Goal: Task Accomplishment & Management: Manage account settings

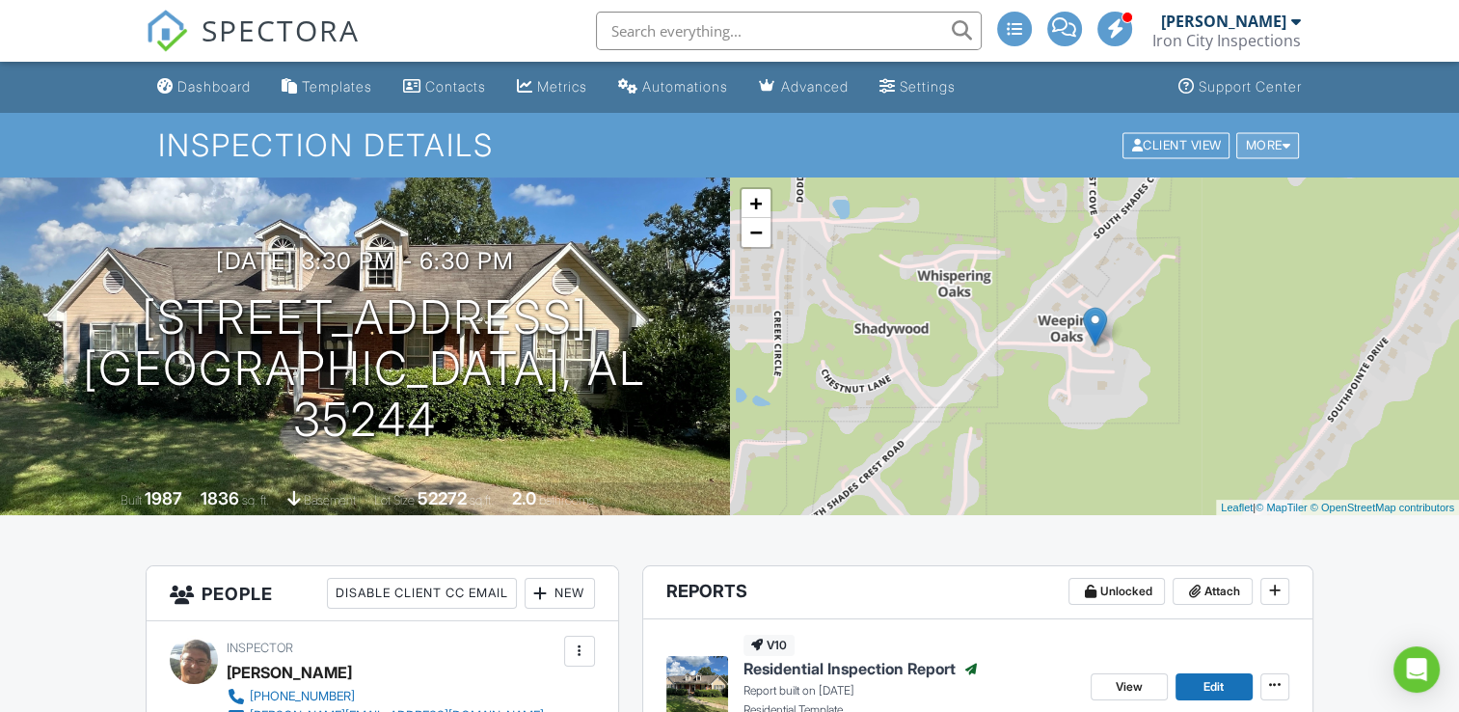
click at [1287, 145] on div at bounding box center [1286, 145] width 9 height 13
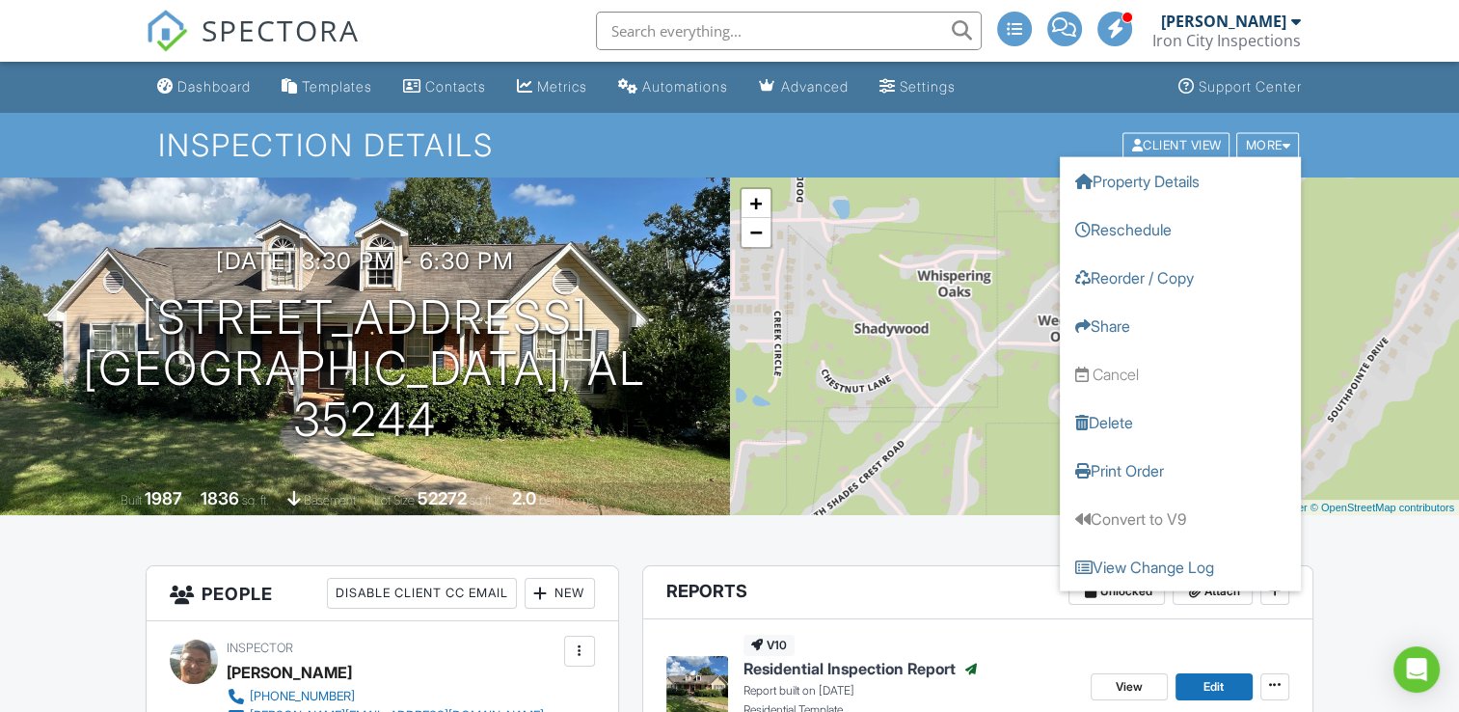
click at [1354, 152] on div "Inspection Details Client View More Property Details Reschedule Reorder / Copy …" at bounding box center [729, 145] width 1459 height 65
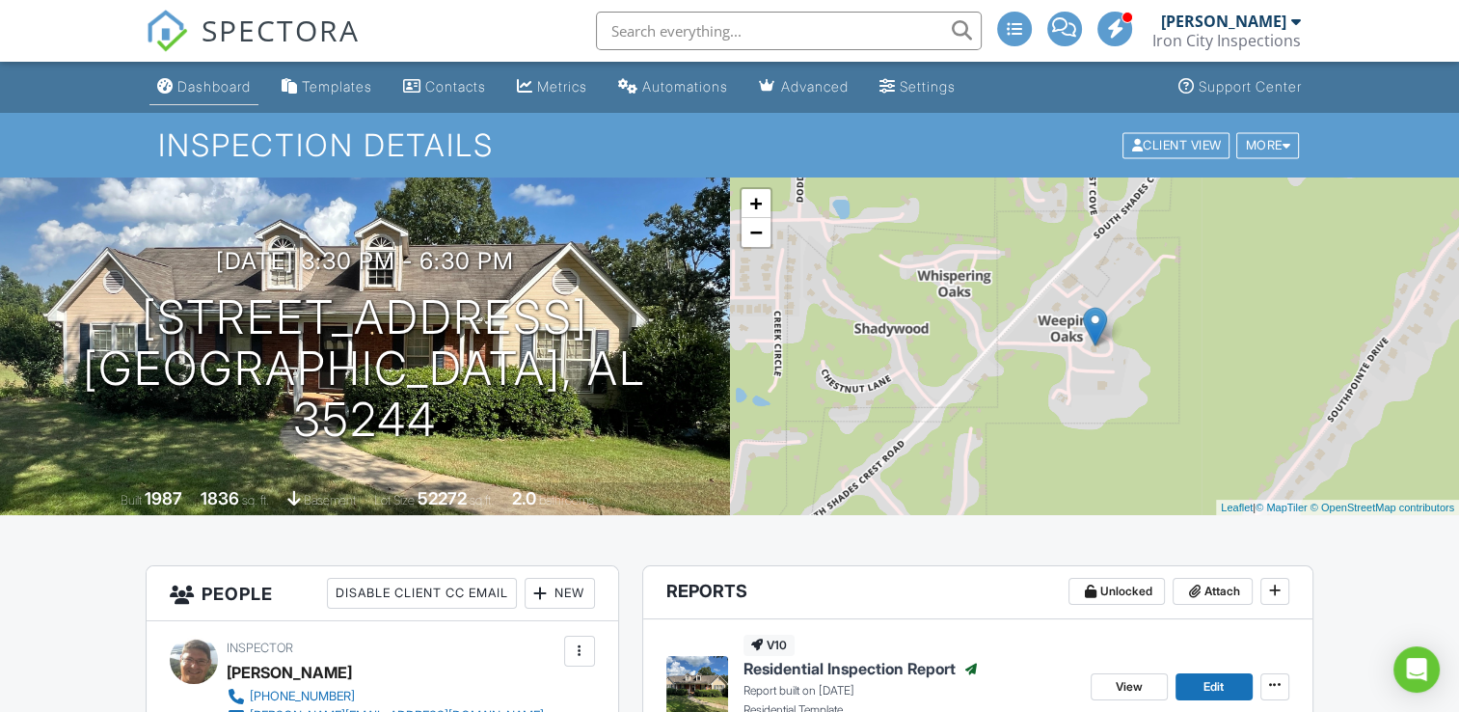
click at [237, 93] on div "Dashboard" at bounding box center [213, 86] width 73 height 16
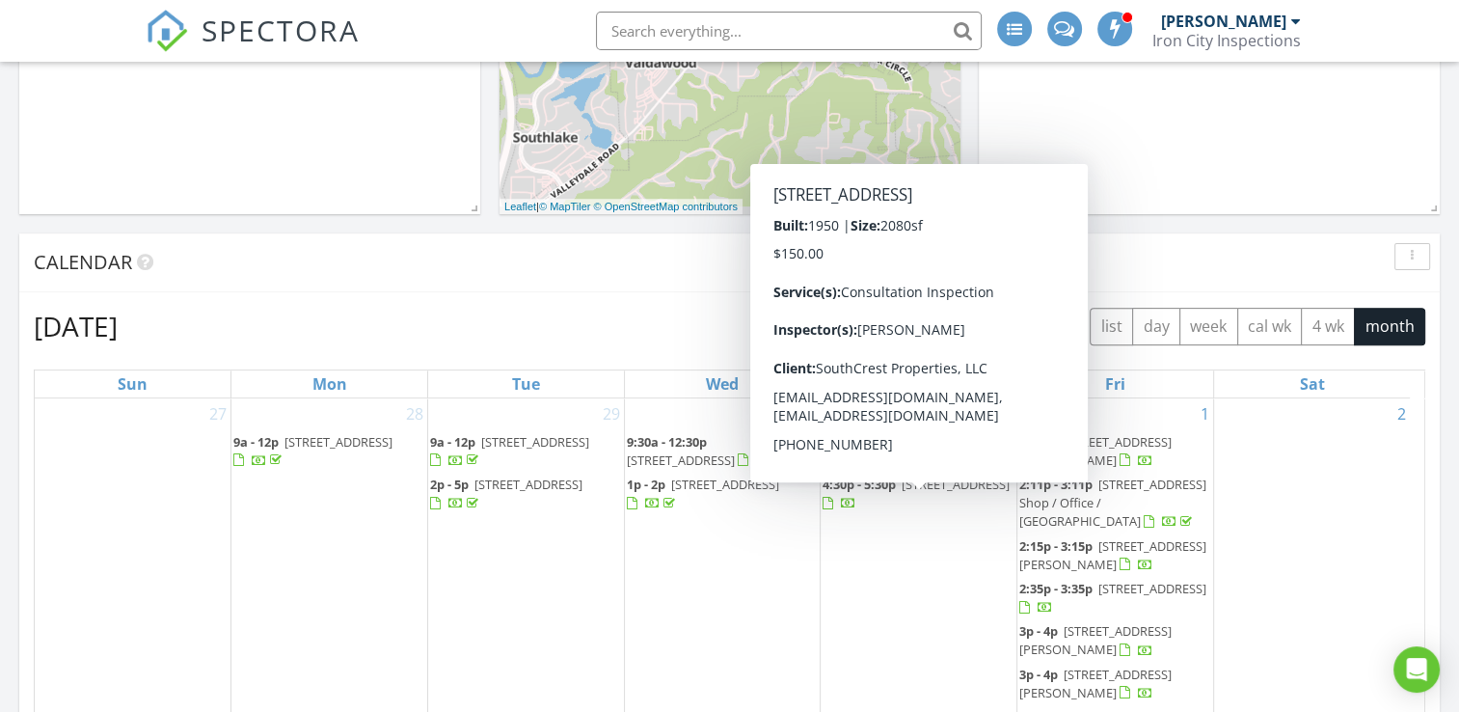
click at [383, 329] on div "August 2025 today list day week cal wk 4 wk month" at bounding box center [729, 327] width 1391 height 40
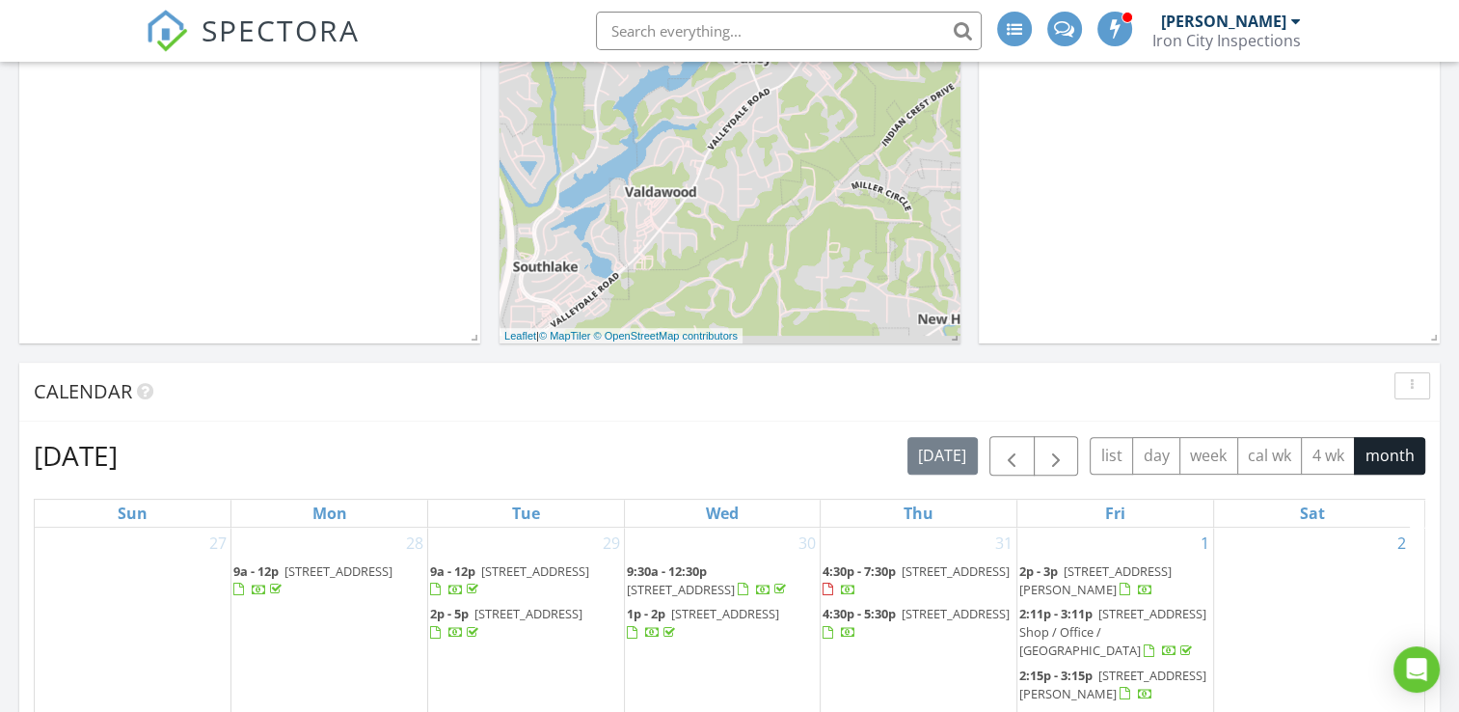
scroll to position [486, 0]
click at [1020, 449] on span "button" at bounding box center [1011, 456] width 23 height 23
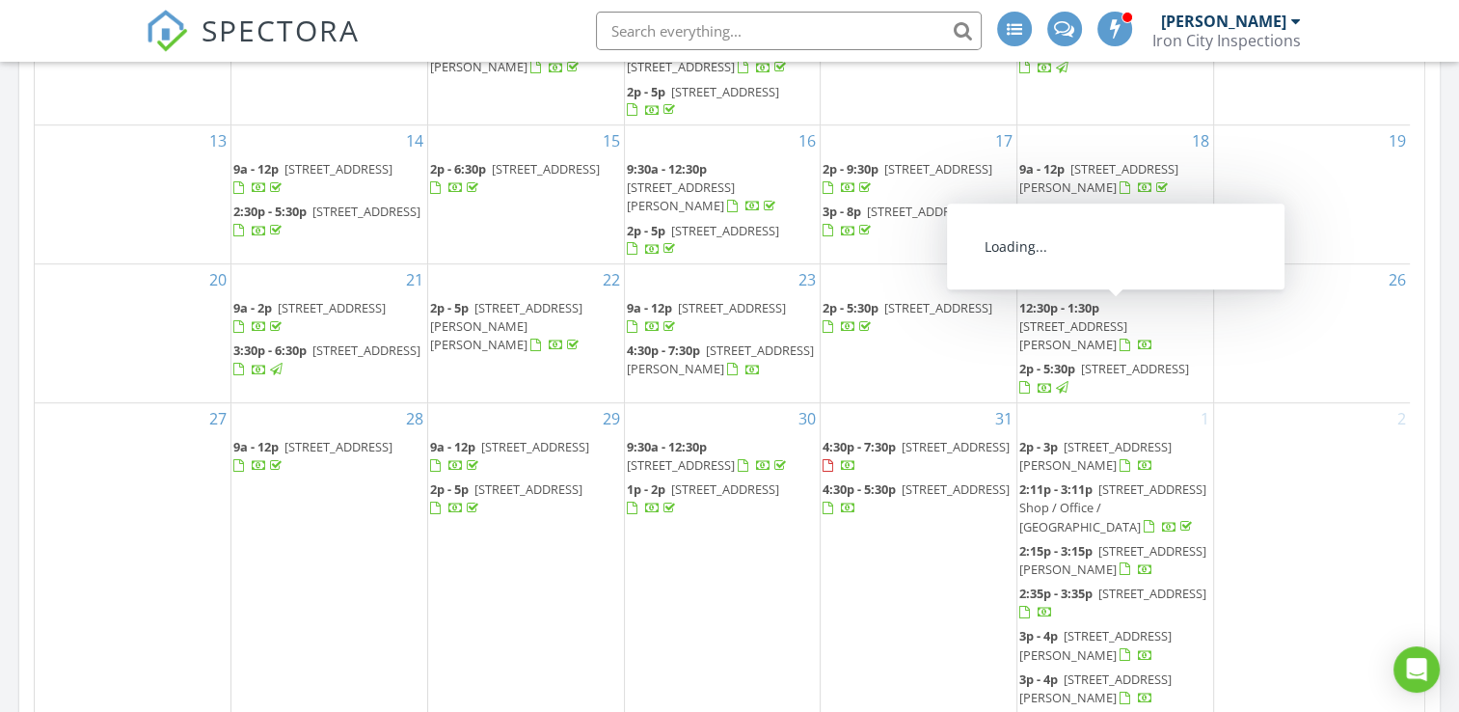
scroll to position [246, 0]
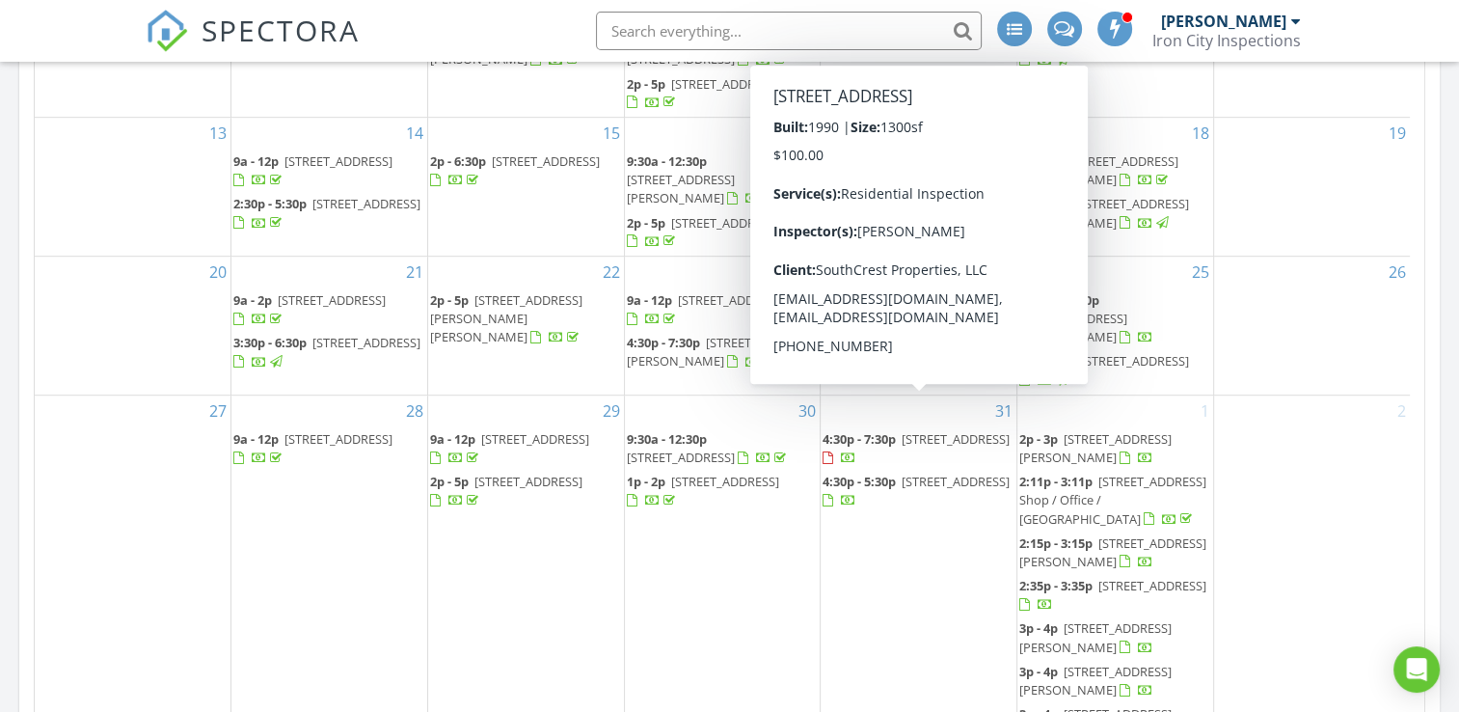
click at [946, 430] on span "4127 S Shades Crest Rd 8, Birmingham 35244" at bounding box center [956, 438] width 108 height 17
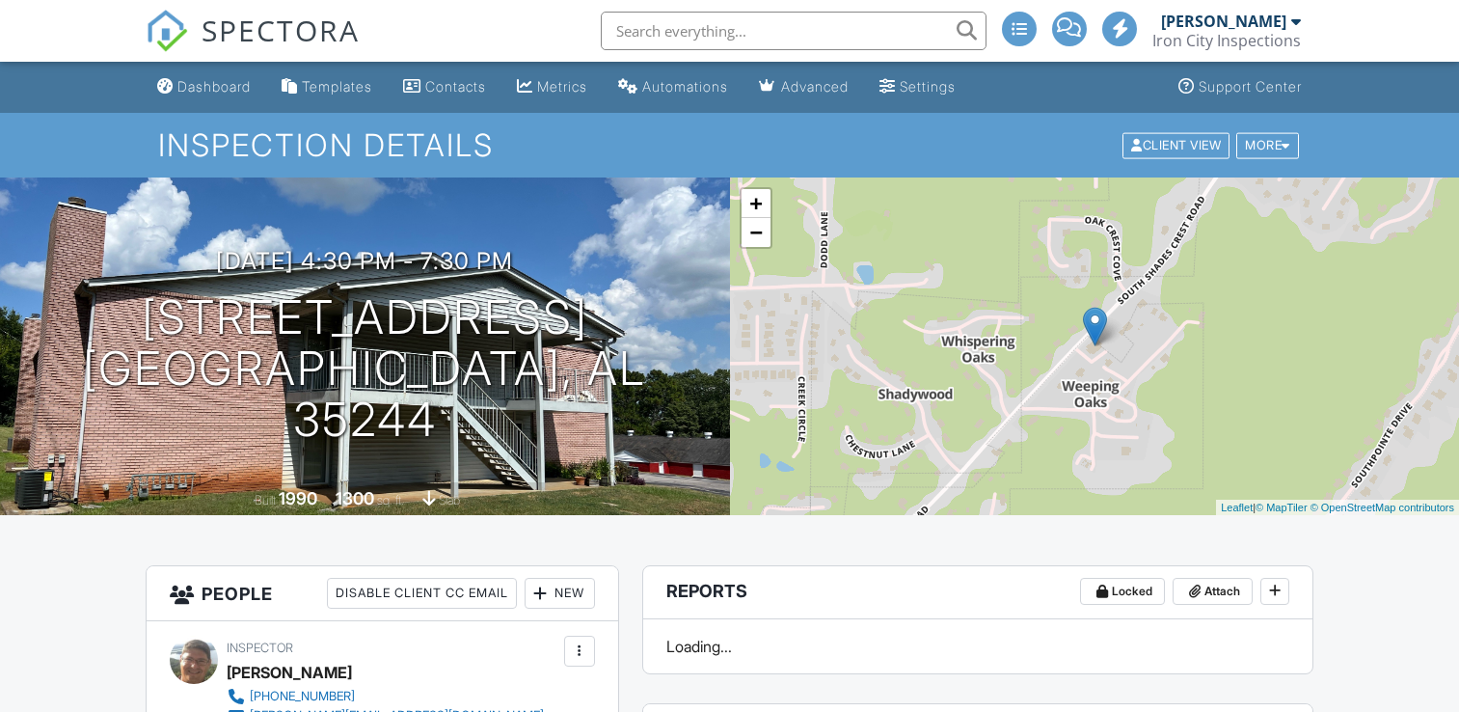
click at [0, 0] on div at bounding box center [0, 0] width 0 height 0
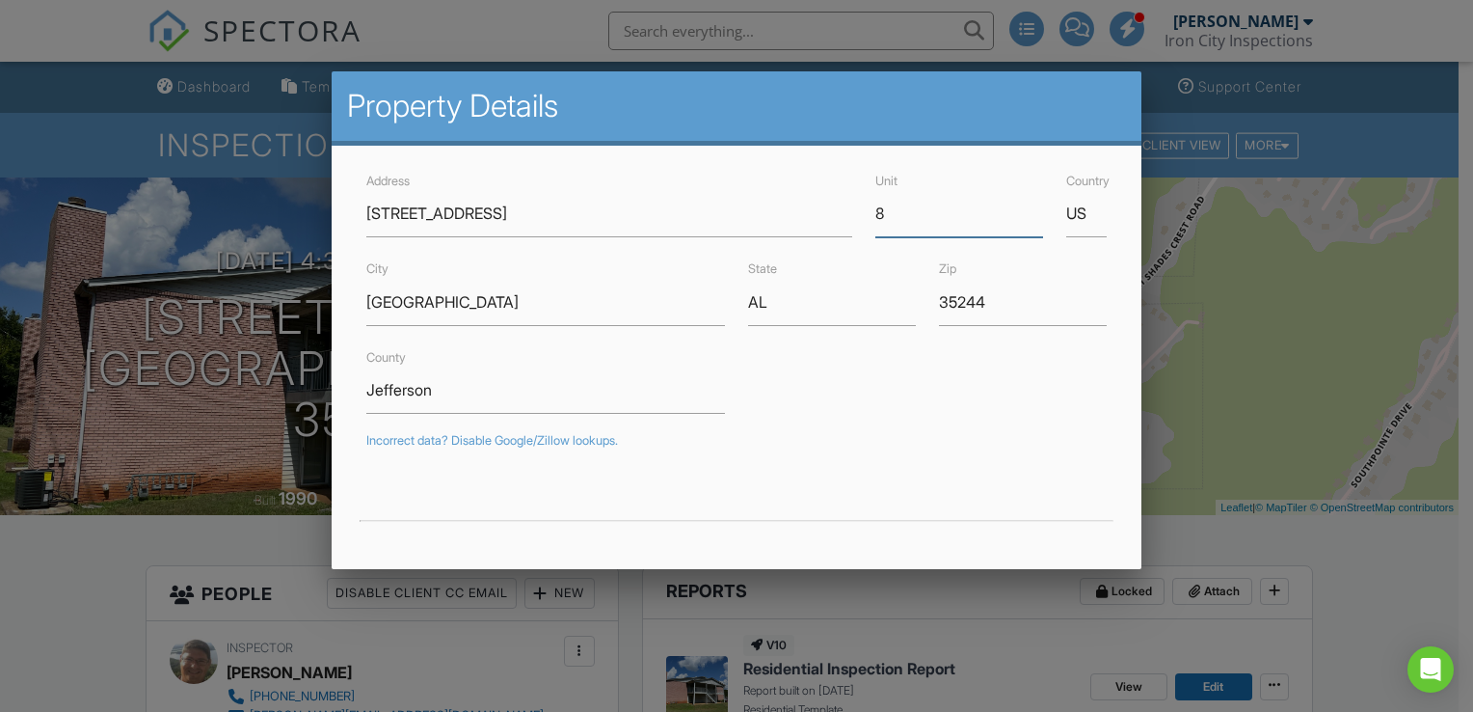
click at [876, 215] on input "8" at bounding box center [960, 213] width 168 height 47
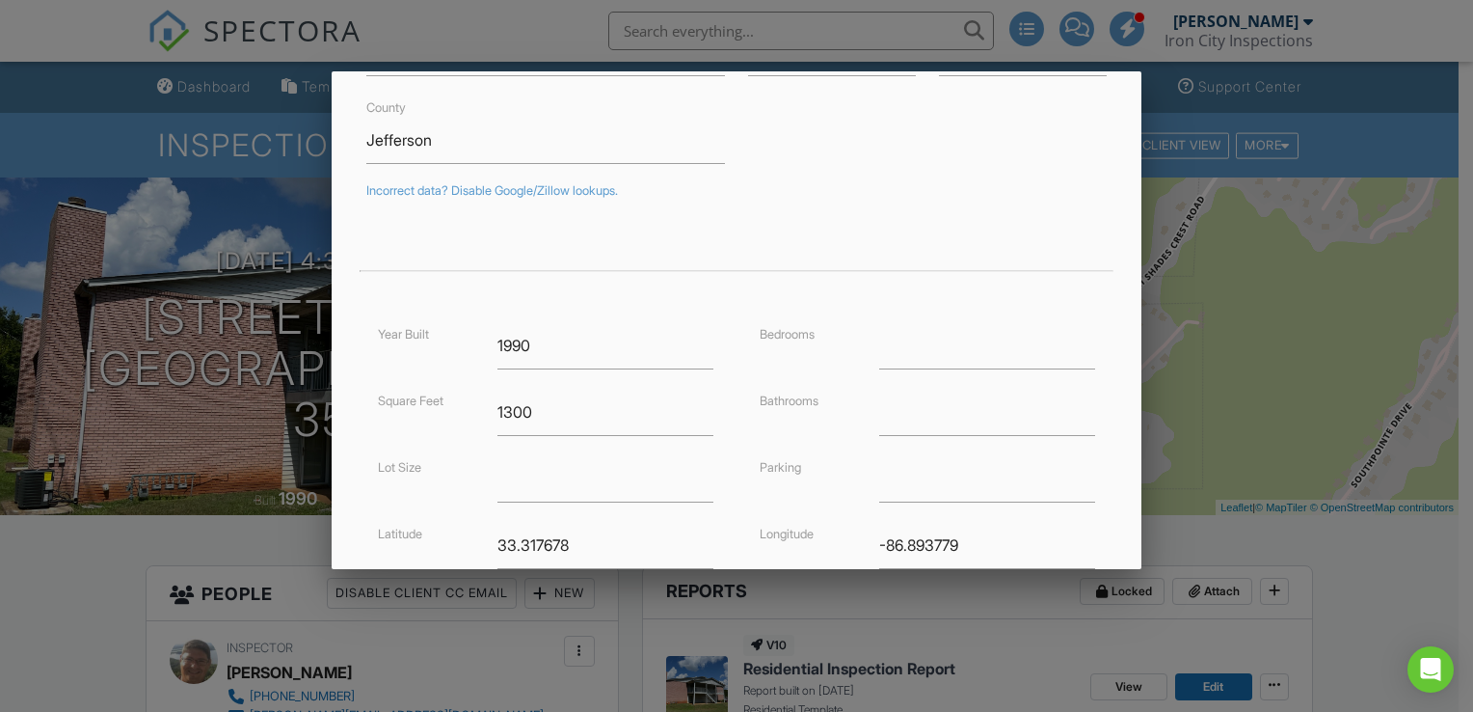
scroll to position [463, 0]
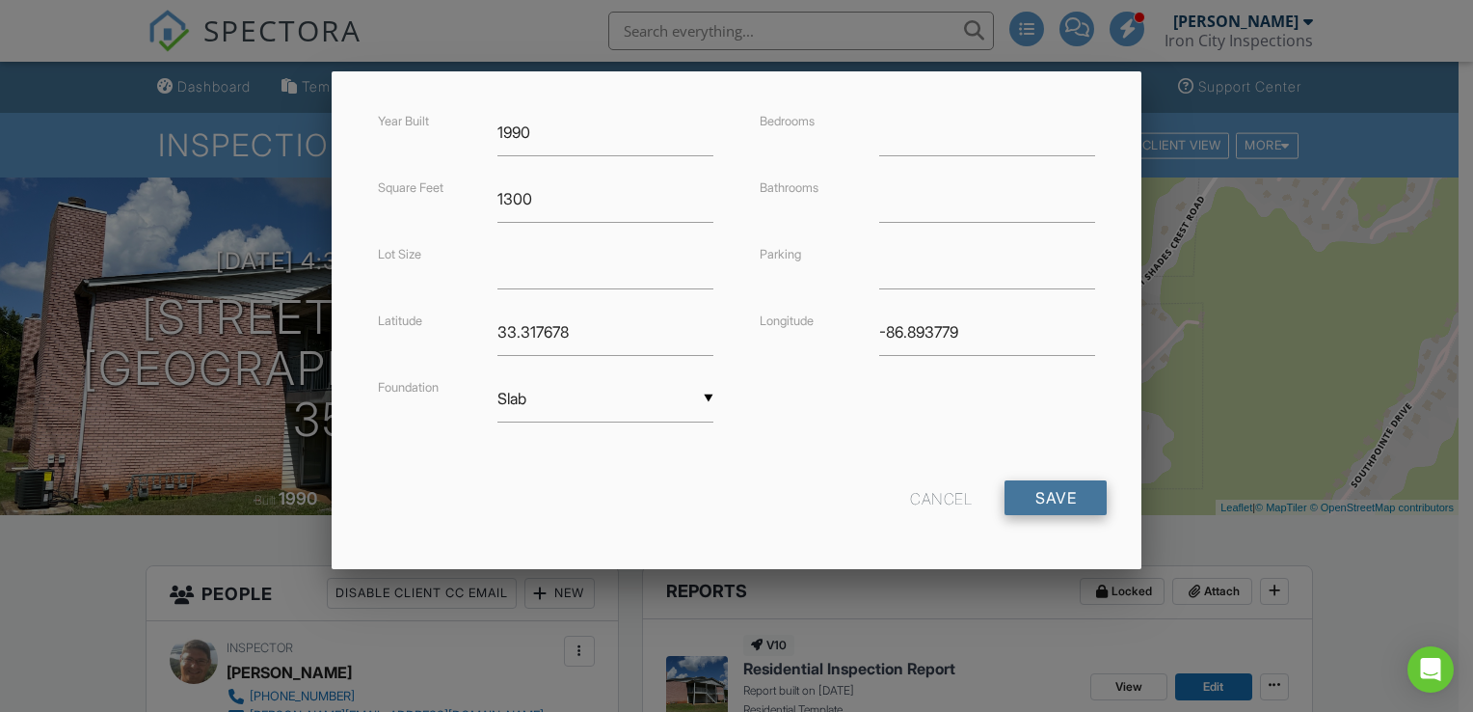
type input "Apt 8"
click at [1049, 487] on input "Save" at bounding box center [1056, 497] width 102 height 35
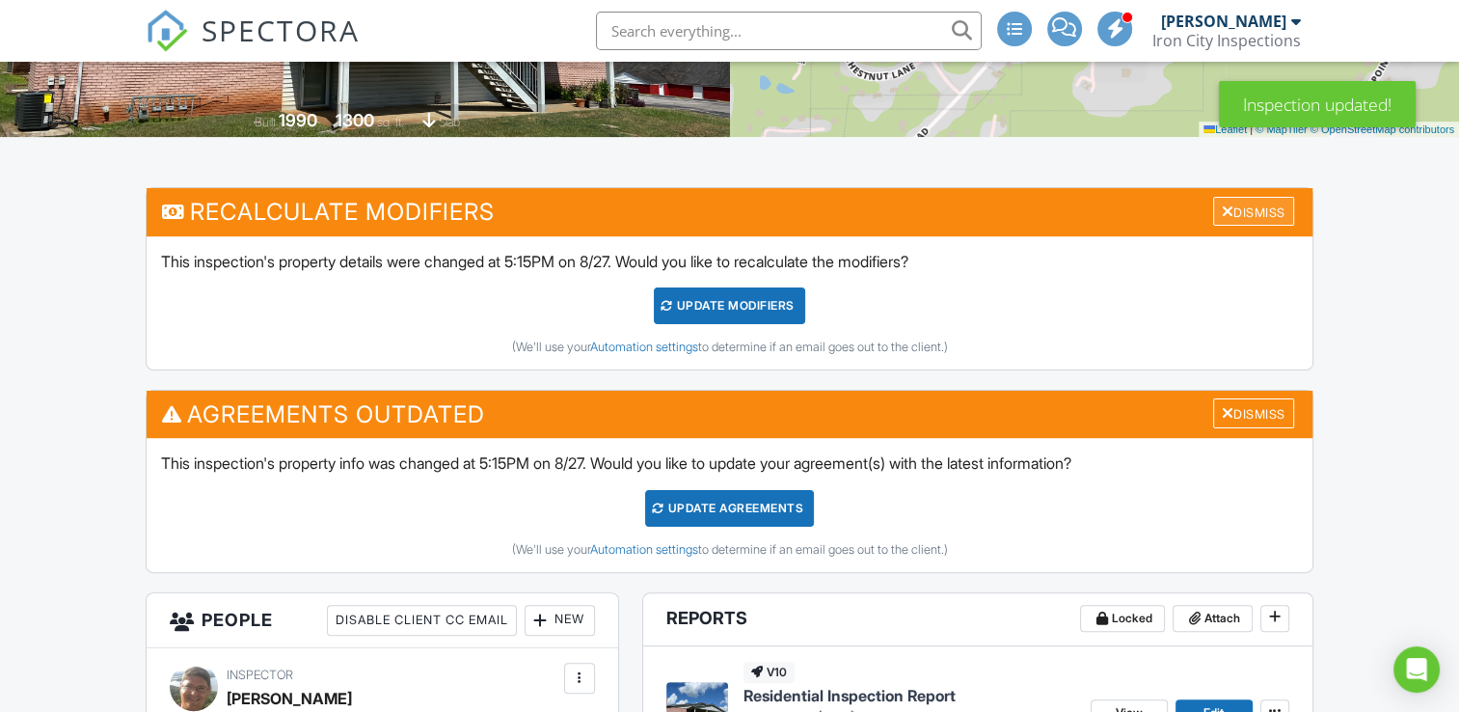
click at [1273, 211] on div "Dismiss" at bounding box center [1253, 212] width 81 height 30
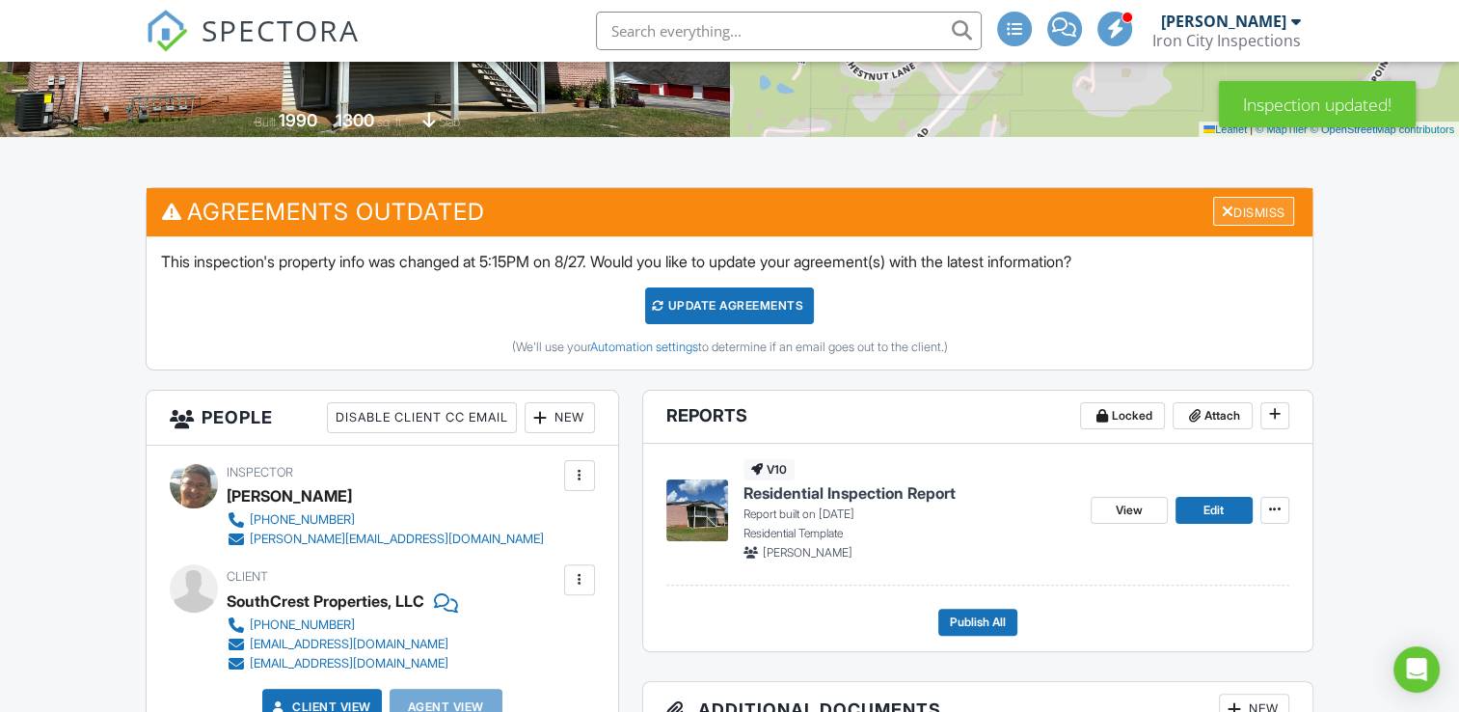
click at [1263, 214] on div "Dismiss" at bounding box center [1253, 212] width 81 height 30
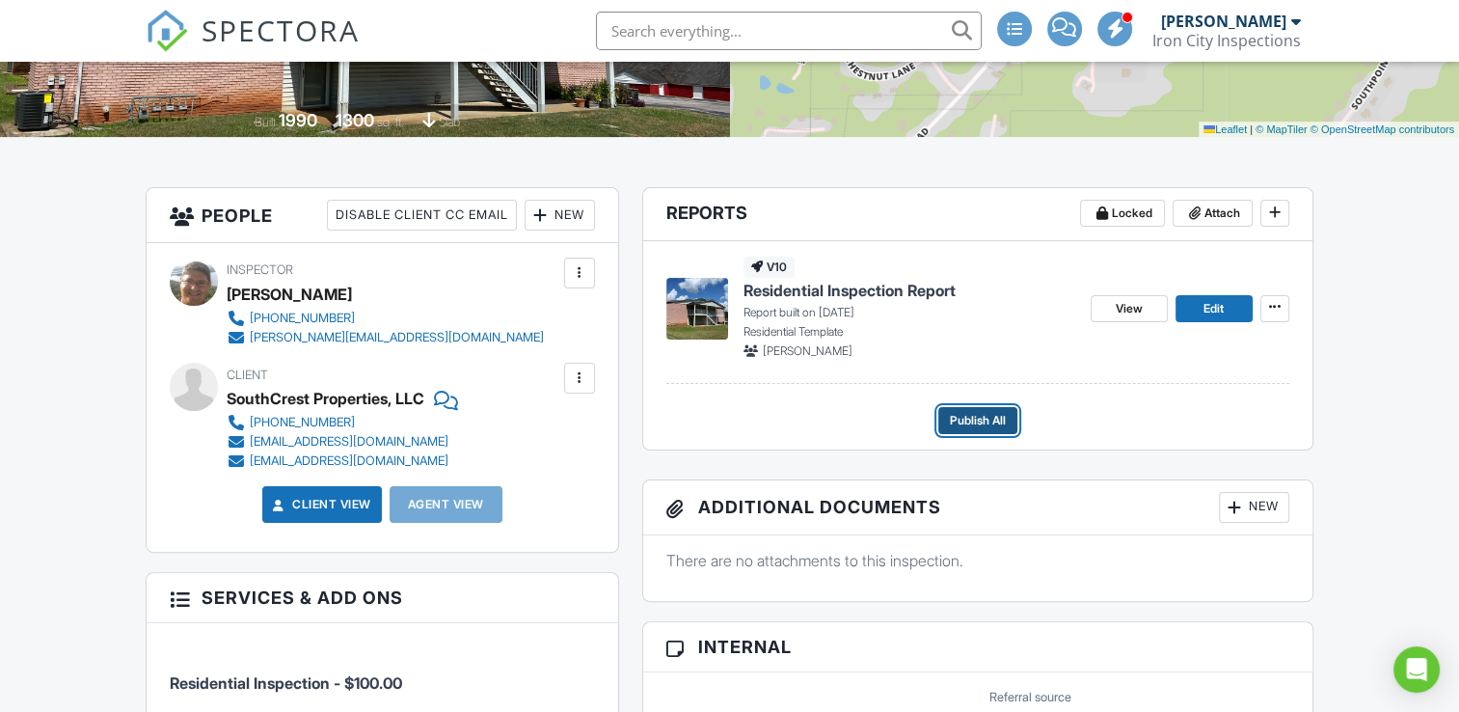
click at [1005, 422] on span "Publish All" at bounding box center [978, 420] width 56 height 19
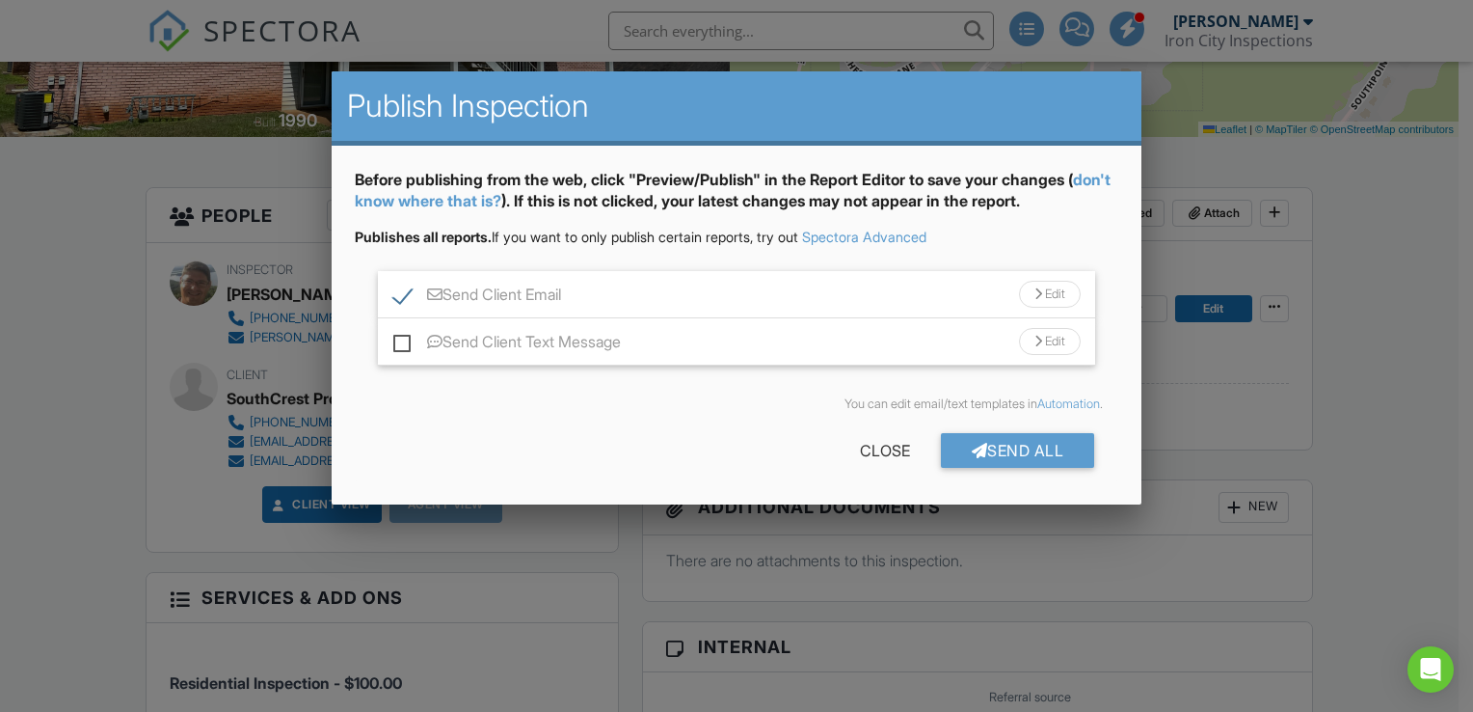
click at [402, 311] on div "Send Client Email Edit" at bounding box center [736, 294] width 717 height 47
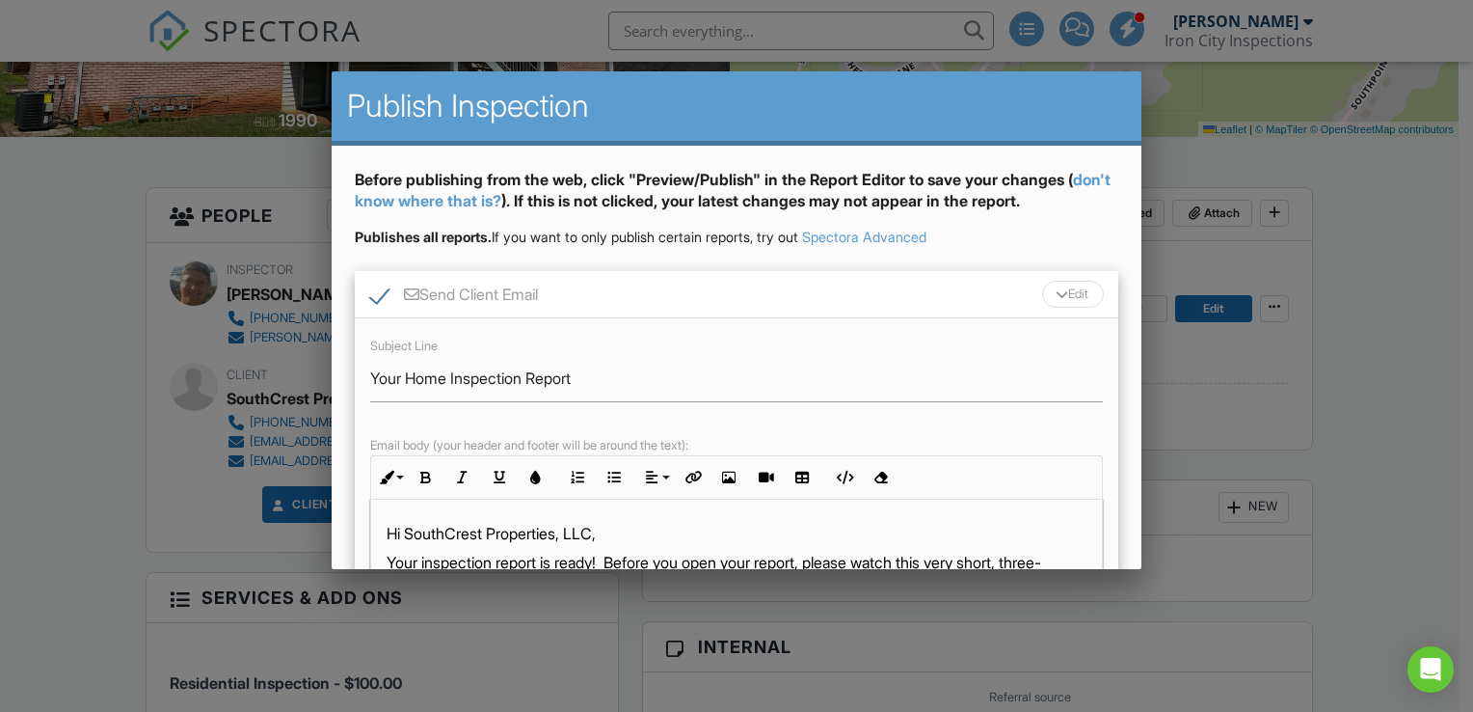
click at [381, 293] on label "Send Client Email" at bounding box center [454, 297] width 168 height 24
checkbox input "false"
click at [1059, 295] on div "Edit" at bounding box center [1073, 294] width 62 height 27
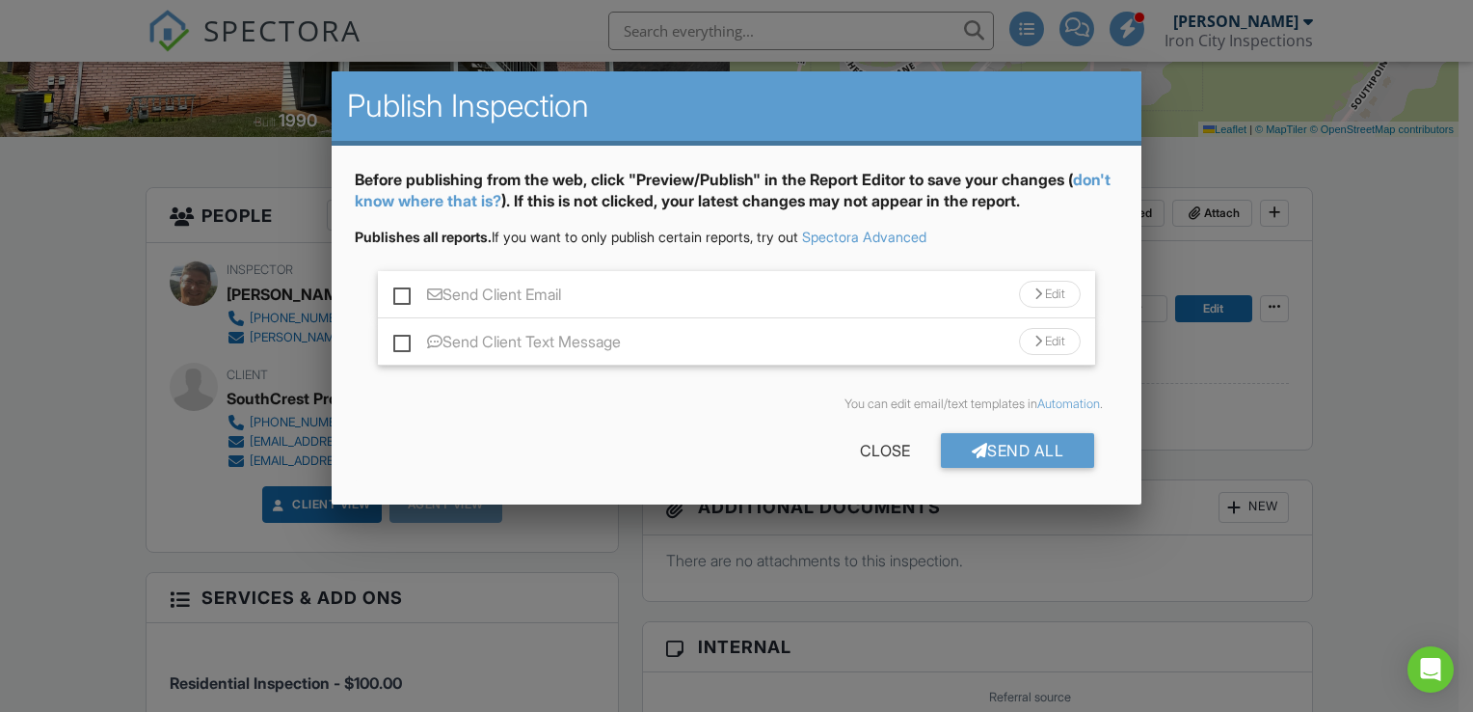
drag, startPoint x: 1062, startPoint y: 447, endPoint x: 1005, endPoint y: 460, distance: 58.3
click at [1005, 460] on div "Send All" at bounding box center [1018, 450] width 154 height 35
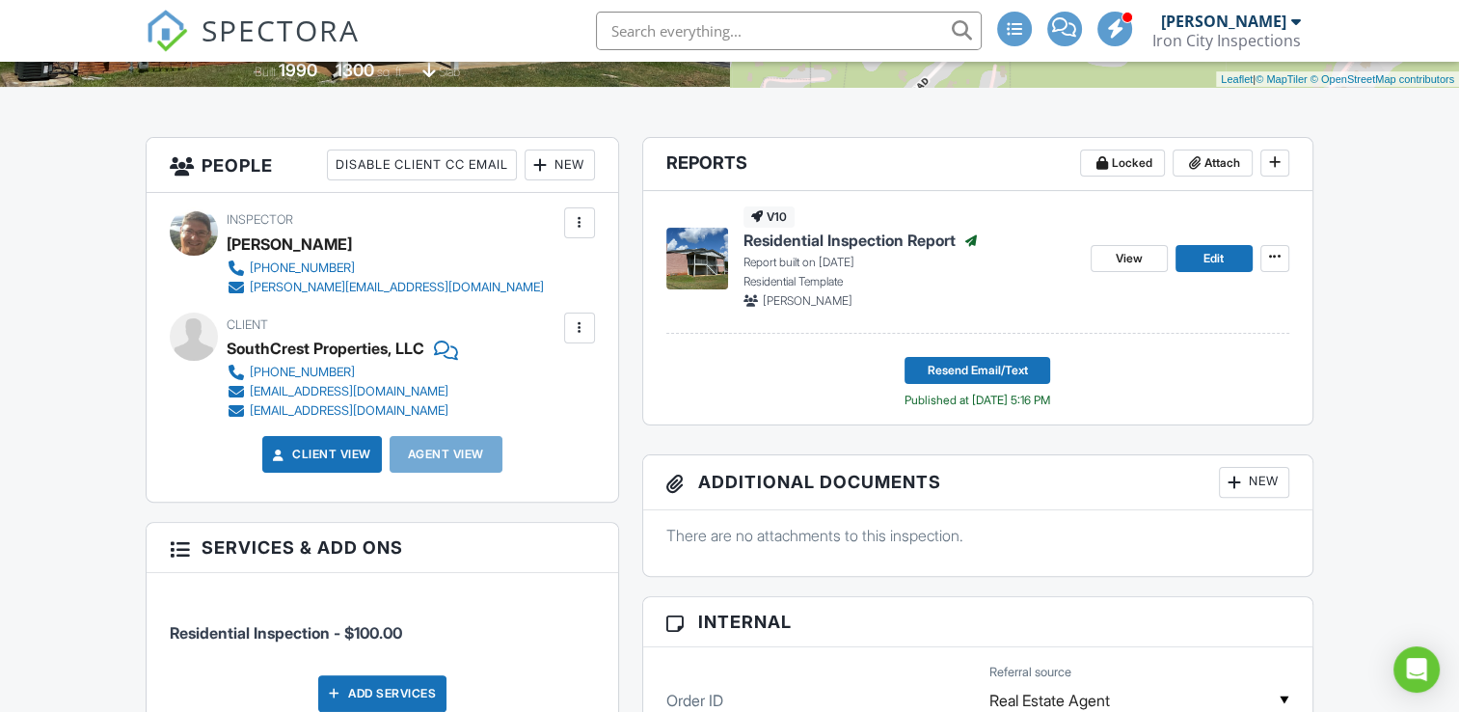
scroll to position [363, 0]
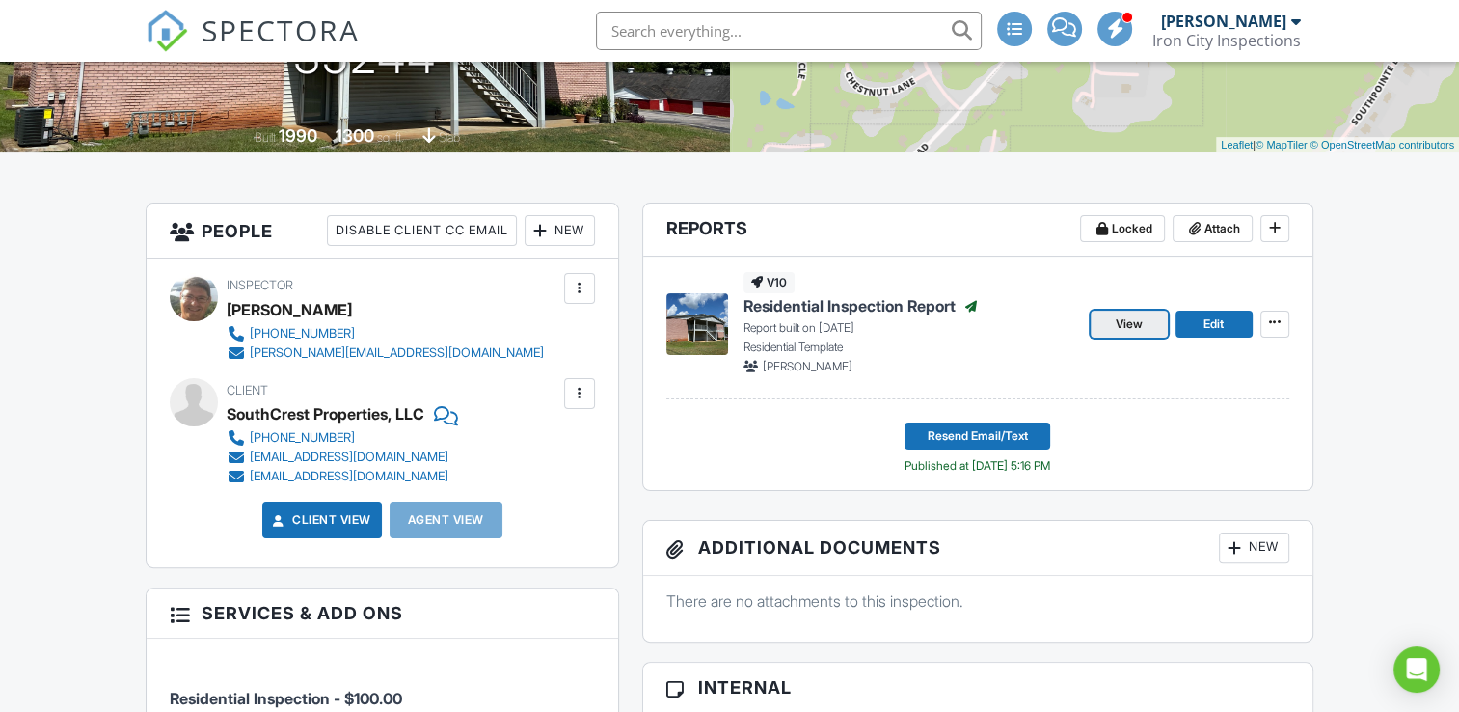
click at [1128, 327] on span "View" at bounding box center [1129, 323] width 27 height 19
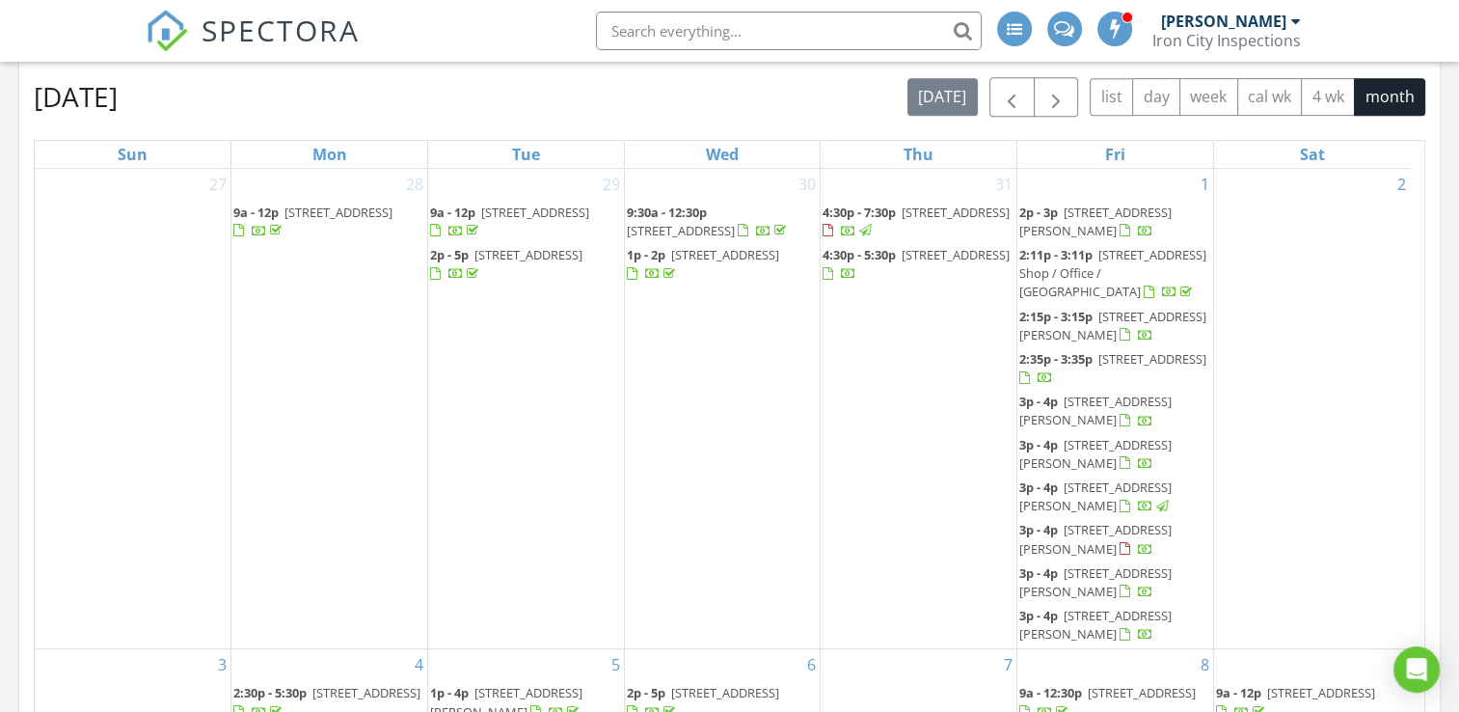
scroll to position [844, 0]
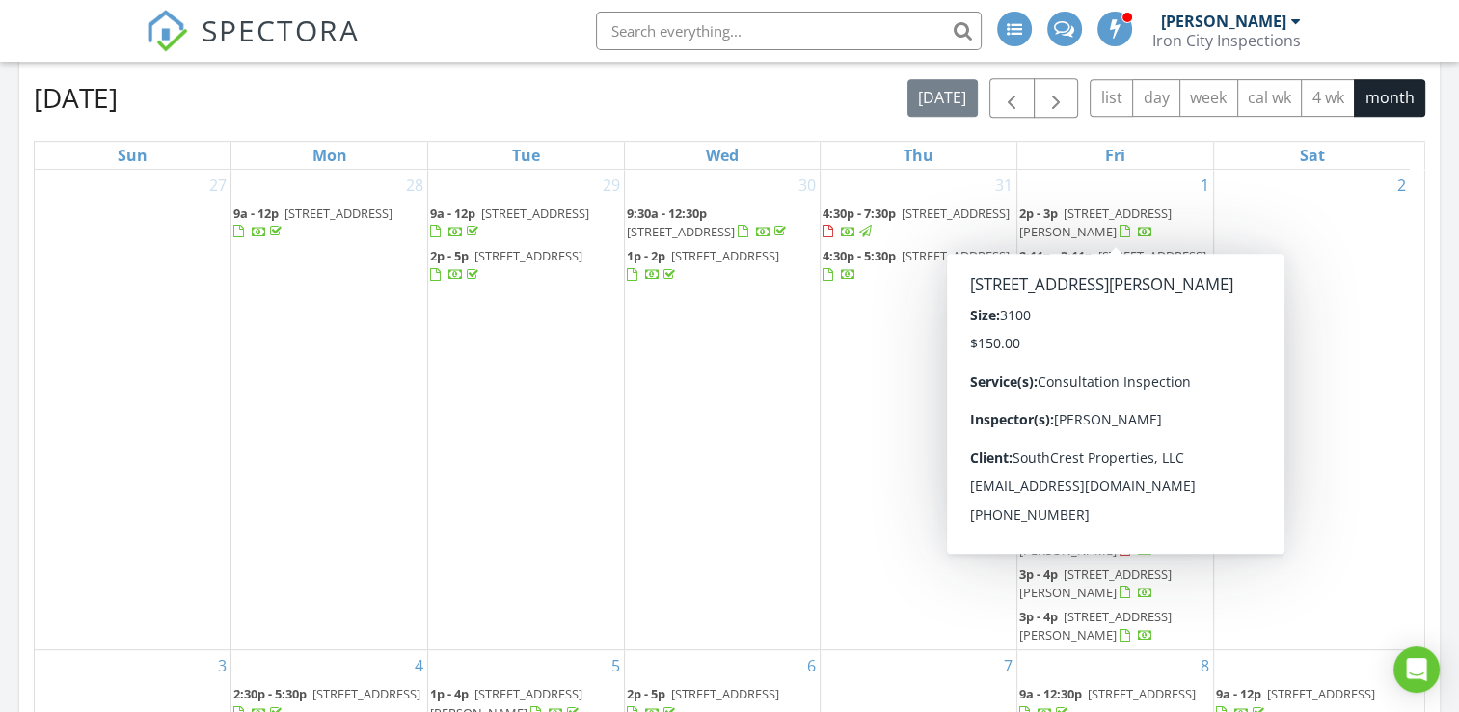
click at [1081, 209] on span "4149 S Shades Crest Rd, Hoover 35244" at bounding box center [1095, 222] width 152 height 36
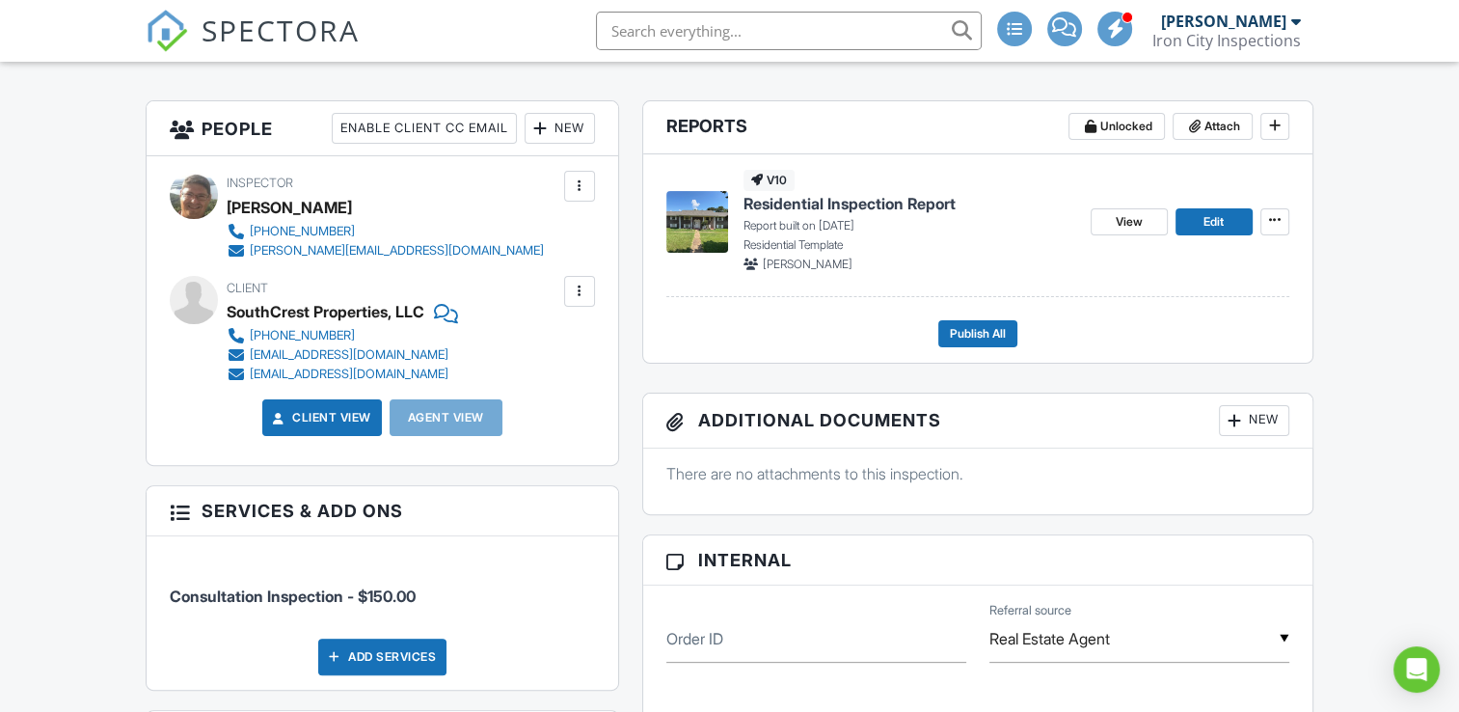
click at [991, 350] on div "v10 Residential Inspection Report Report built on 08/01/2025 Residential Templa…" at bounding box center [977, 257] width 669 height 207
click at [979, 329] on span "Publish All" at bounding box center [978, 333] width 56 height 19
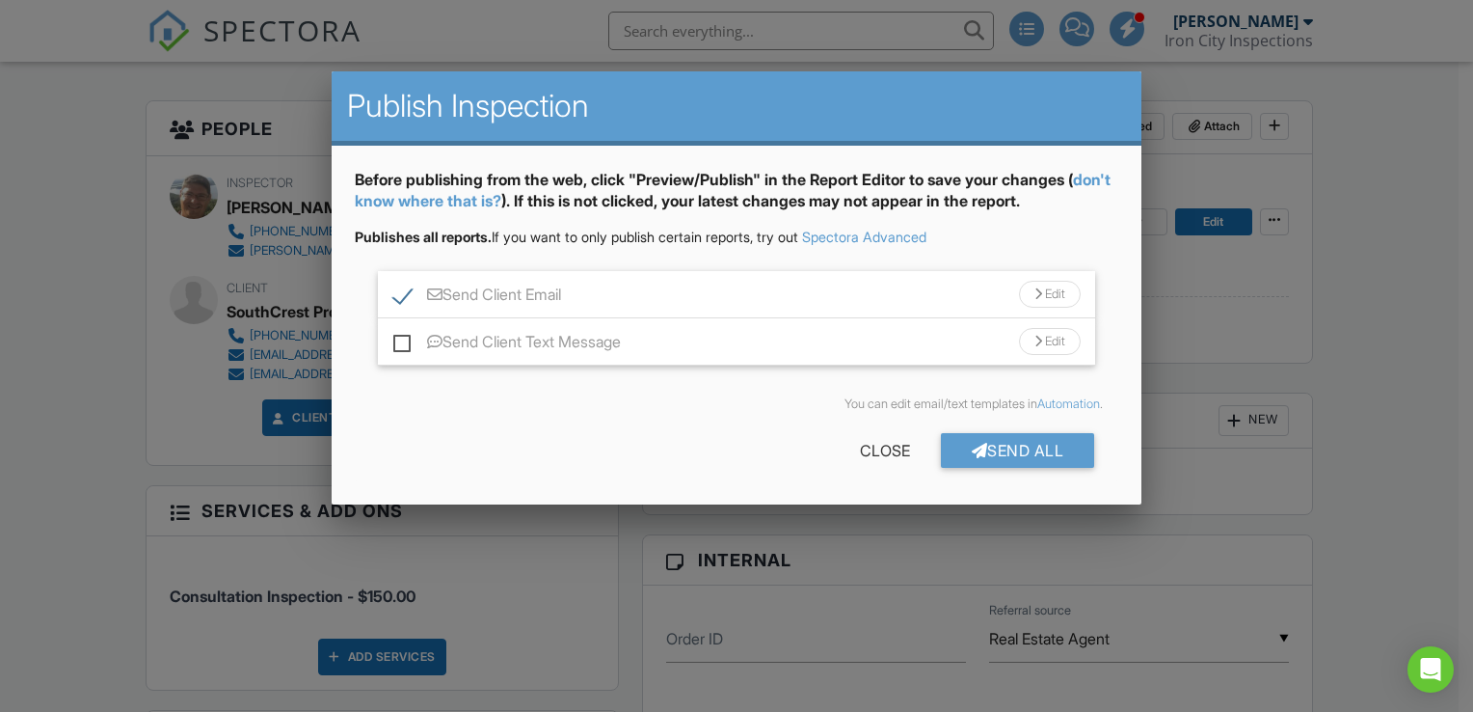
click at [390, 298] on div "Send Client Email Edit" at bounding box center [736, 294] width 717 height 47
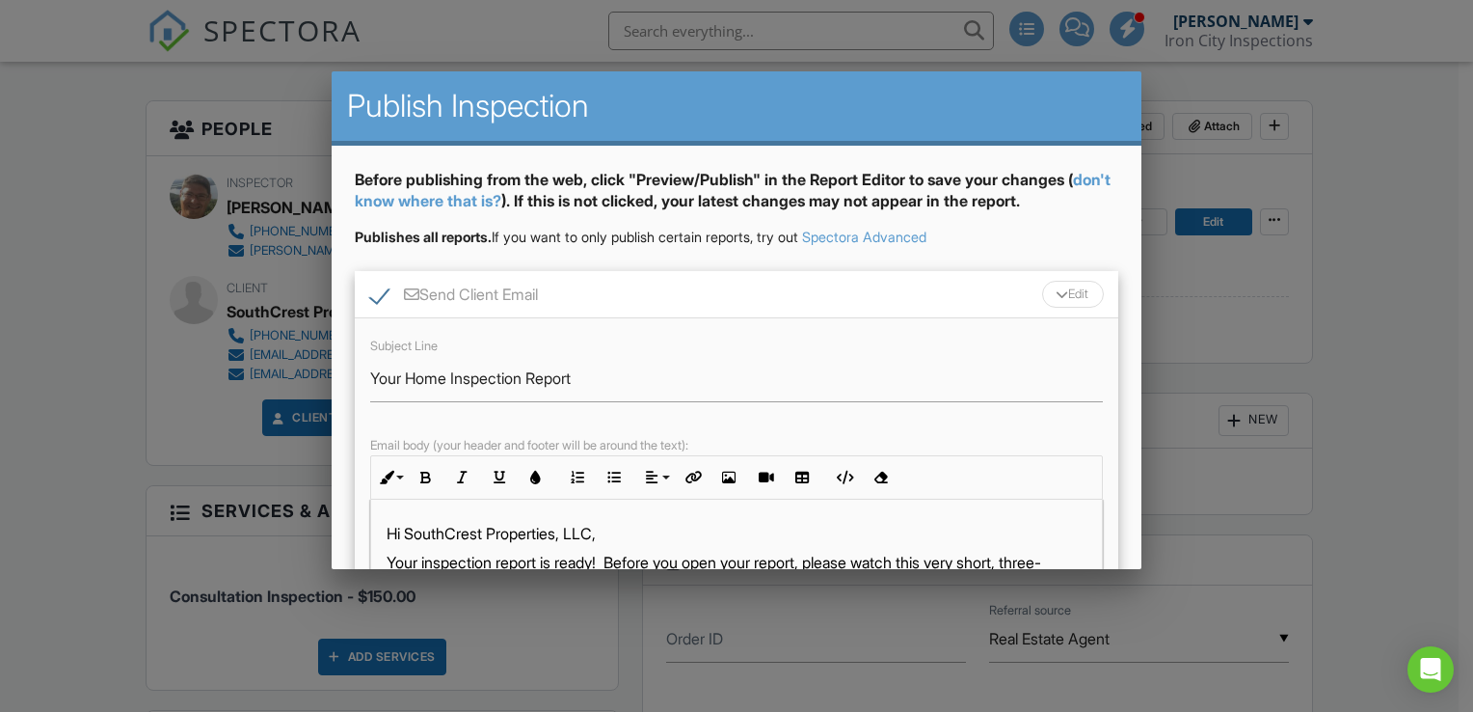
click at [372, 289] on label "Send Client Email" at bounding box center [454, 297] width 168 height 24
checkbox input "false"
click at [1061, 297] on div "Edit" at bounding box center [1073, 294] width 62 height 27
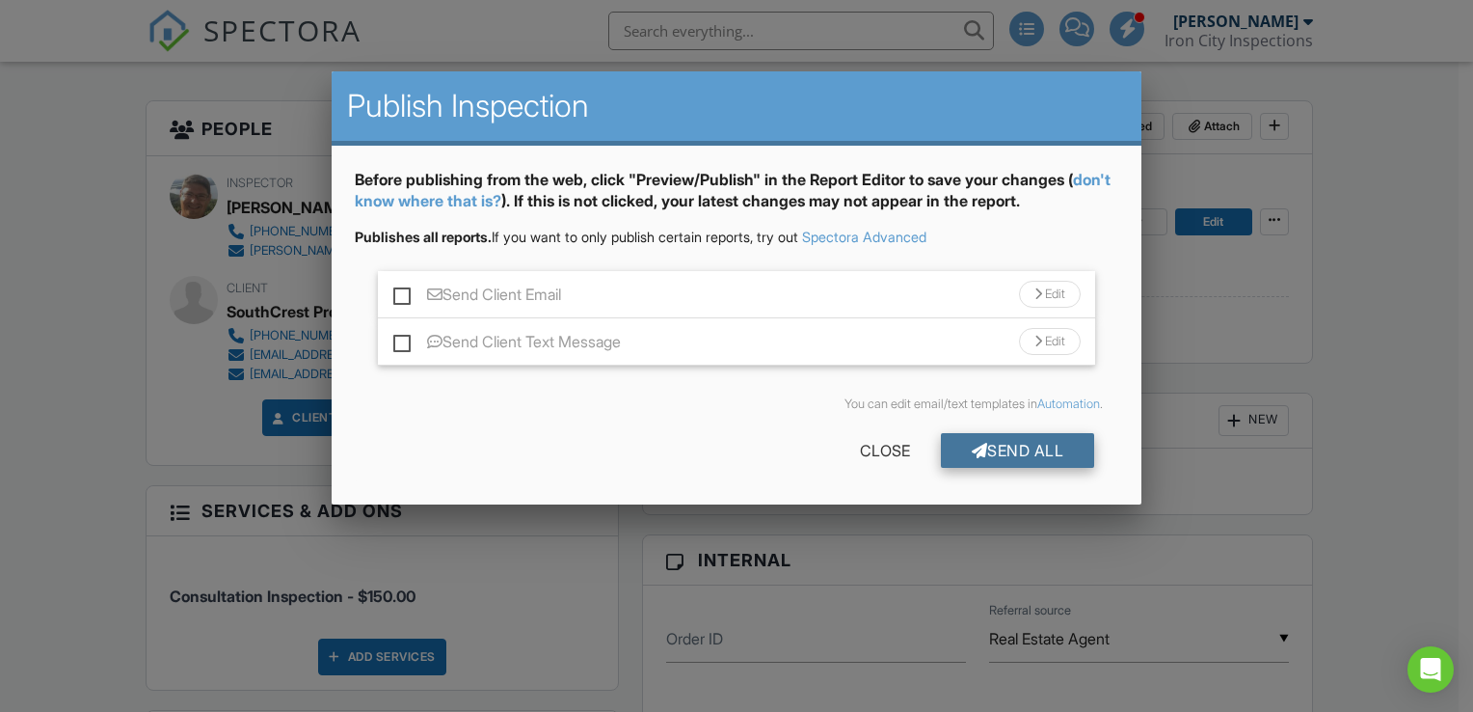
click at [1032, 451] on div "Send All" at bounding box center [1018, 450] width 154 height 35
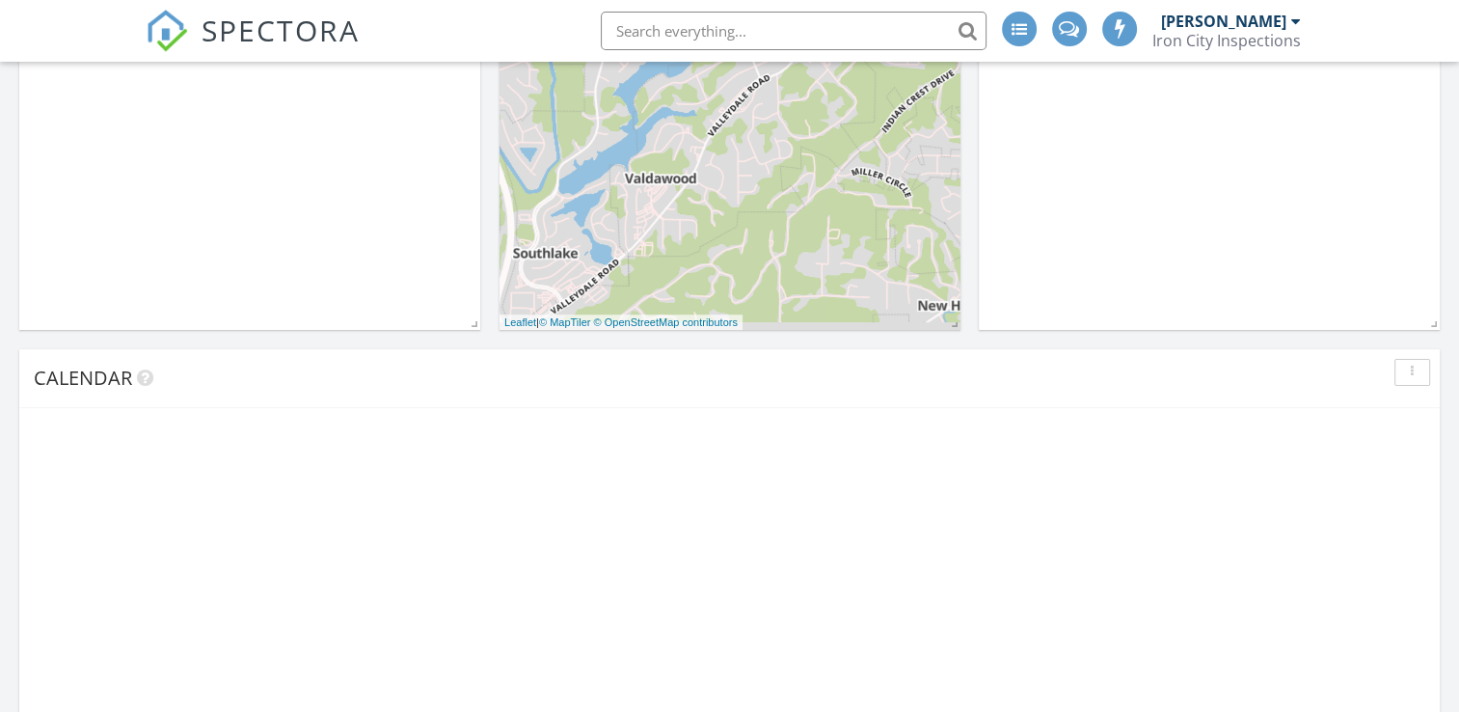
scroll to position [1785, 1489]
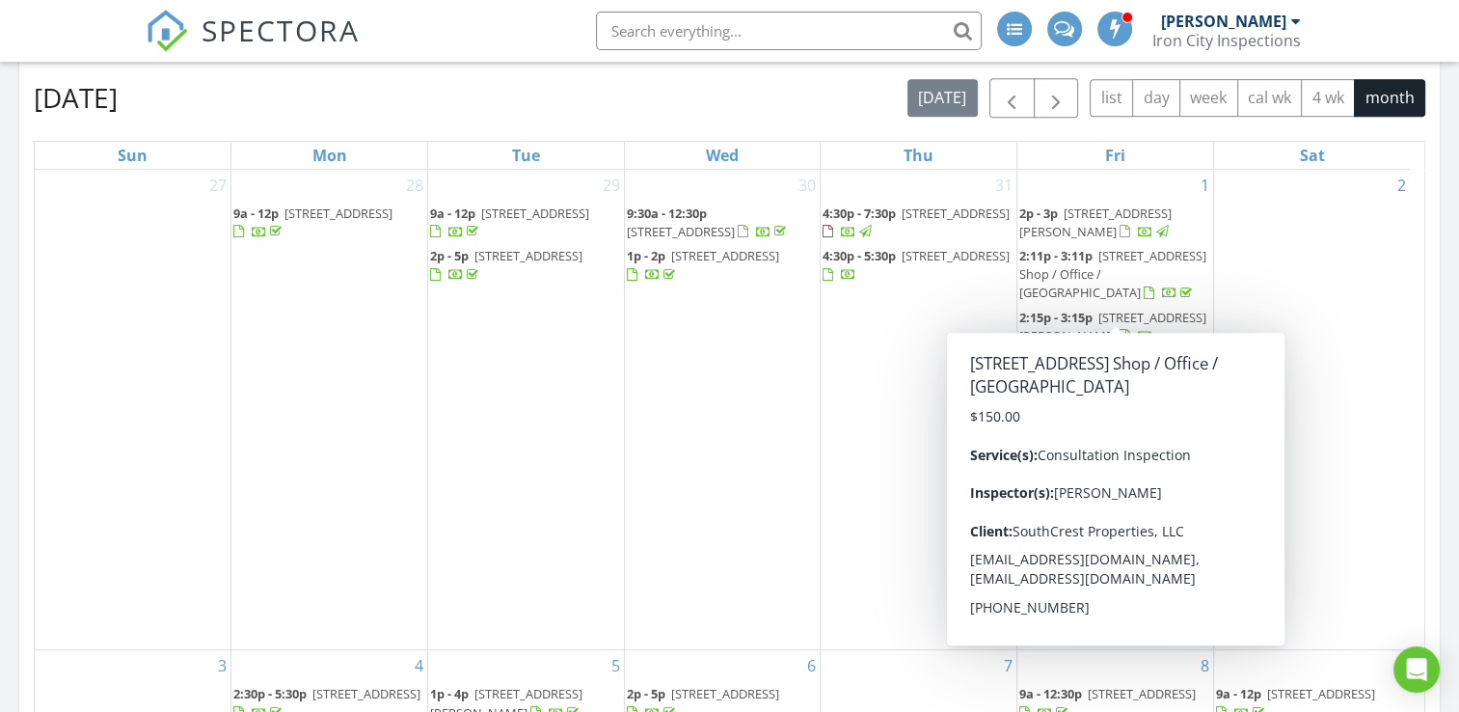
drag, startPoint x: 1215, startPoint y: 265, endPoint x: 1138, endPoint y: 271, distance: 77.4
click at [1138, 271] on span "4129 S Shades Crest Rd Shop / Office / Storage Building, Birmingham 35244" at bounding box center [1112, 274] width 187 height 54
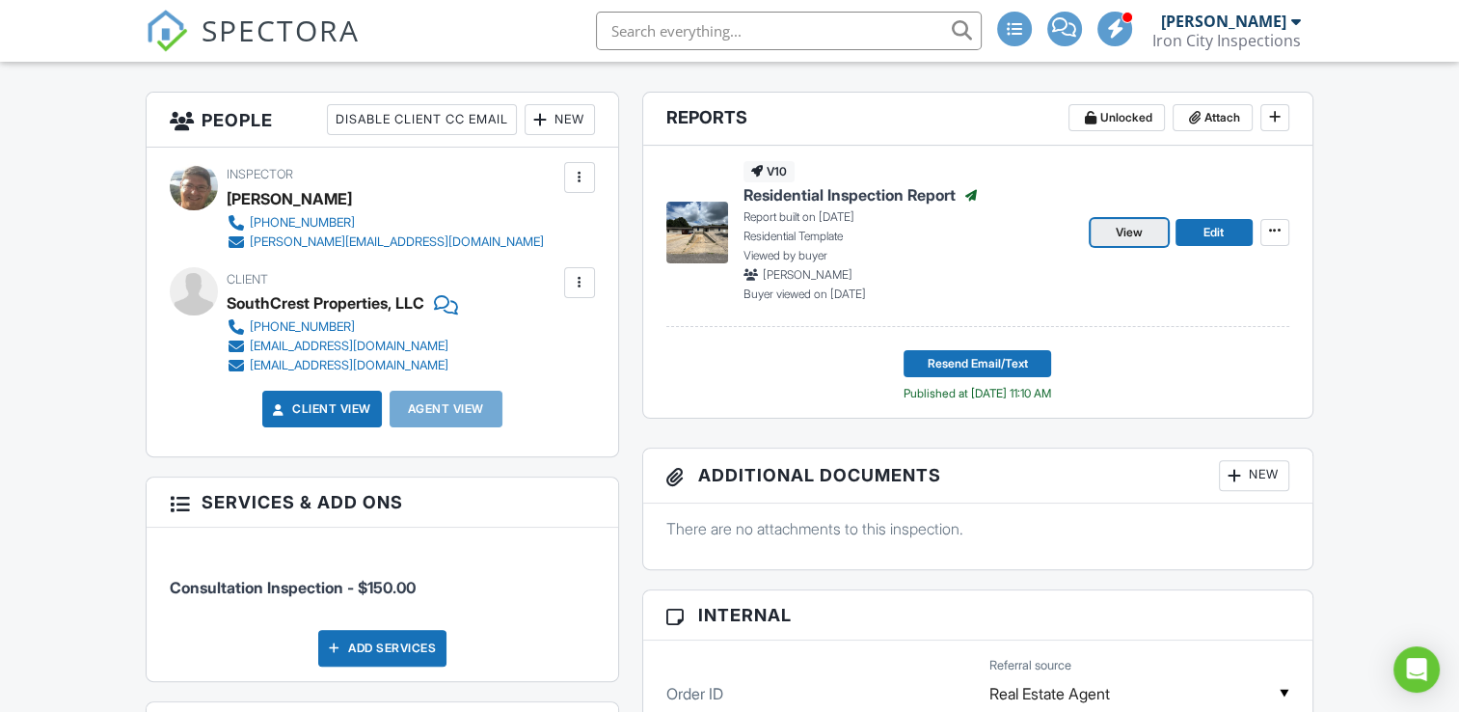
click at [1130, 232] on span "View" at bounding box center [1129, 232] width 27 height 19
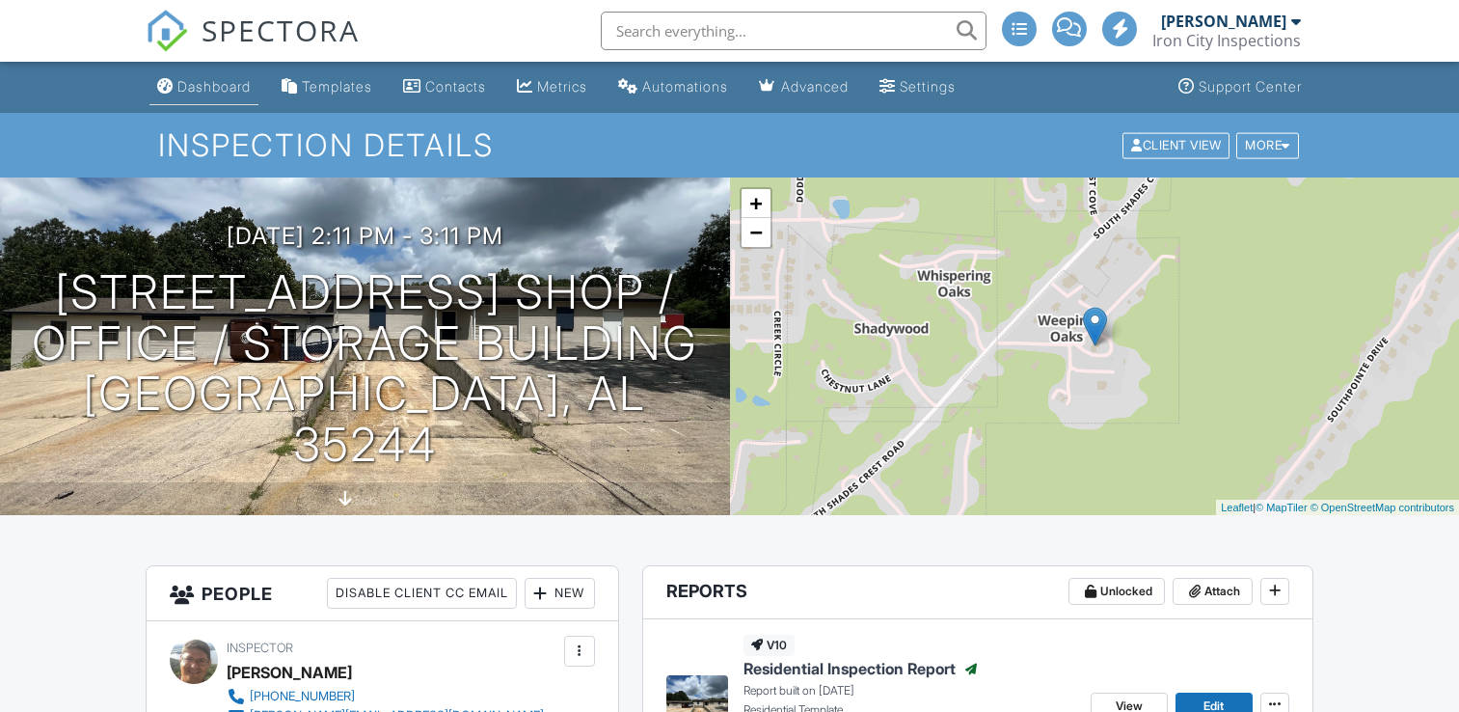
click at [241, 95] on div "Dashboard" at bounding box center [213, 86] width 73 height 16
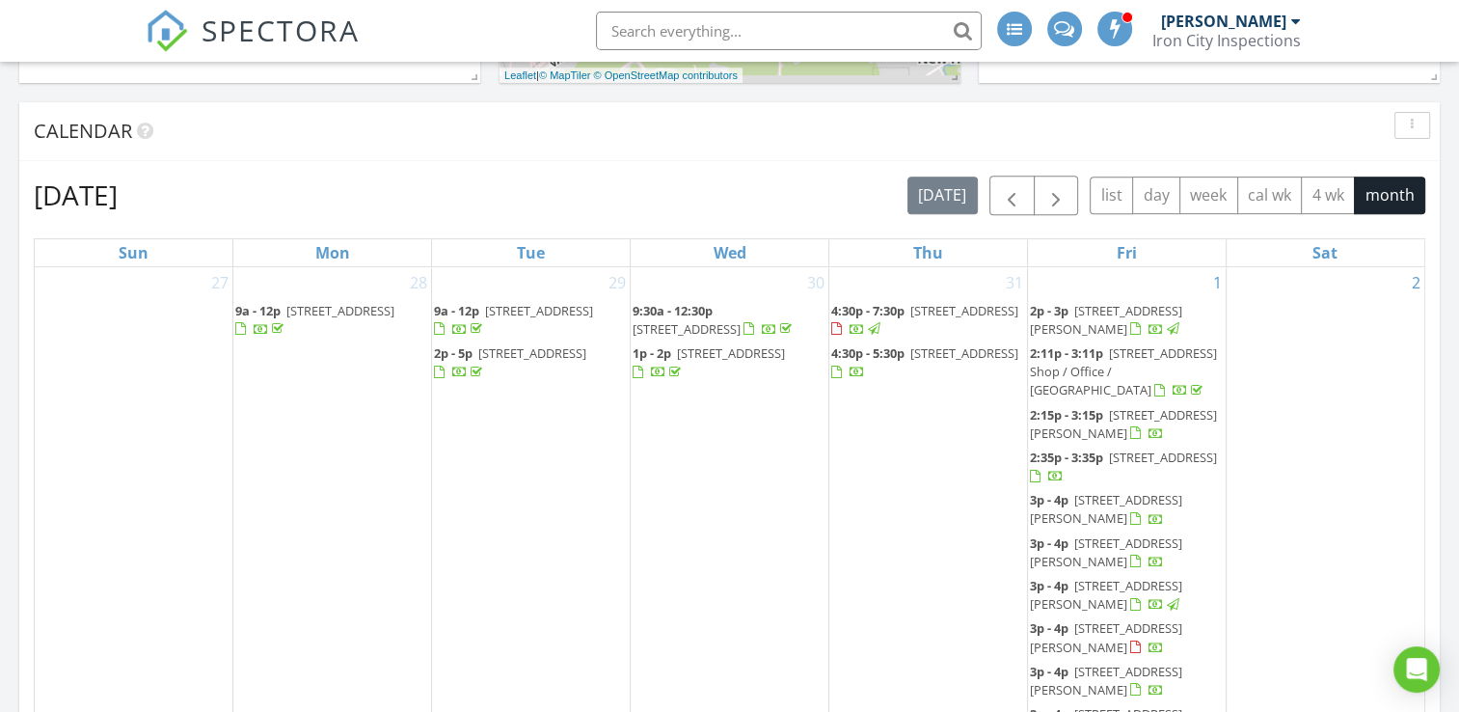
scroll to position [905, 0]
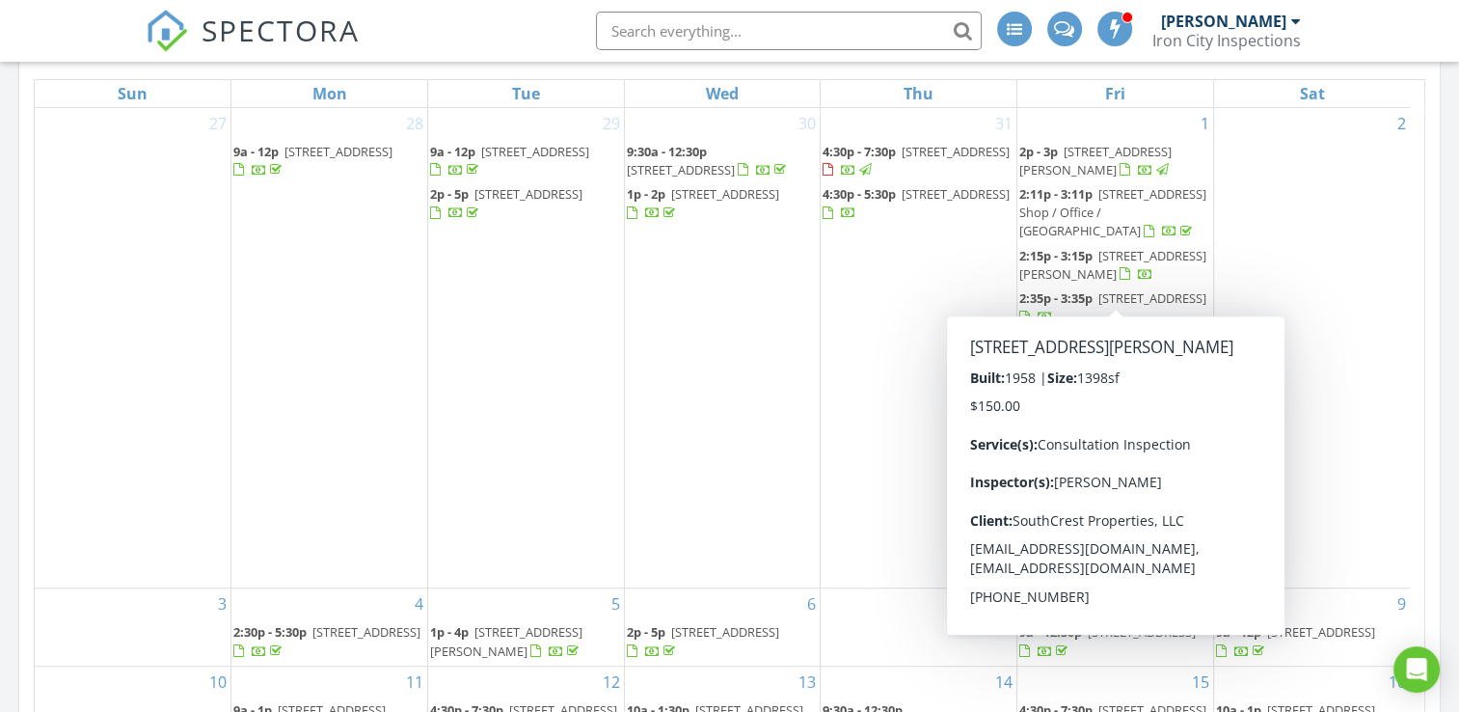
click at [1106, 283] on span "[STREET_ADDRESS][PERSON_NAME]" at bounding box center [1112, 265] width 187 height 36
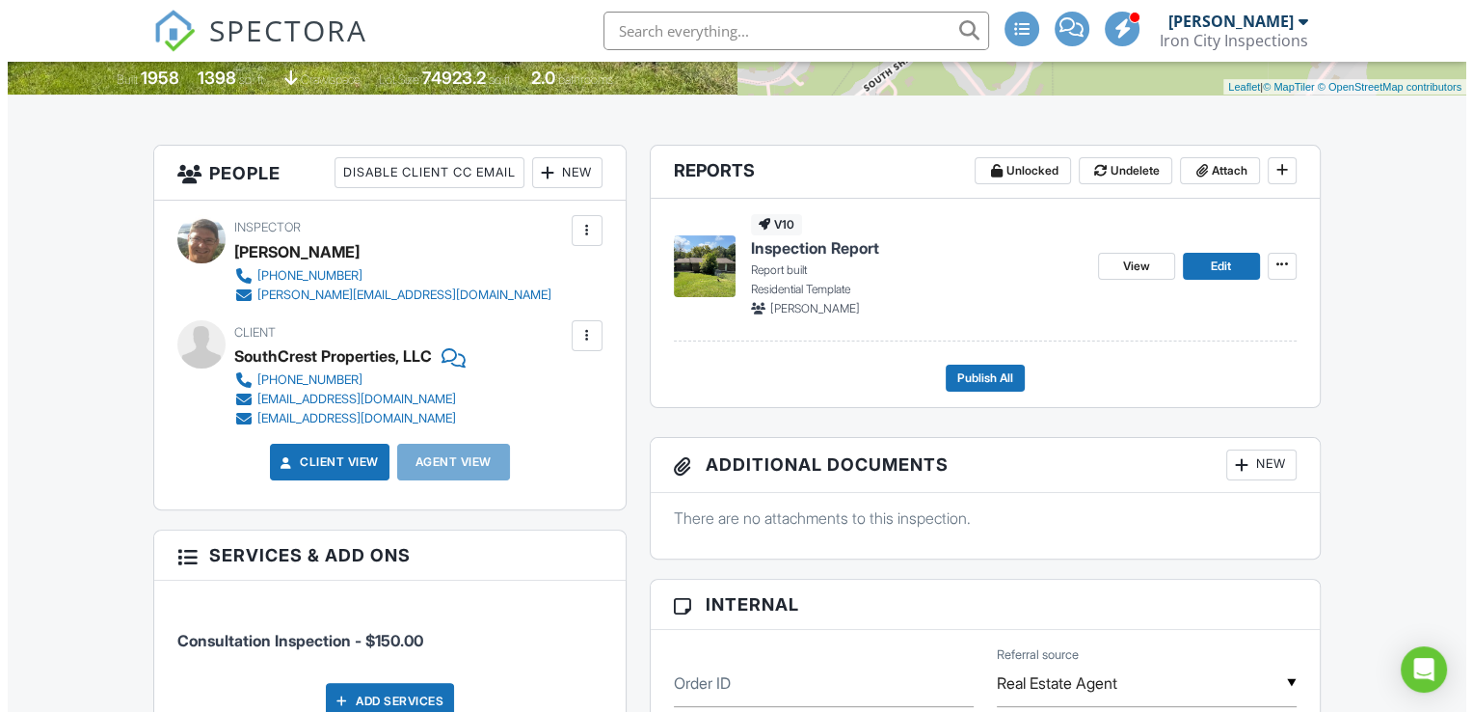
scroll to position [513, 0]
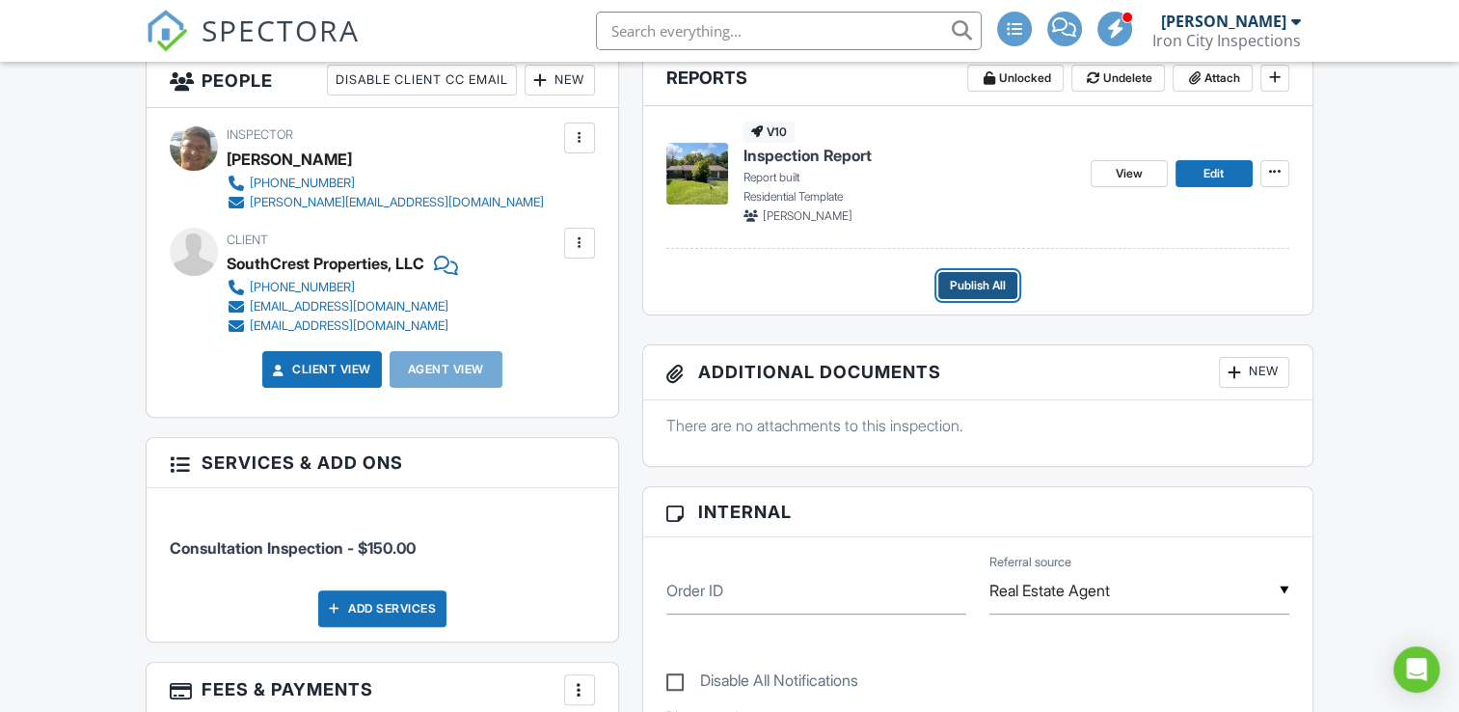
click at [964, 290] on span "Publish All" at bounding box center [978, 285] width 56 height 19
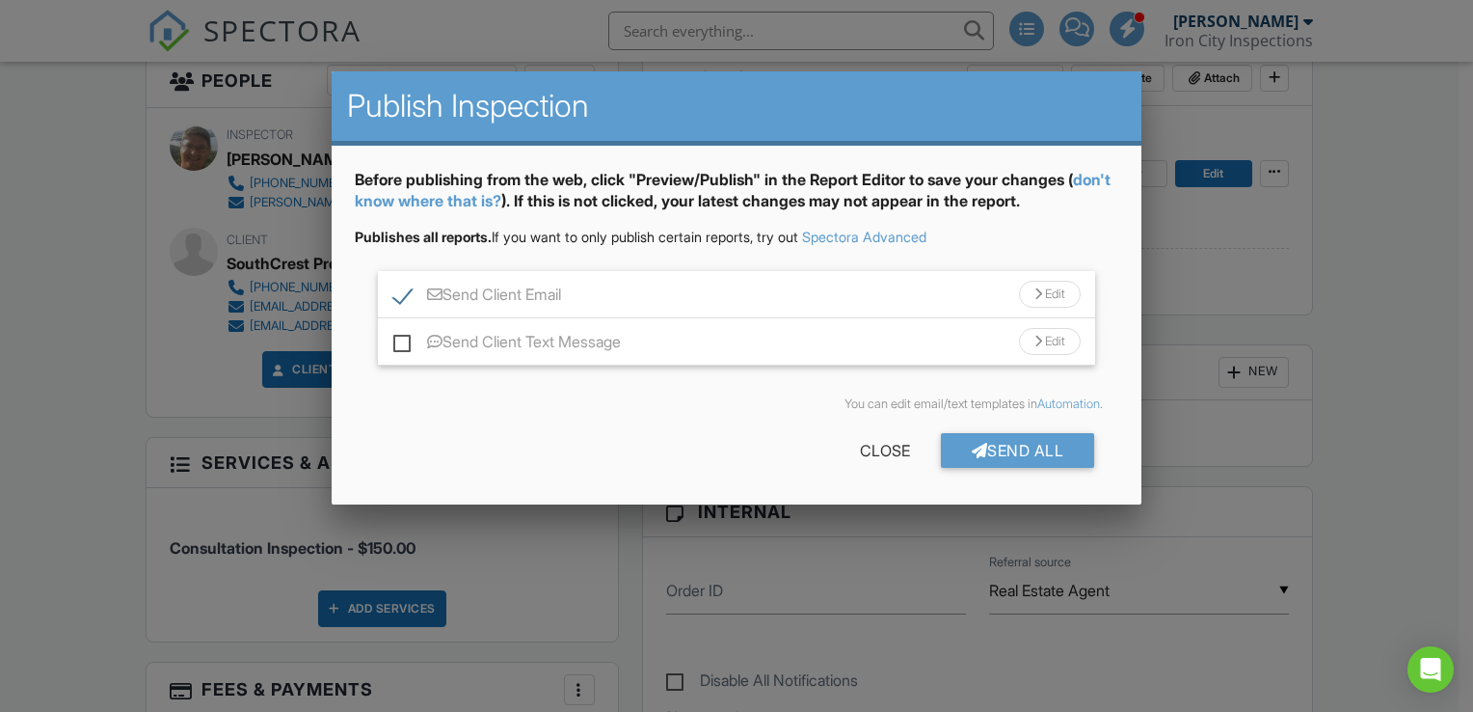
click at [398, 292] on label "Send Client Email" at bounding box center [477, 297] width 168 height 24
checkbox input "false"
click at [1009, 442] on div "Send All" at bounding box center [1018, 450] width 154 height 35
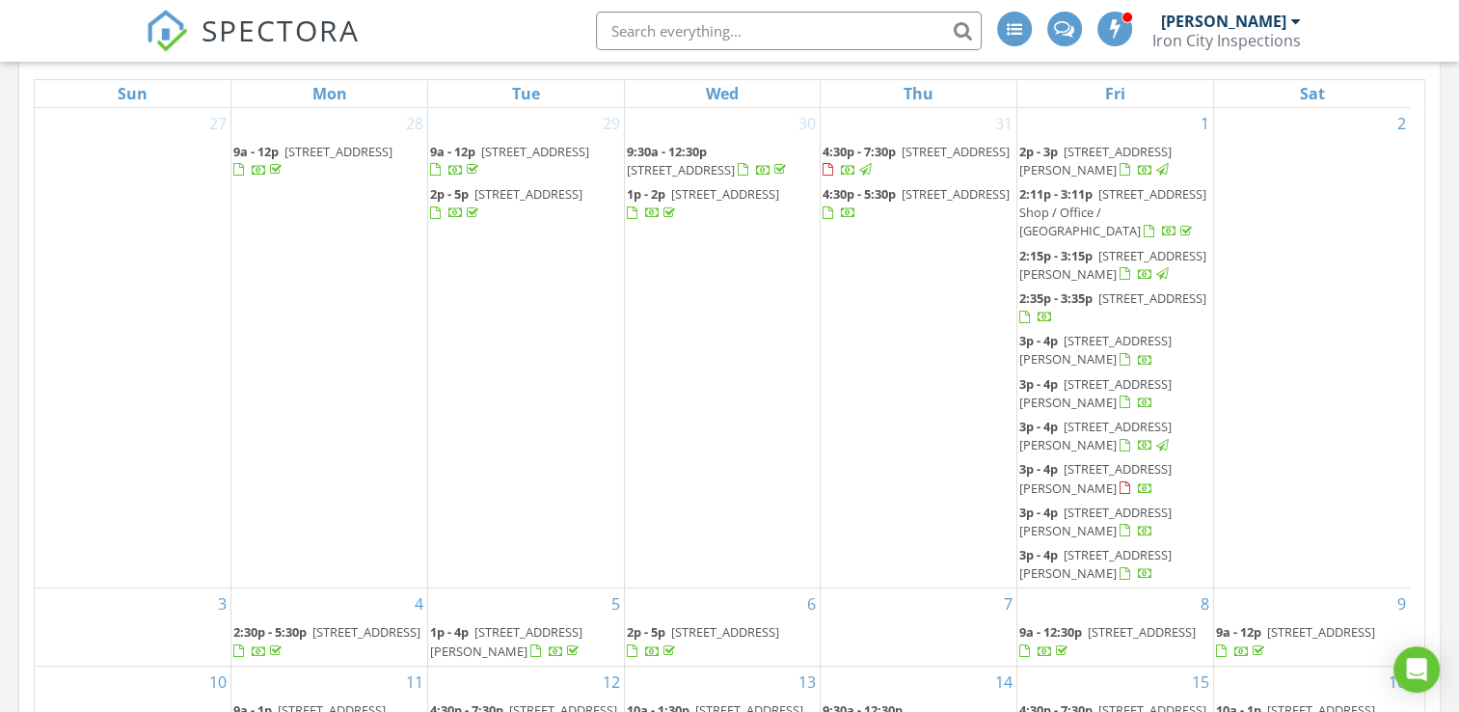
click at [1098, 307] on span "[STREET_ADDRESS]" at bounding box center [1152, 297] width 108 height 17
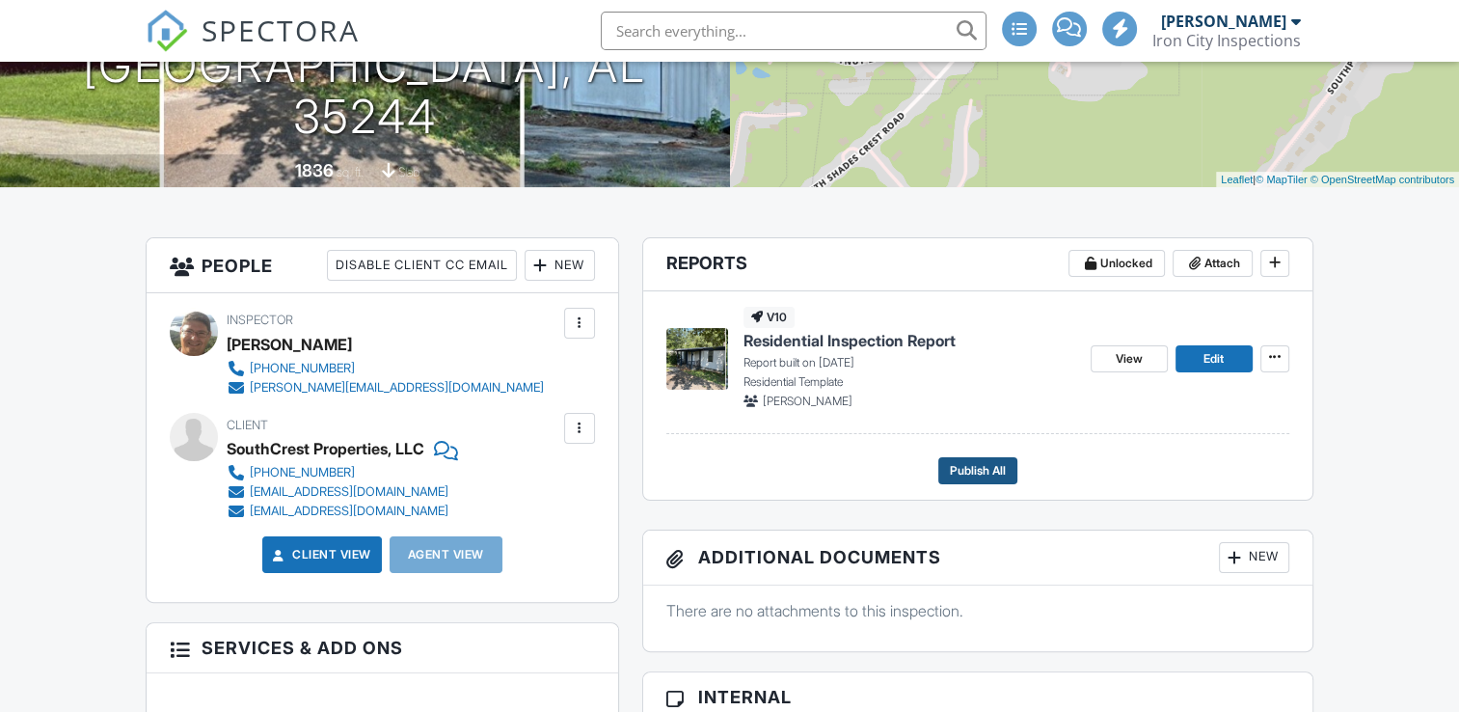
scroll to position [328, 0]
click at [969, 474] on span "Publish All" at bounding box center [978, 470] width 56 height 19
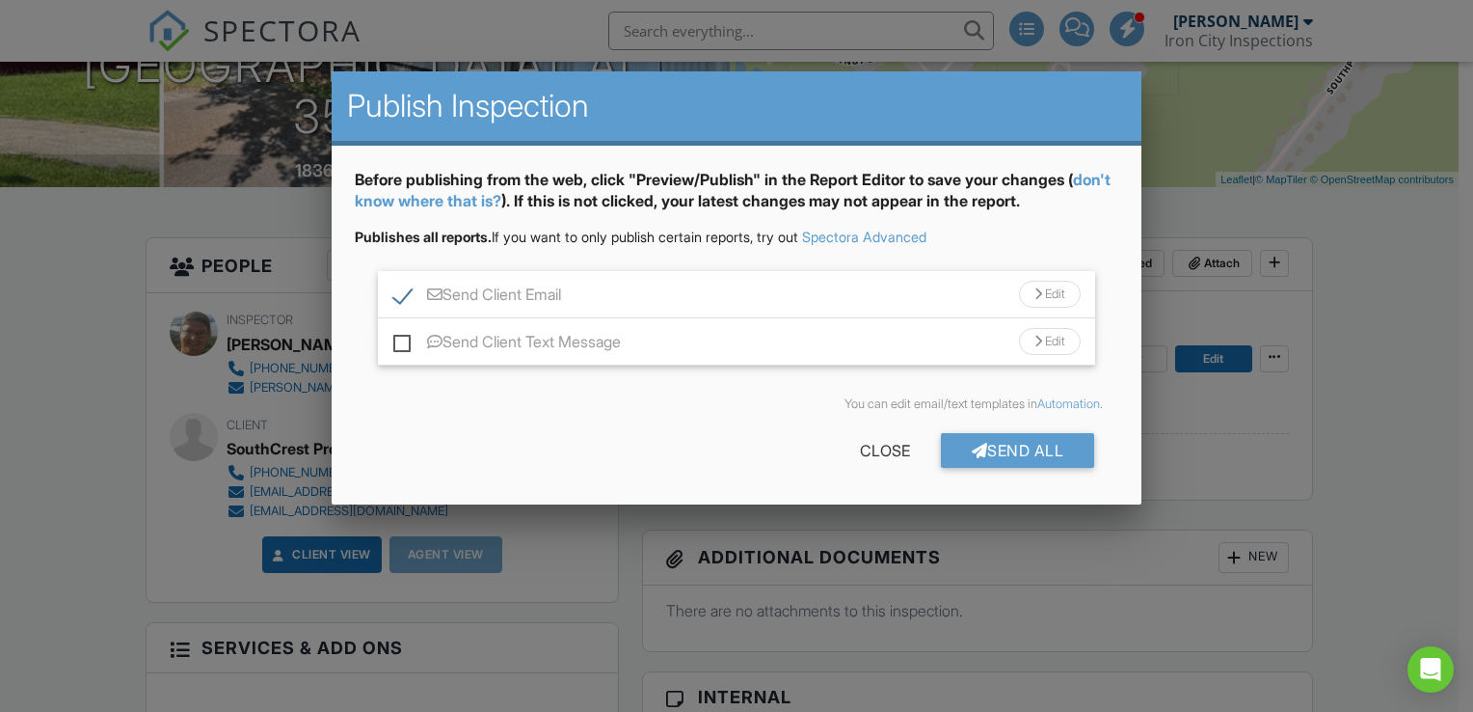
click at [402, 299] on label "Send Client Email" at bounding box center [477, 297] width 168 height 24
checkbox input "false"
click at [1000, 446] on div "Send All" at bounding box center [1018, 450] width 154 height 35
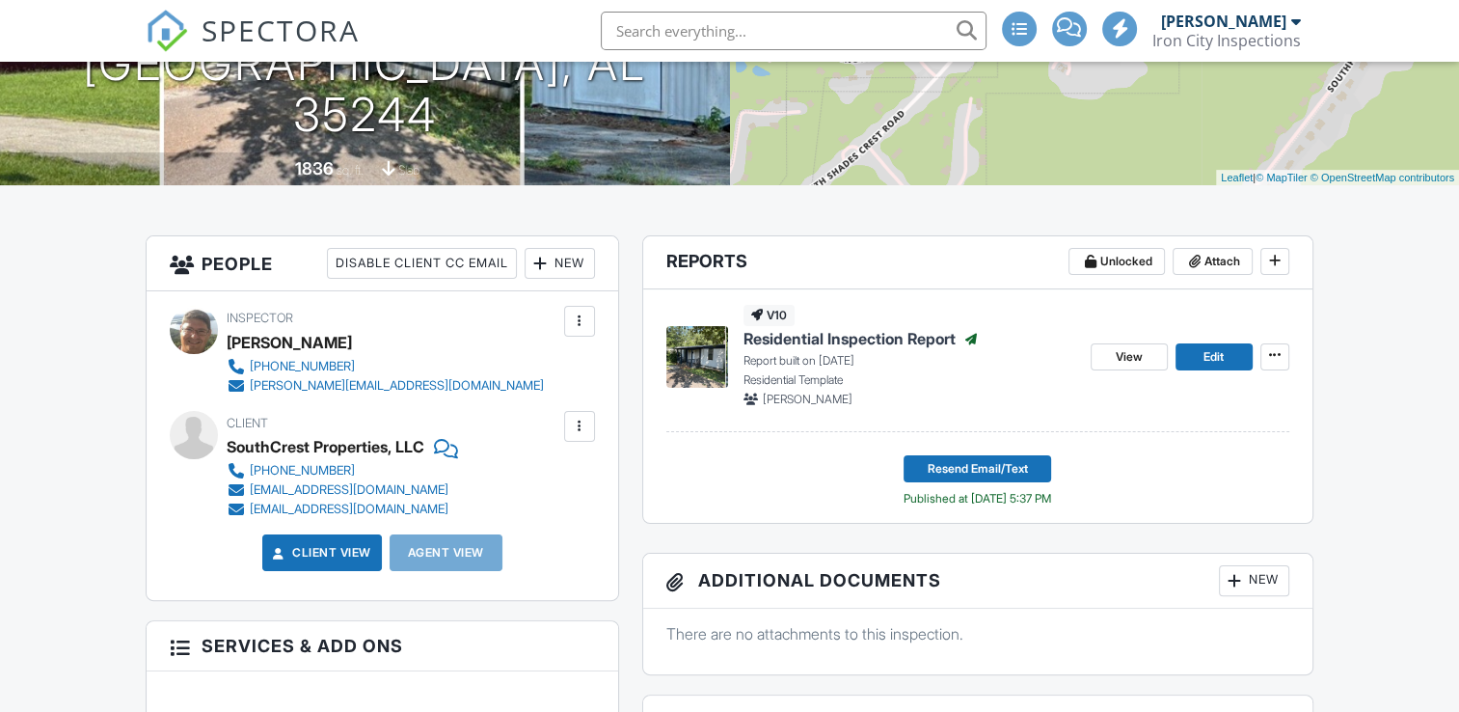
scroll to position [328, 0]
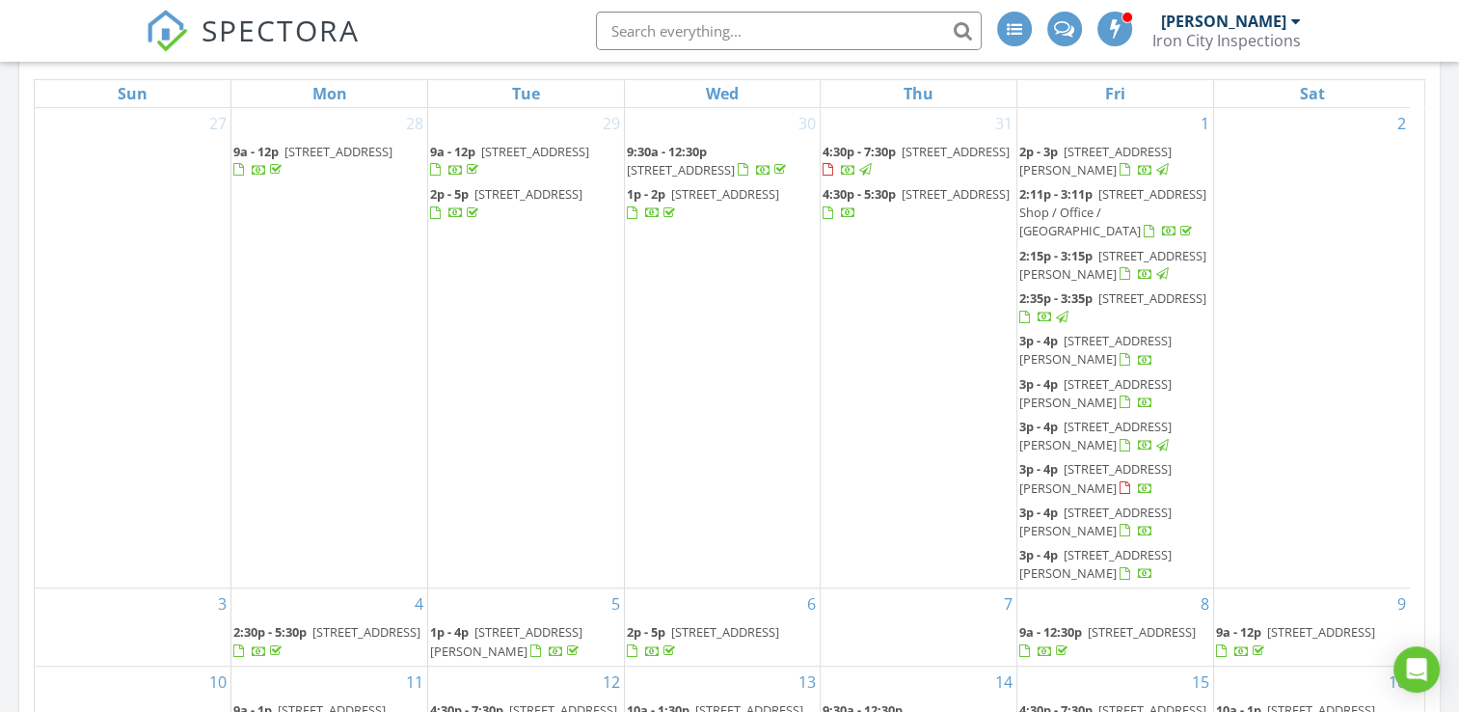
scroll to position [71, 0]
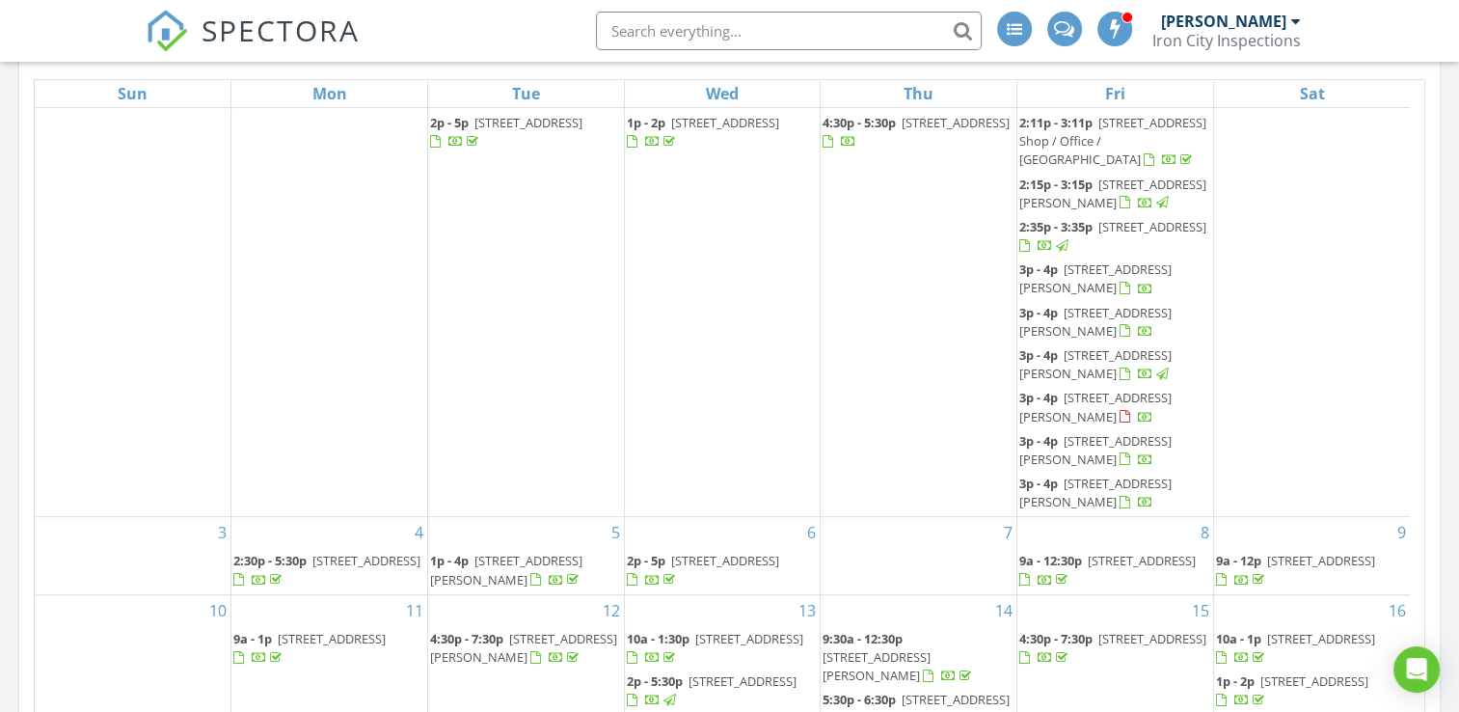
click at [1088, 296] on span "4127 S Shades Crest Rd 1, Hoover 35244" at bounding box center [1095, 278] width 152 height 36
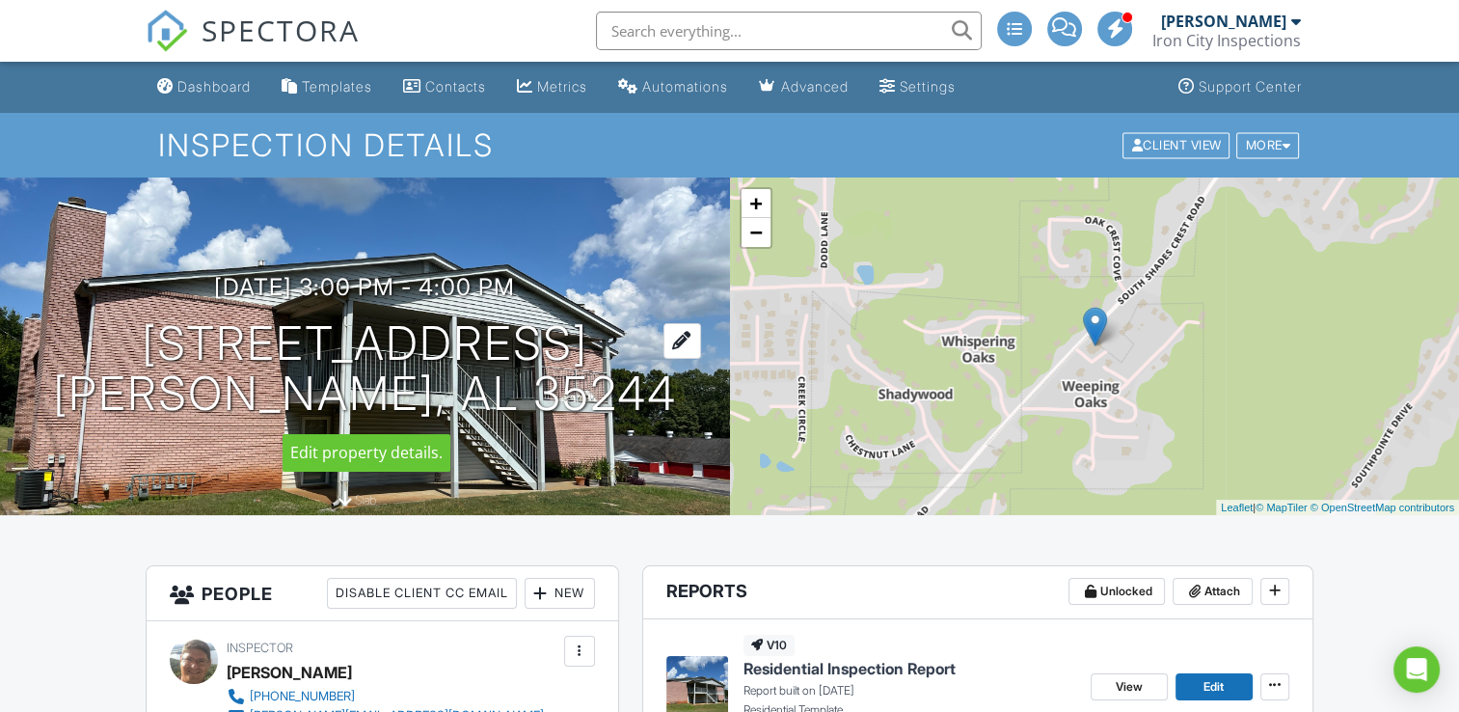
click at [685, 357] on div at bounding box center [682, 341] width 38 height 36
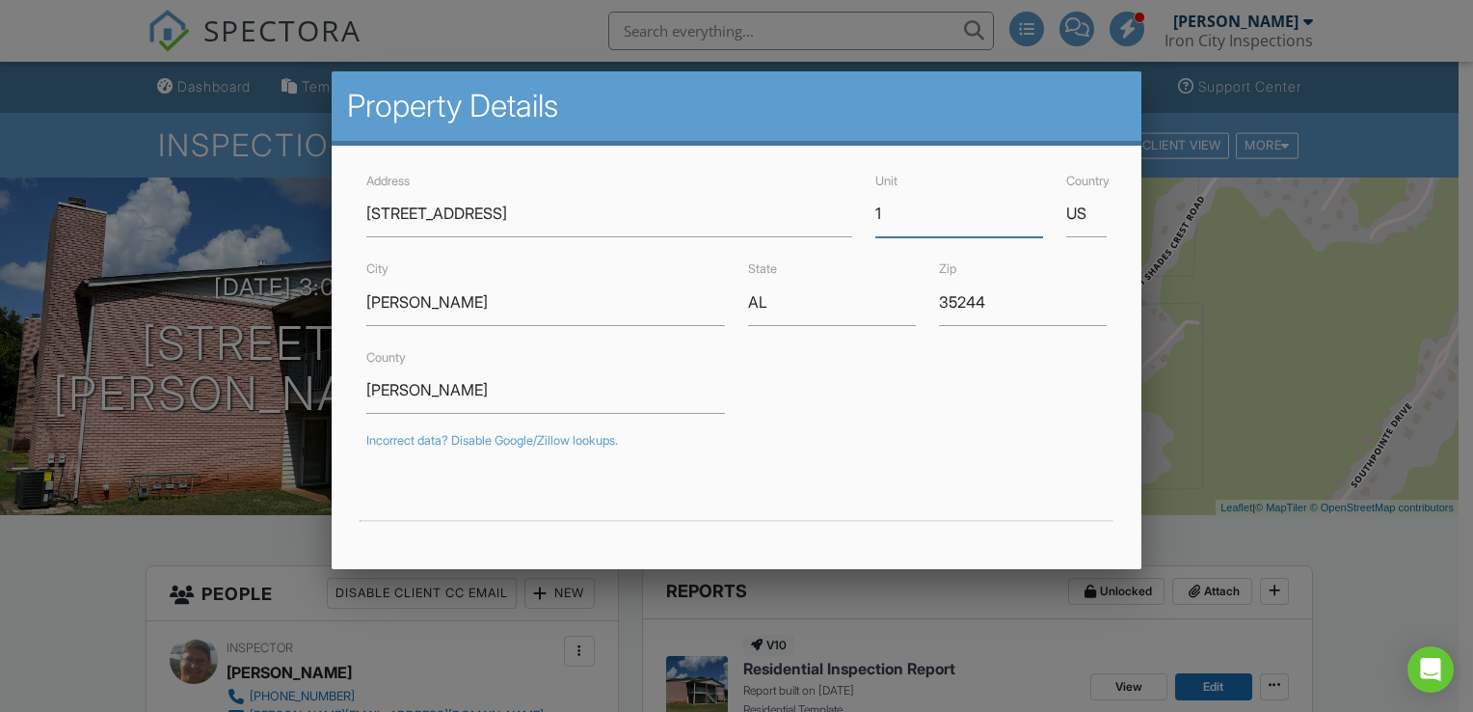
click at [876, 212] on input "1" at bounding box center [960, 213] width 168 height 47
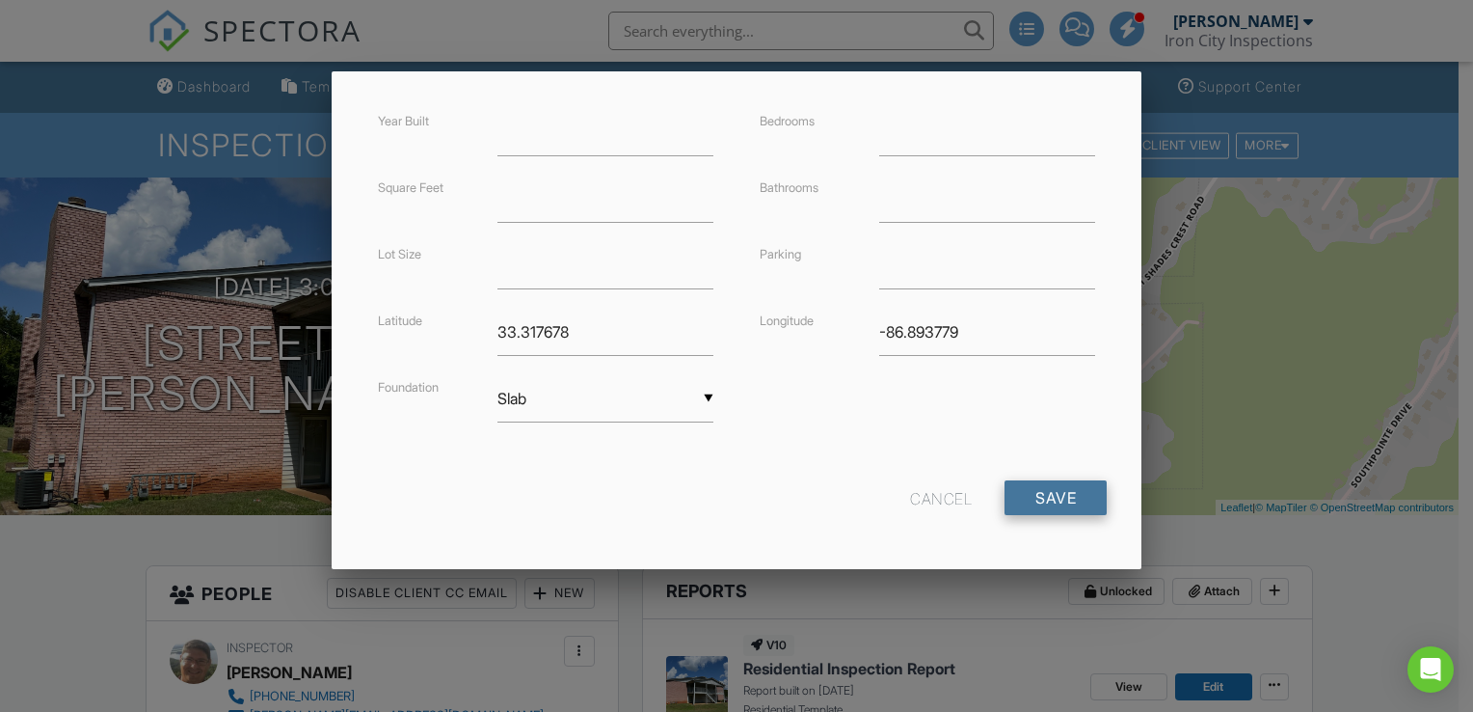
type input "Apt 1"
click at [1049, 504] on input "Save" at bounding box center [1056, 497] width 102 height 35
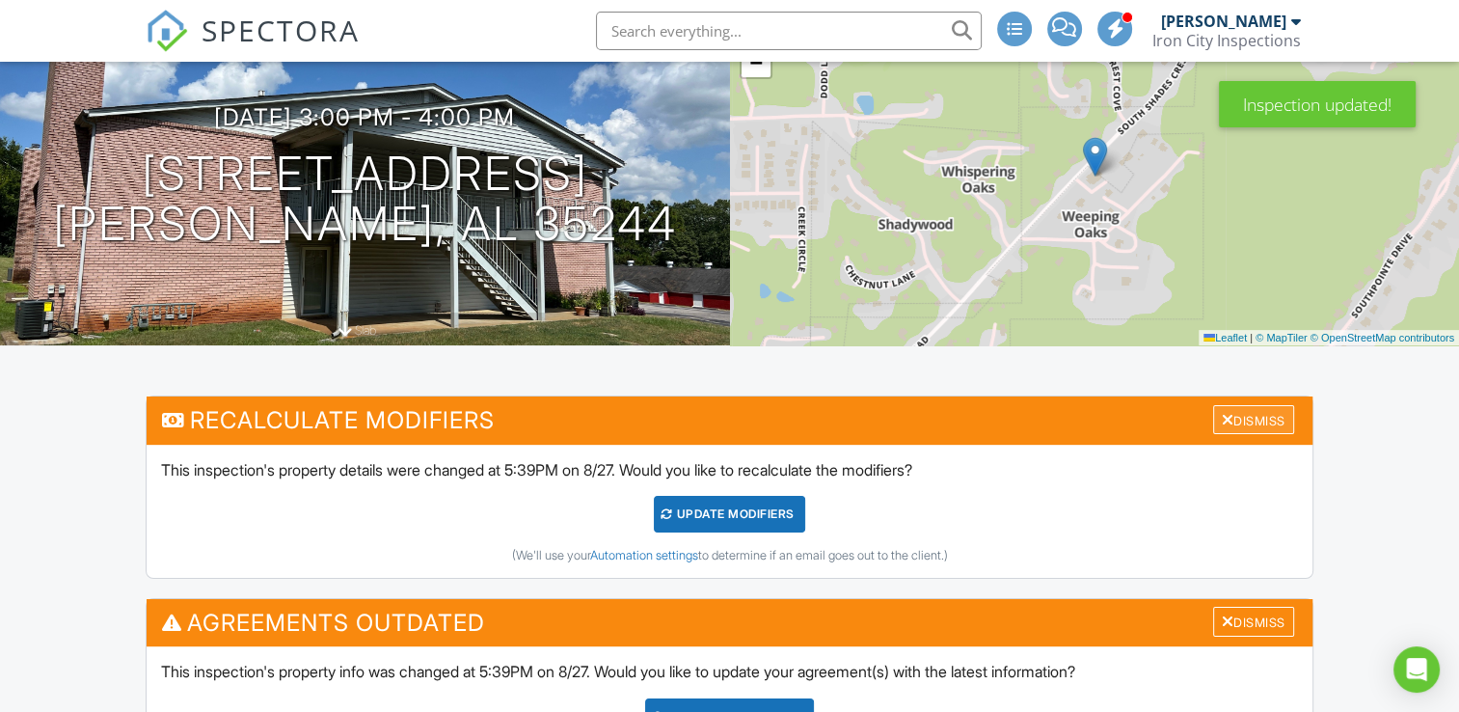
click at [1254, 426] on div "Dismiss" at bounding box center [1253, 420] width 81 height 30
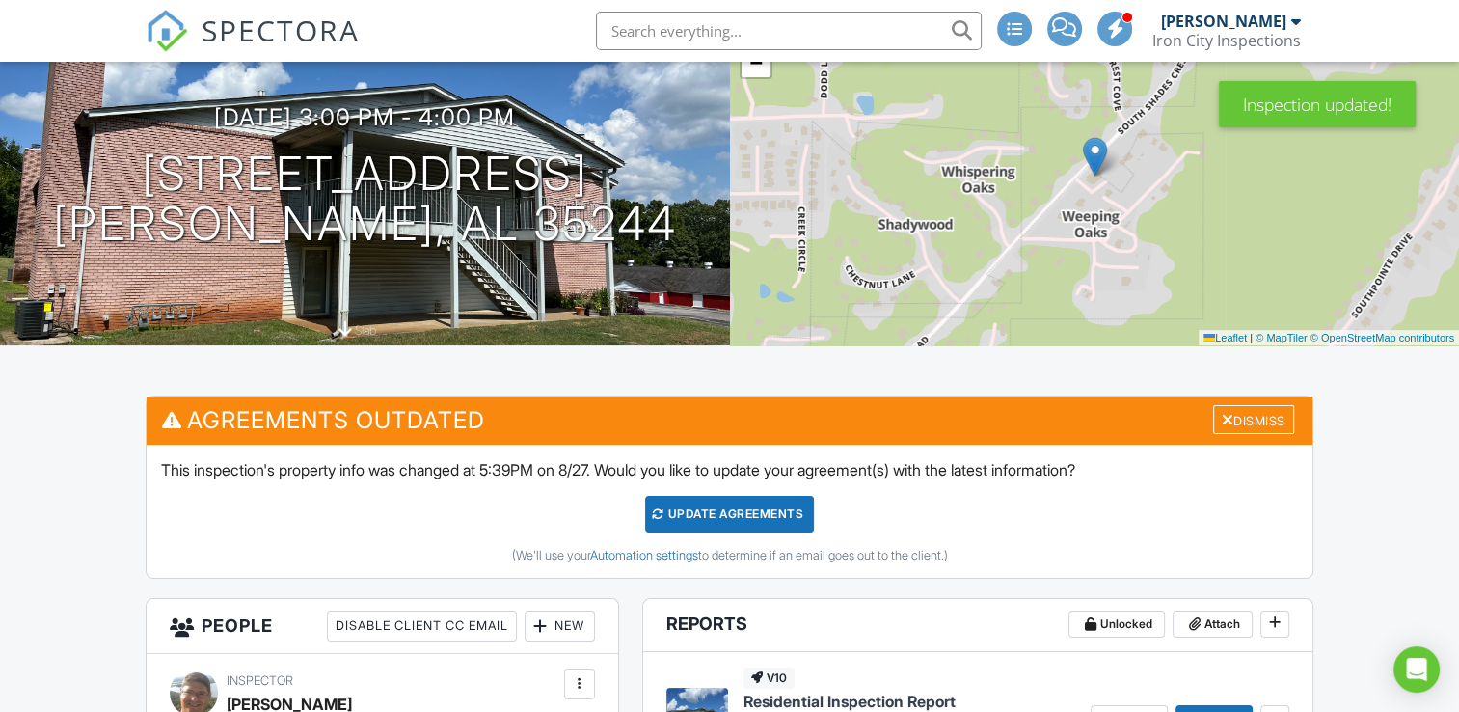
click at [1254, 426] on div "Dismiss" at bounding box center [1253, 420] width 81 height 30
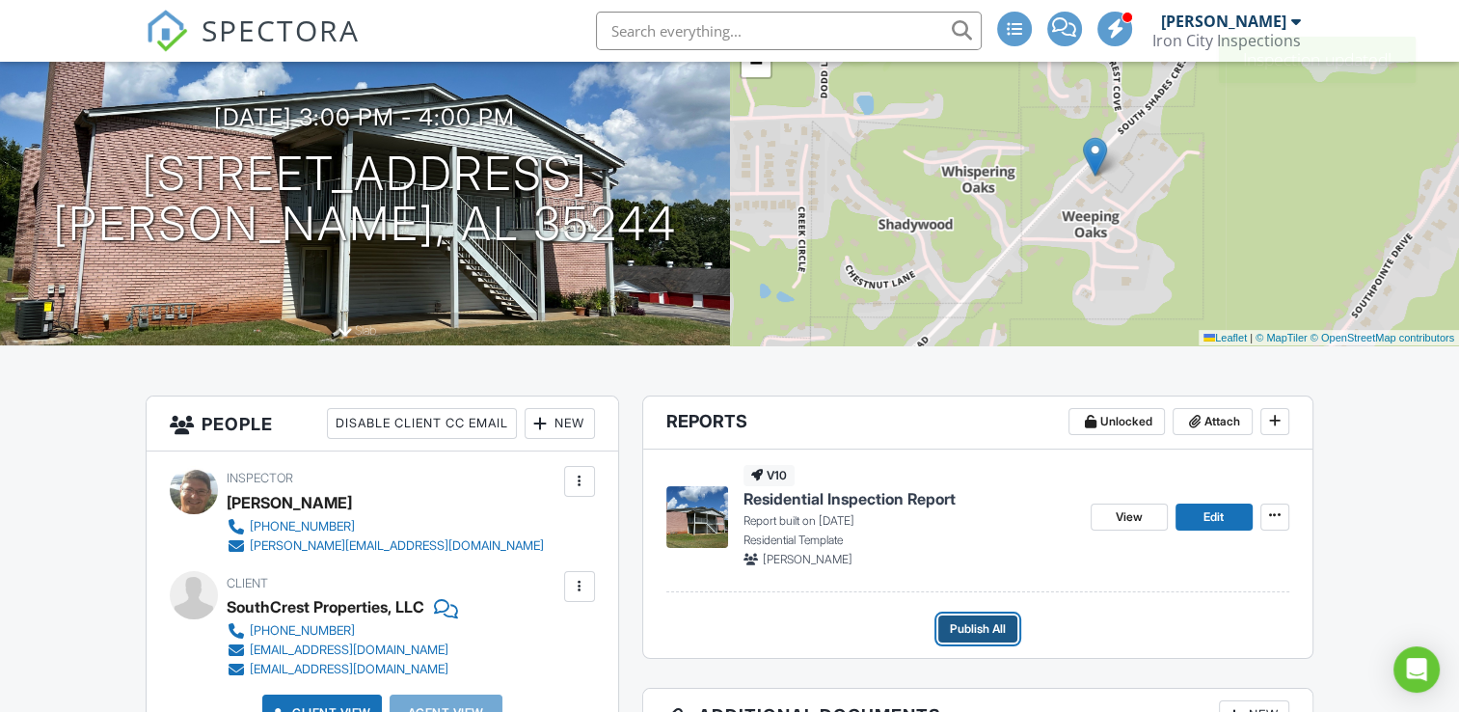
click at [957, 633] on span "Publish All" at bounding box center [978, 628] width 56 height 19
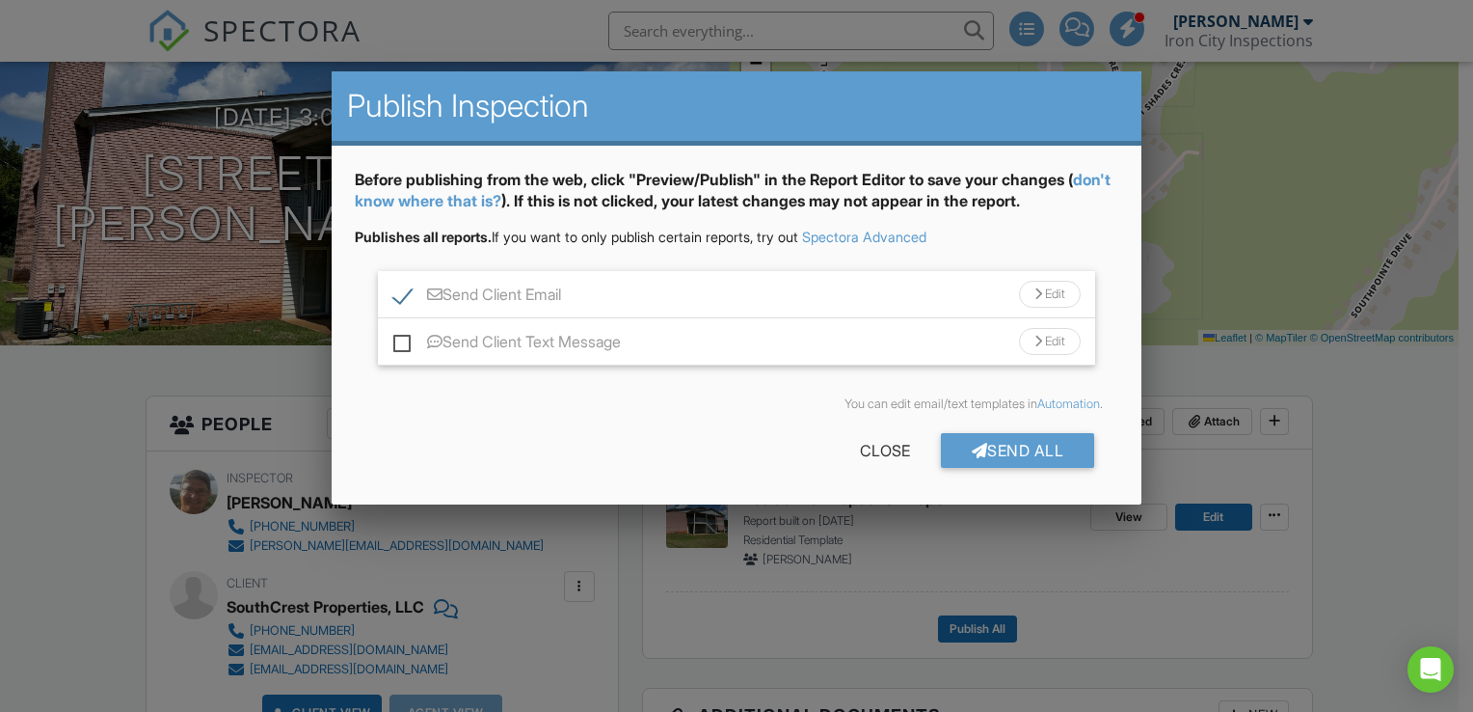
click at [400, 300] on label "Send Client Email" at bounding box center [477, 297] width 168 height 24
checkbox input "false"
click at [1019, 442] on div "Send All" at bounding box center [1018, 450] width 154 height 35
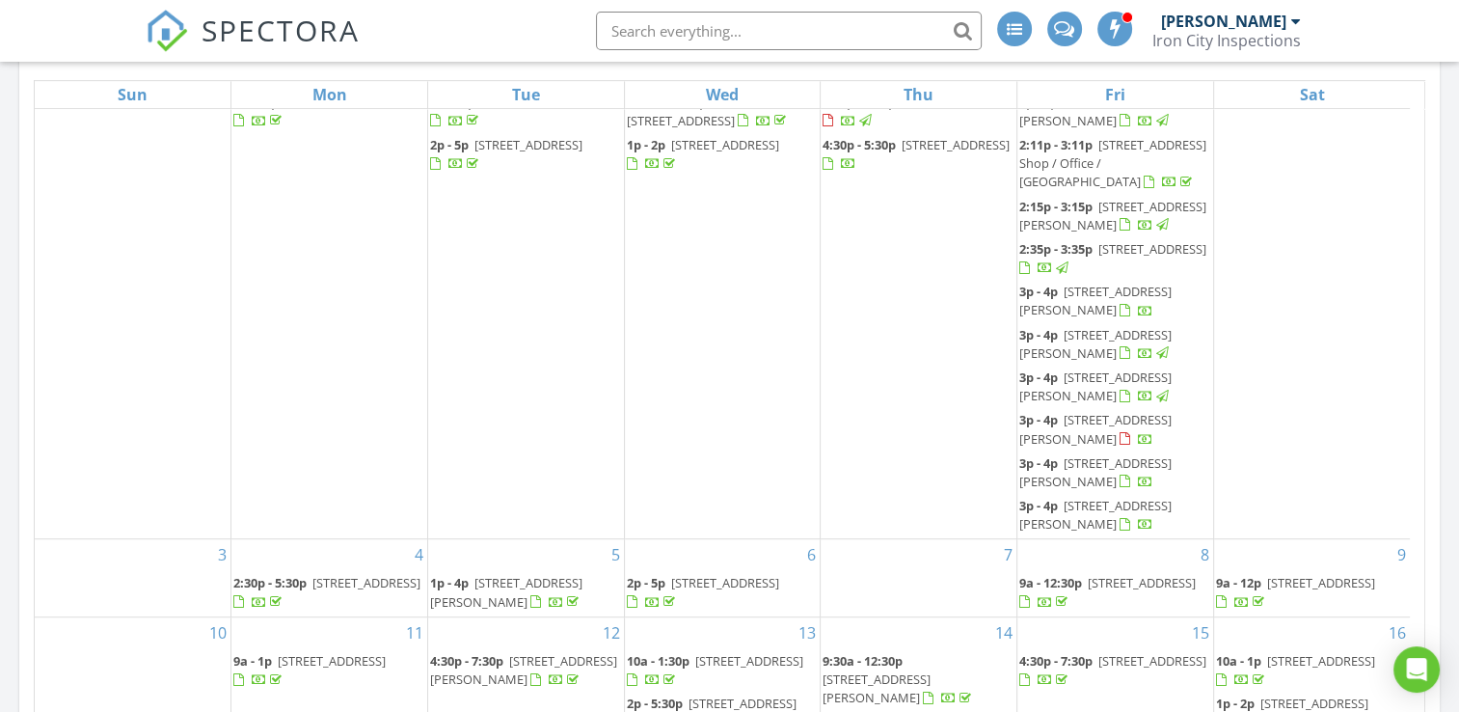
scroll to position [46, 0]
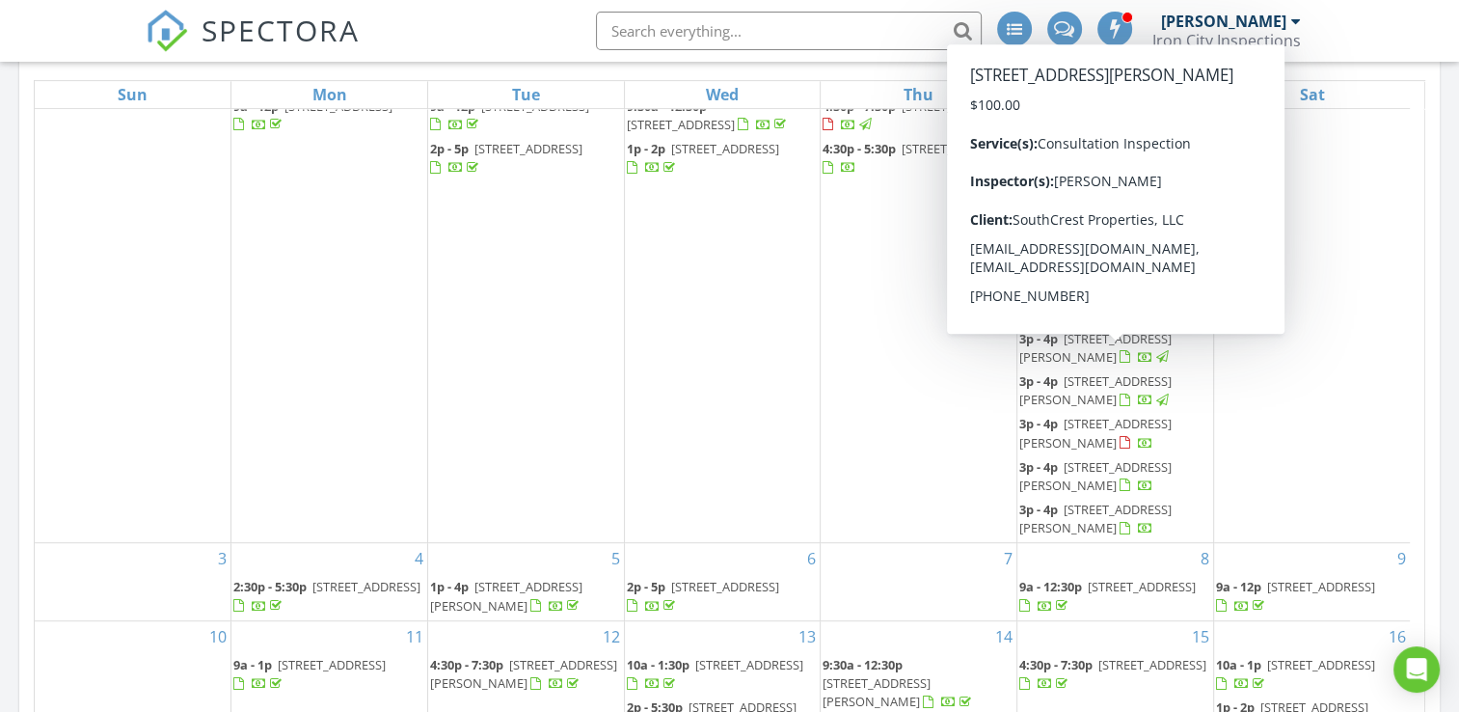
click at [1080, 322] on span "4127 S Shades Crest Rd 2, Hoover 35244" at bounding box center [1095, 304] width 152 height 36
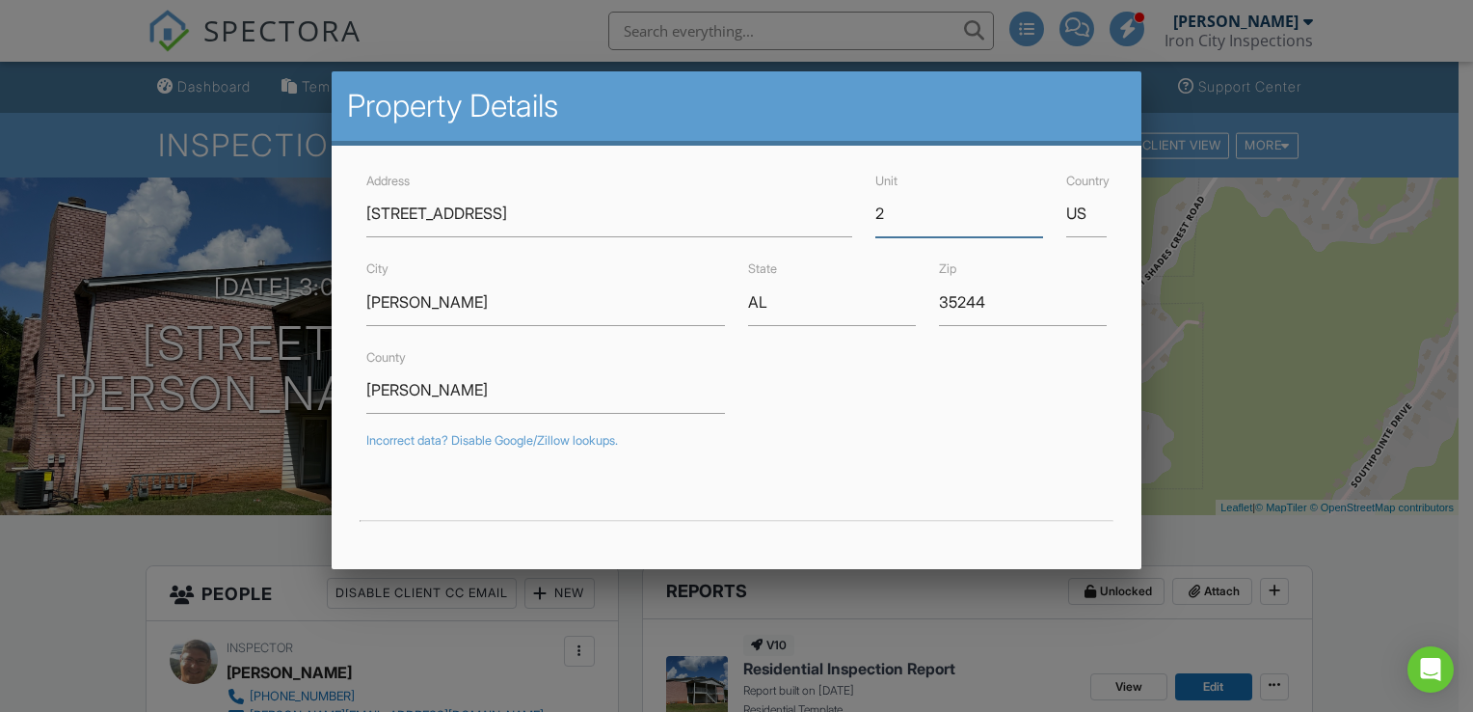
click at [876, 210] on input "2" at bounding box center [960, 213] width 168 height 47
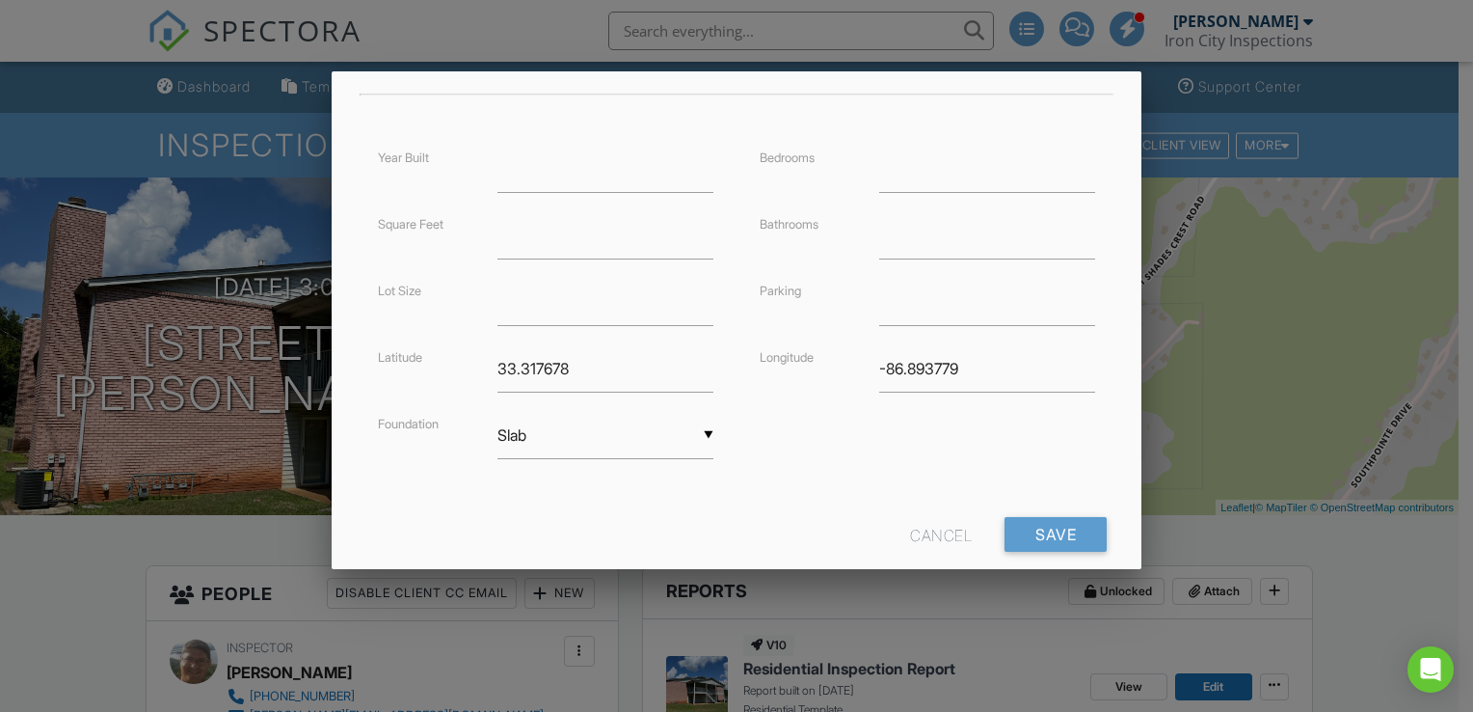
scroll to position [428, 0]
type input "Apt 2"
click at [1053, 519] on input "Save" at bounding box center [1056, 532] width 102 height 35
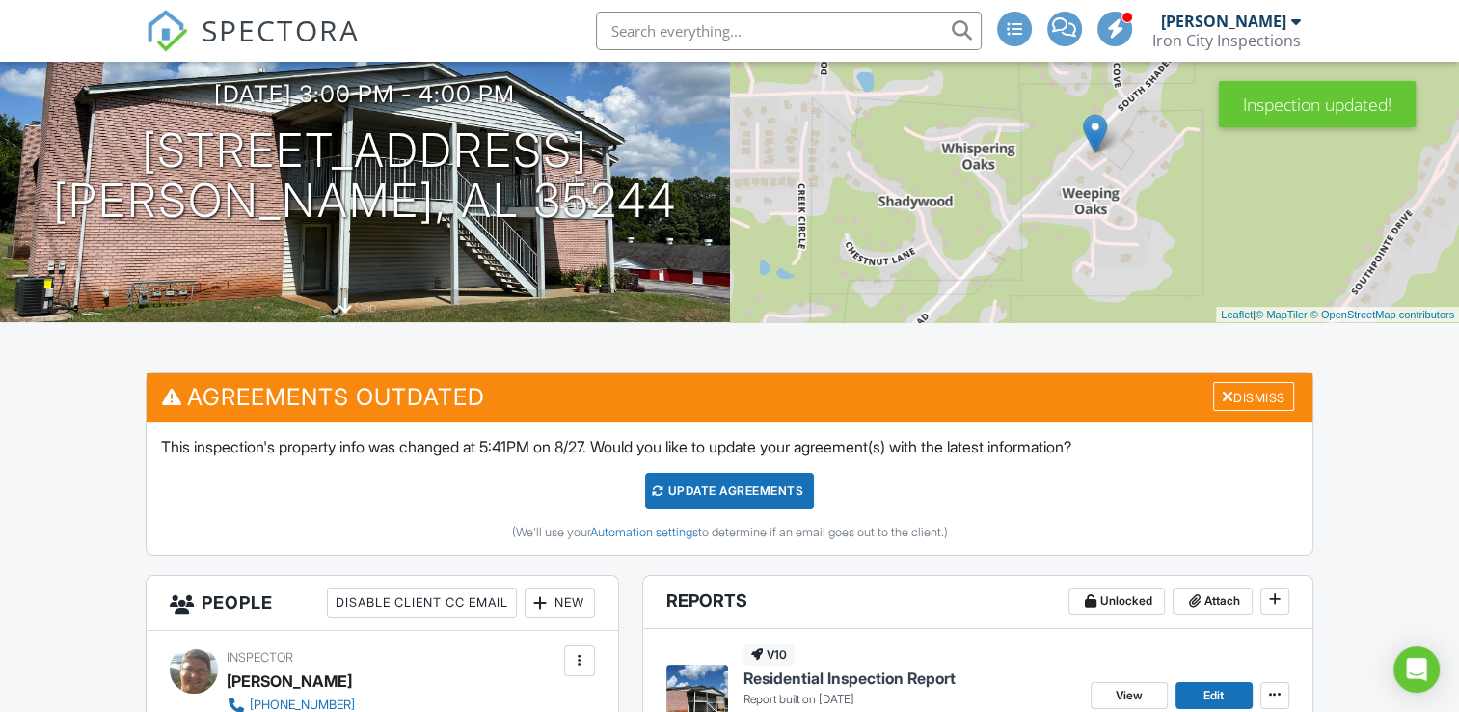
click at [1245, 387] on div "Dismiss" at bounding box center [1253, 397] width 81 height 30
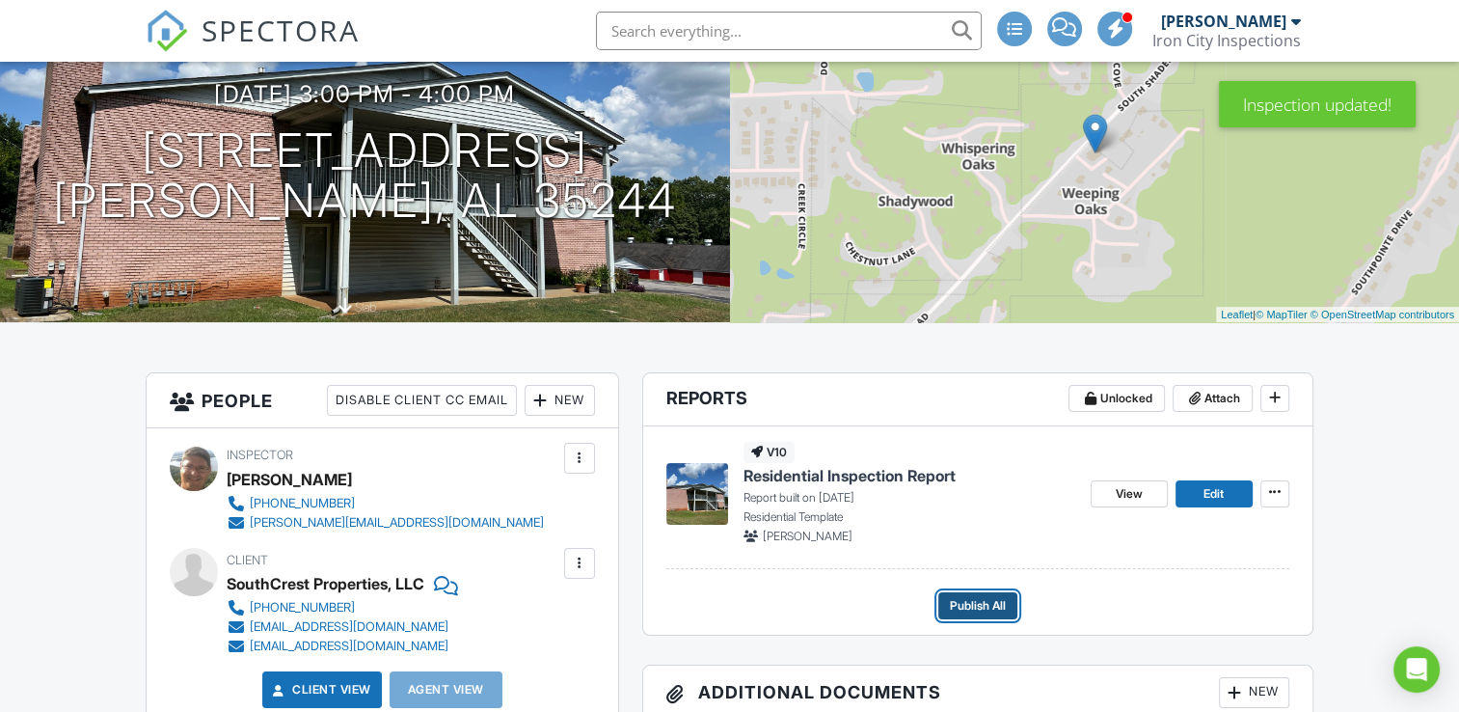
click at [966, 613] on span "Publish All" at bounding box center [978, 605] width 56 height 19
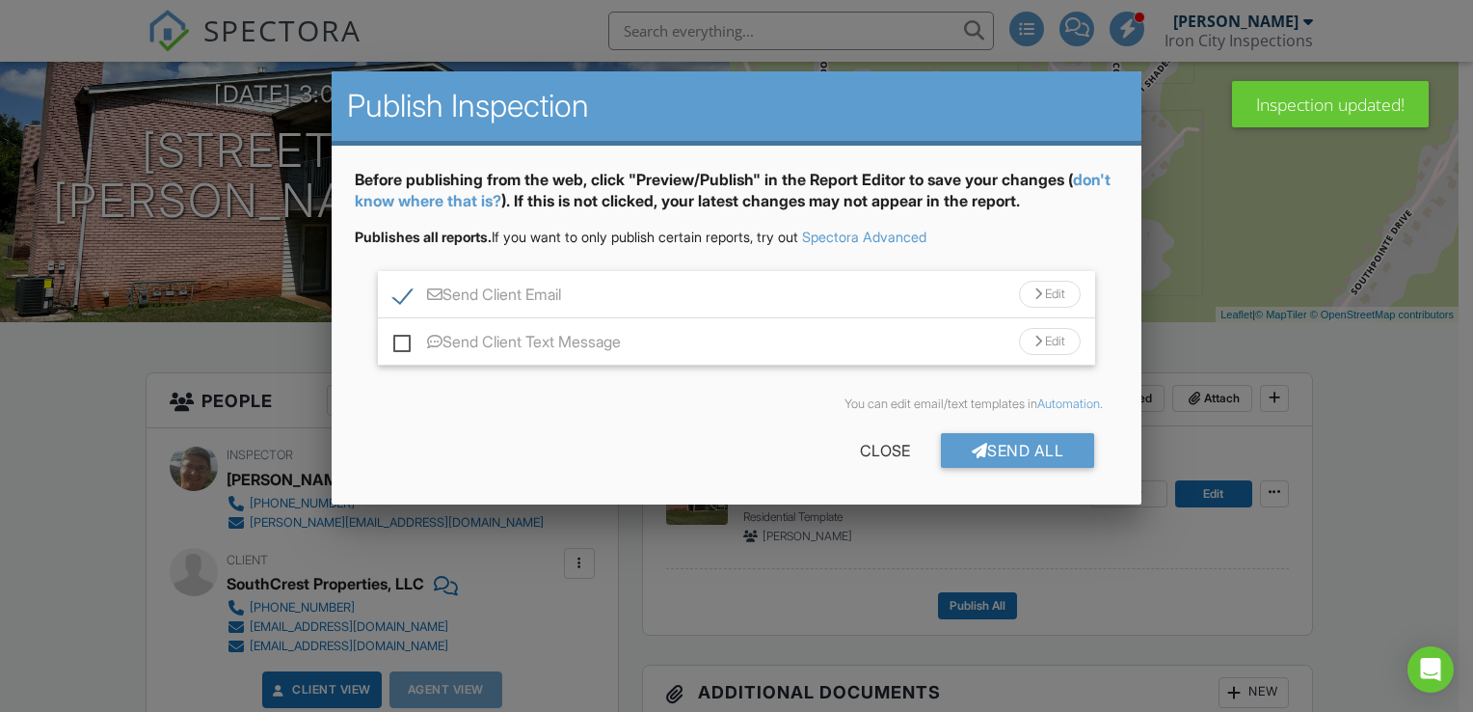
click at [397, 290] on label "Send Client Email" at bounding box center [477, 297] width 168 height 24
checkbox input "false"
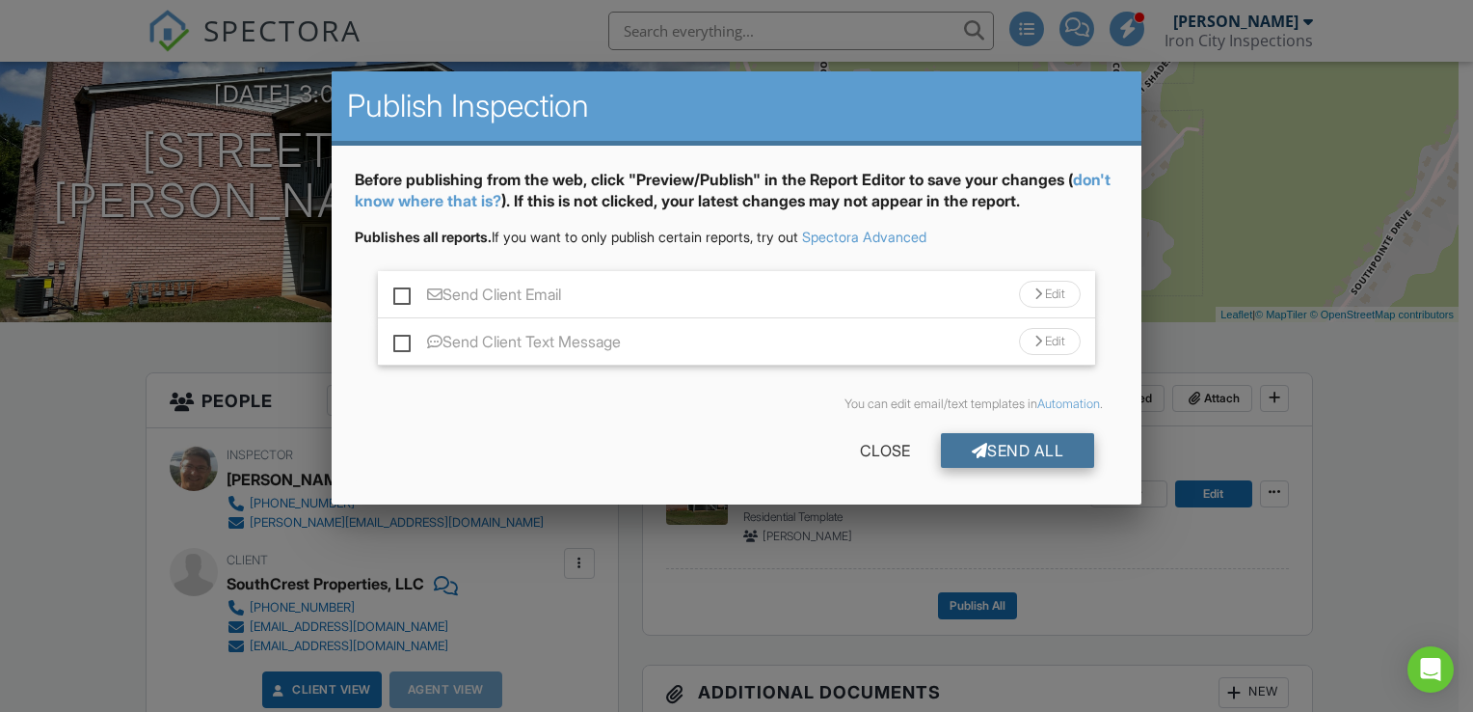
click at [999, 450] on div "Send All" at bounding box center [1018, 450] width 154 height 35
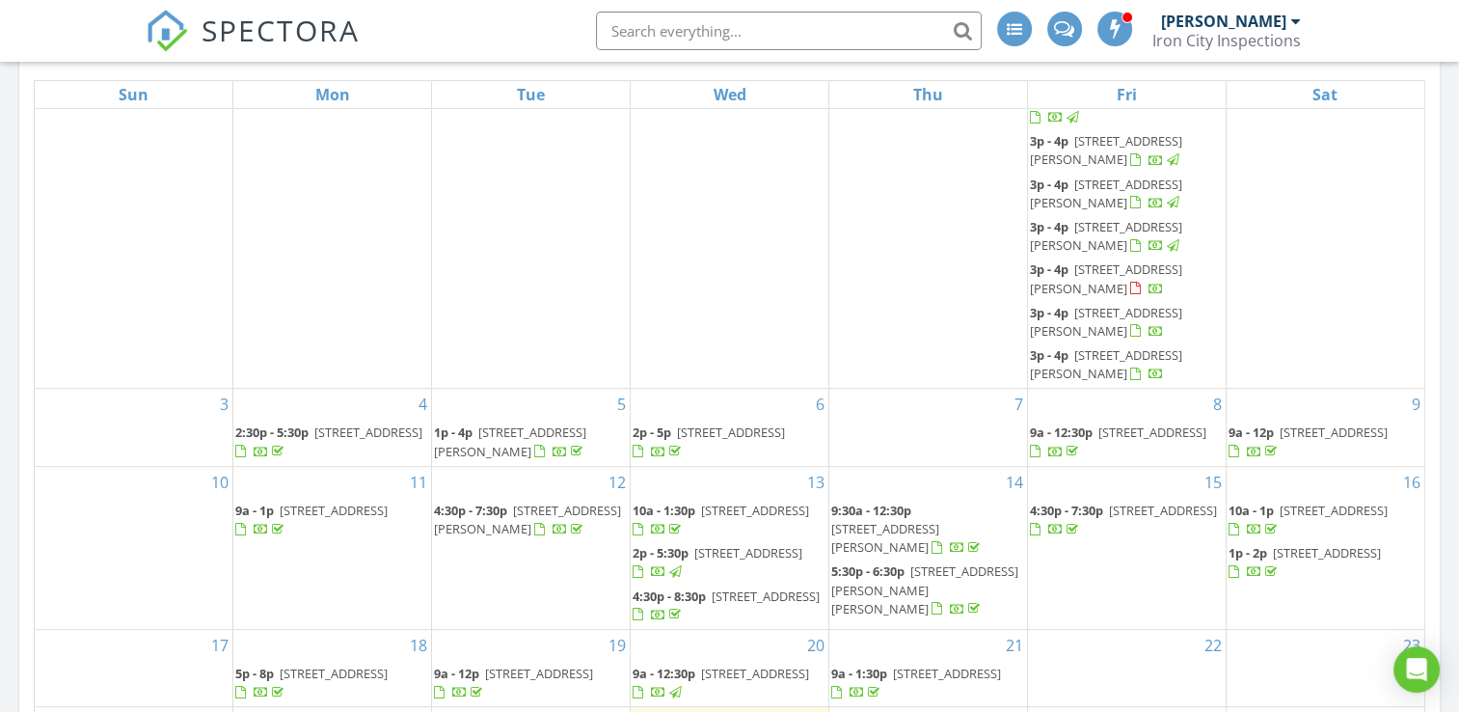
scroll to position [242, 0]
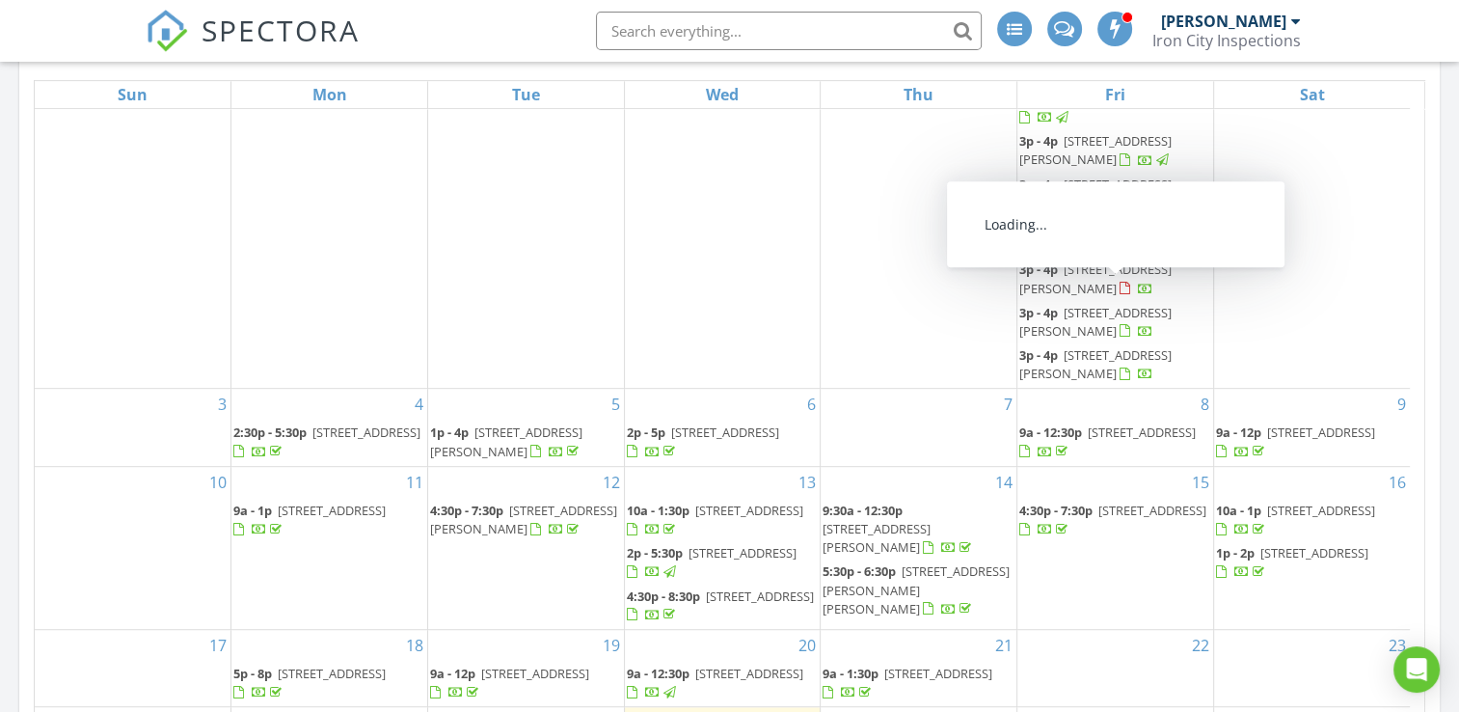
click at [1094, 295] on span "4127 S Shades Crest Rd Apt 4, Hoover 35244" at bounding box center [1095, 278] width 152 height 36
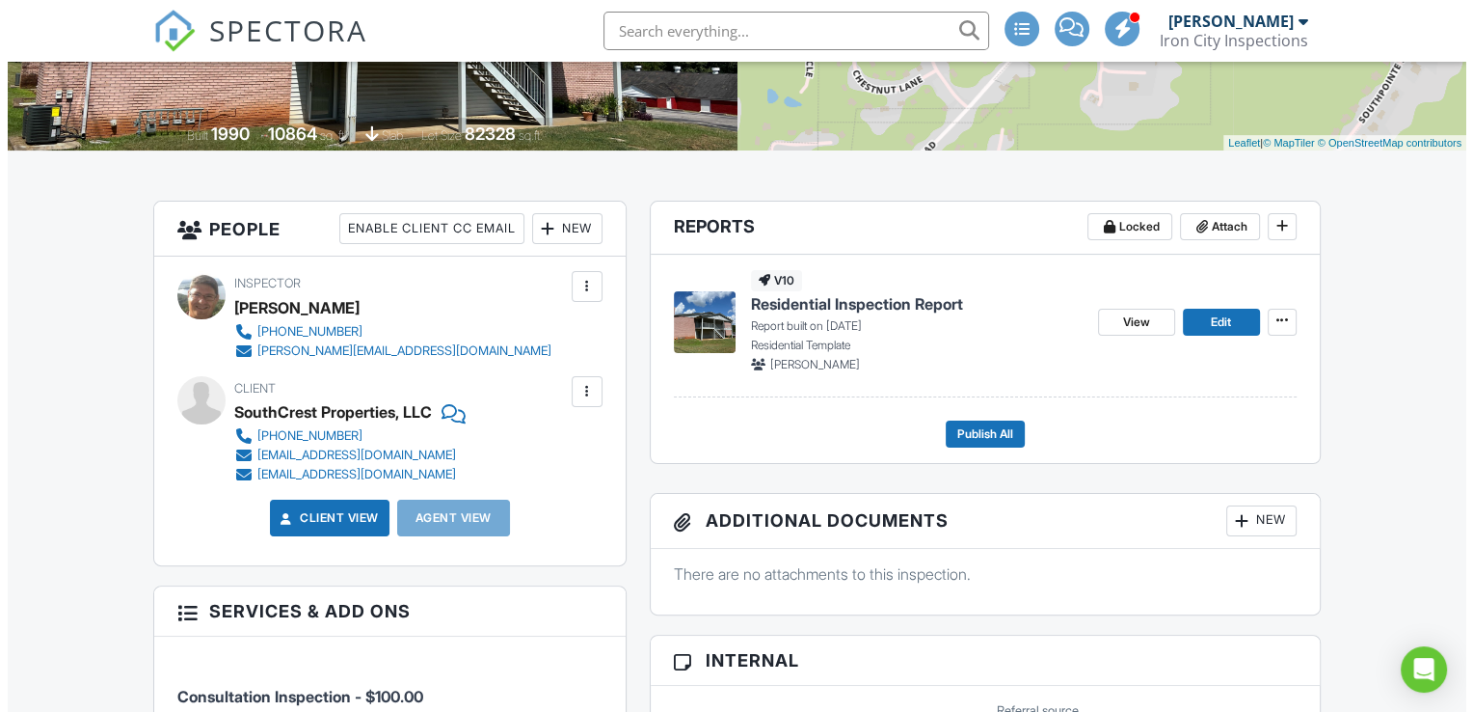
scroll to position [365, 0]
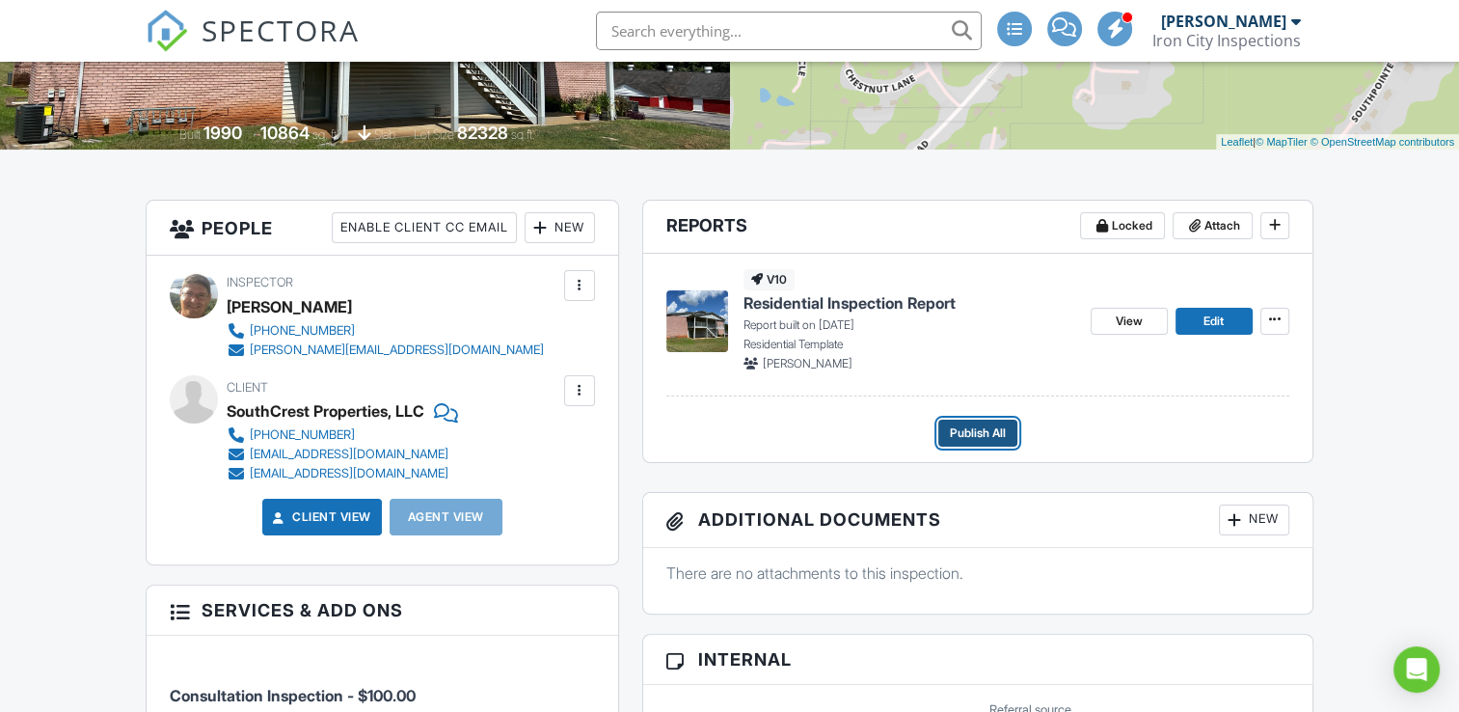
click at [957, 438] on span "Publish All" at bounding box center [978, 432] width 56 height 19
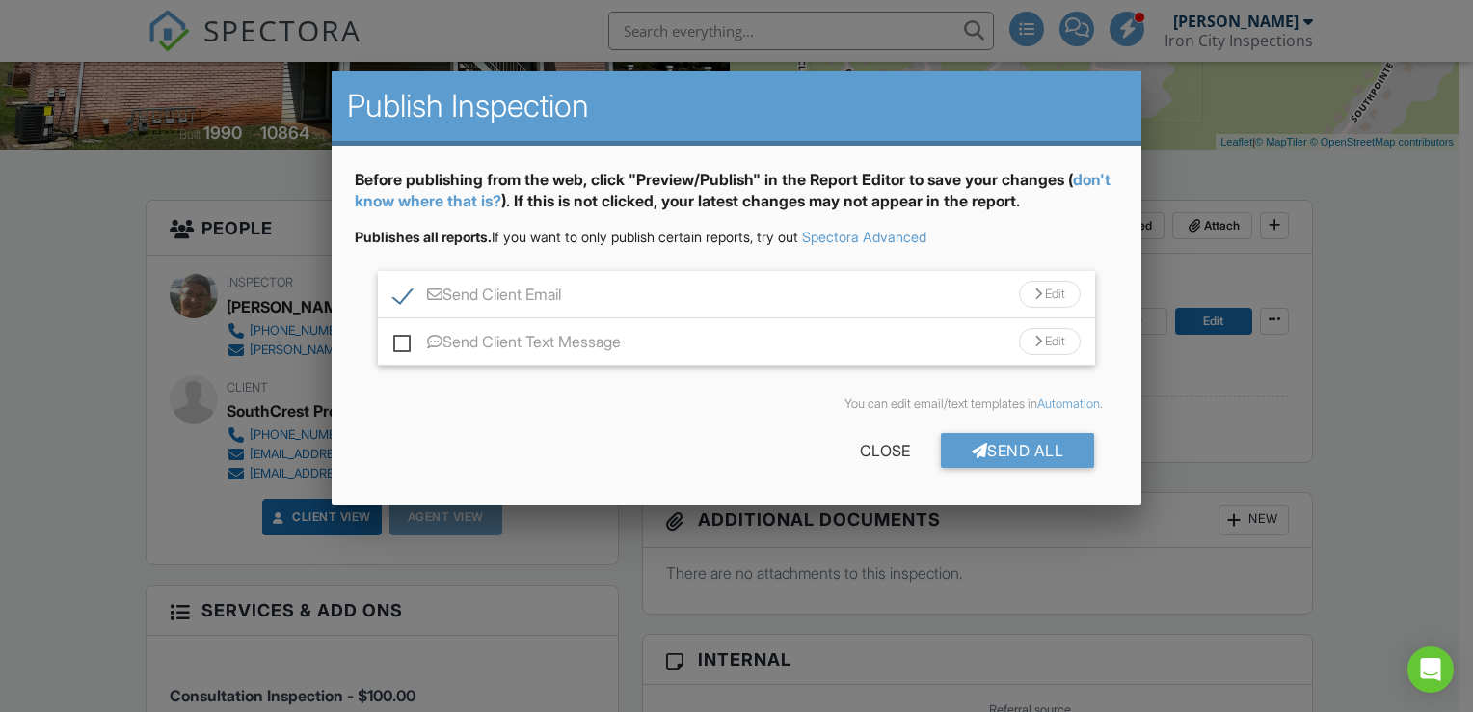
click at [396, 295] on label "Send Client Email" at bounding box center [477, 297] width 168 height 24
checkbox input "false"
click at [982, 453] on div "Send All" at bounding box center [1018, 450] width 154 height 35
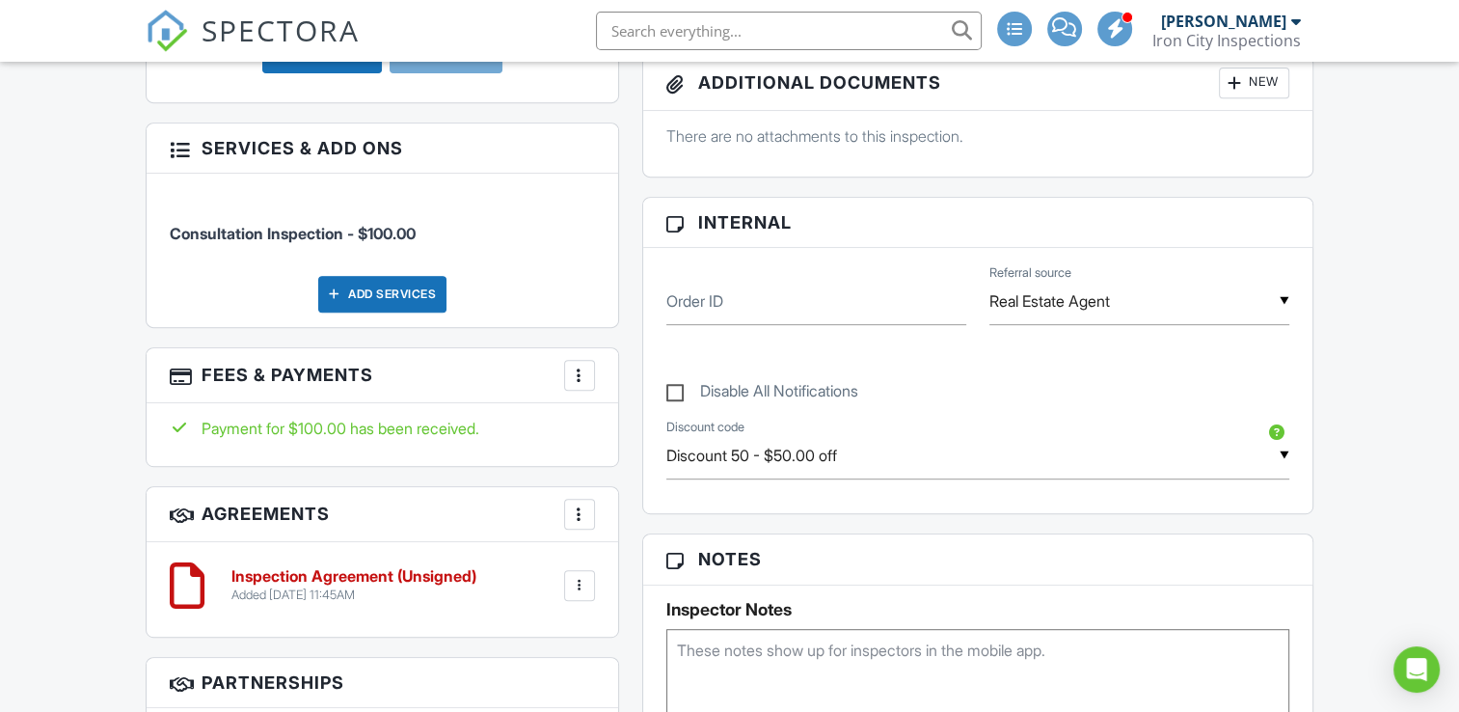
scroll to position [1051, 0]
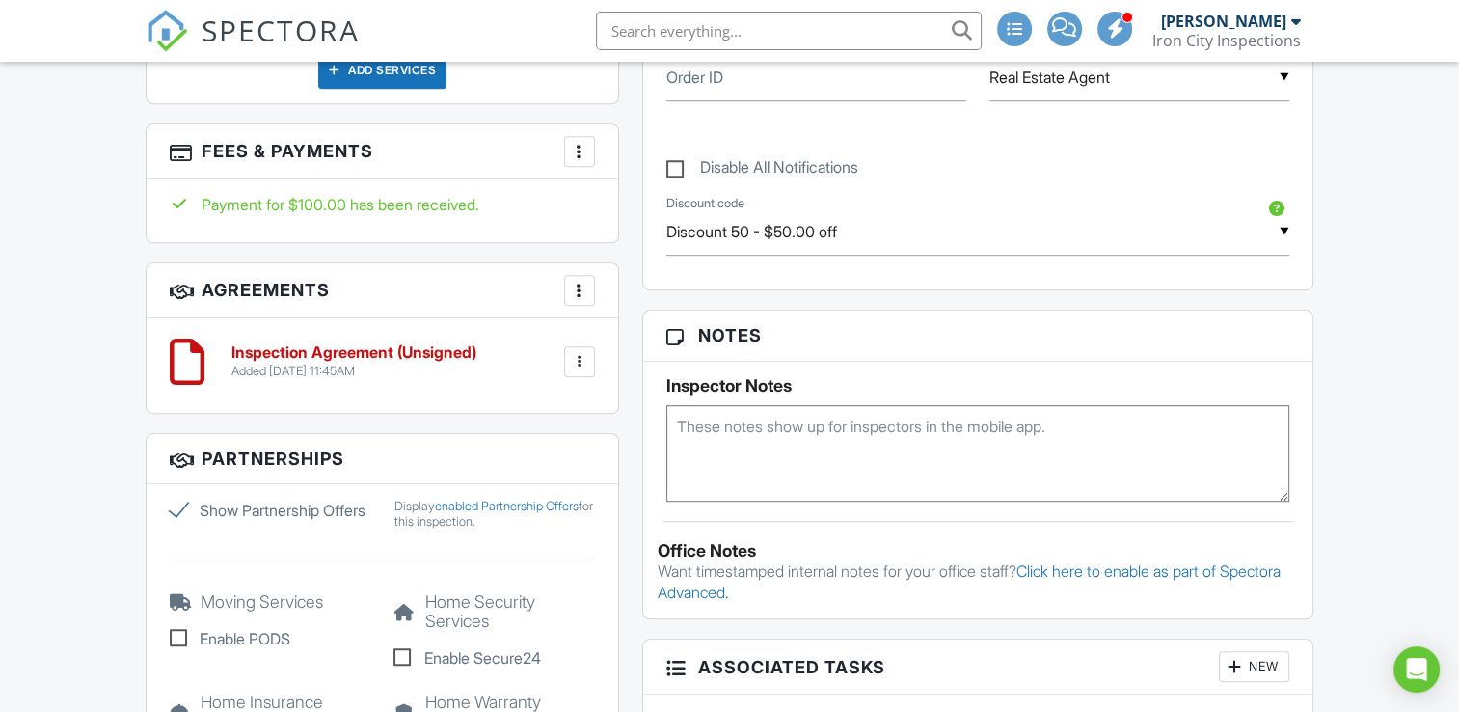
click at [317, 364] on div "Added 08/01/2025 11:45AM" at bounding box center [353, 371] width 245 height 15
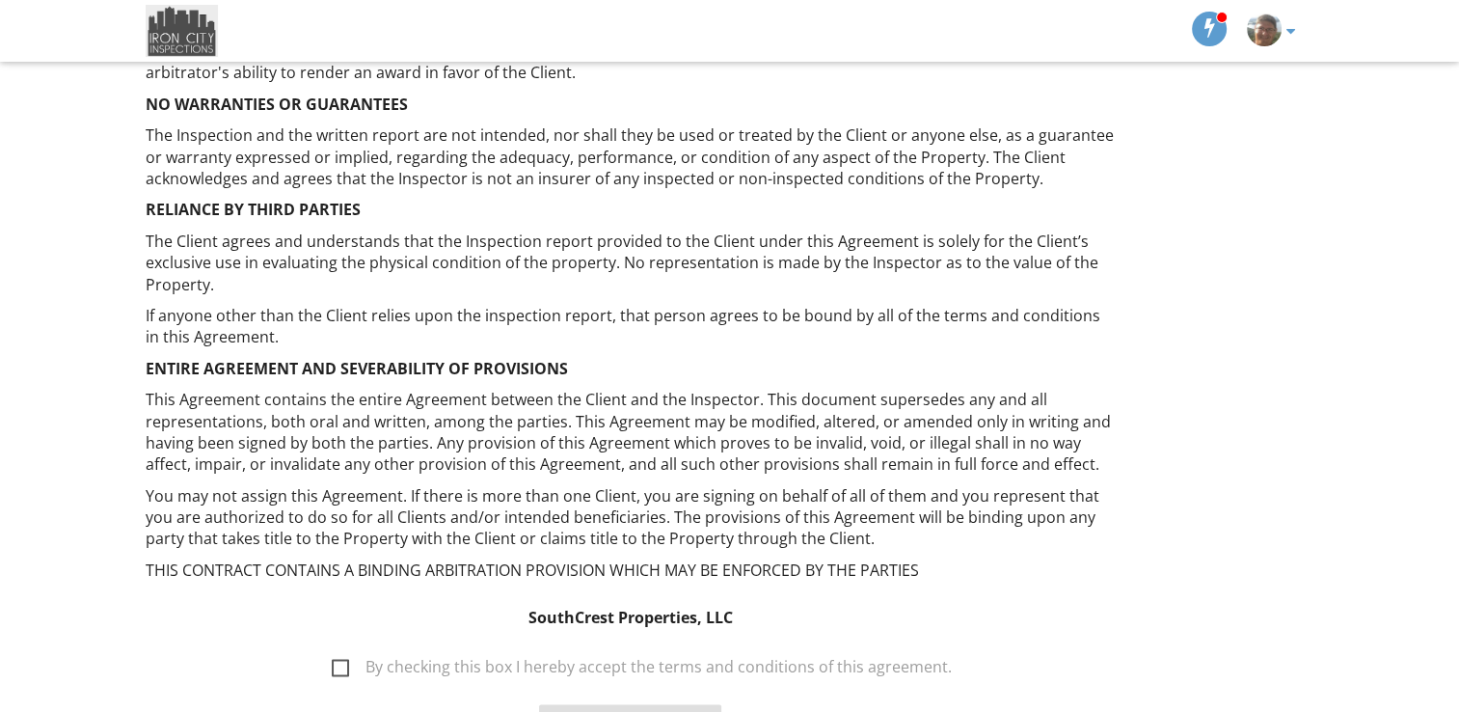
scroll to position [3217, 0]
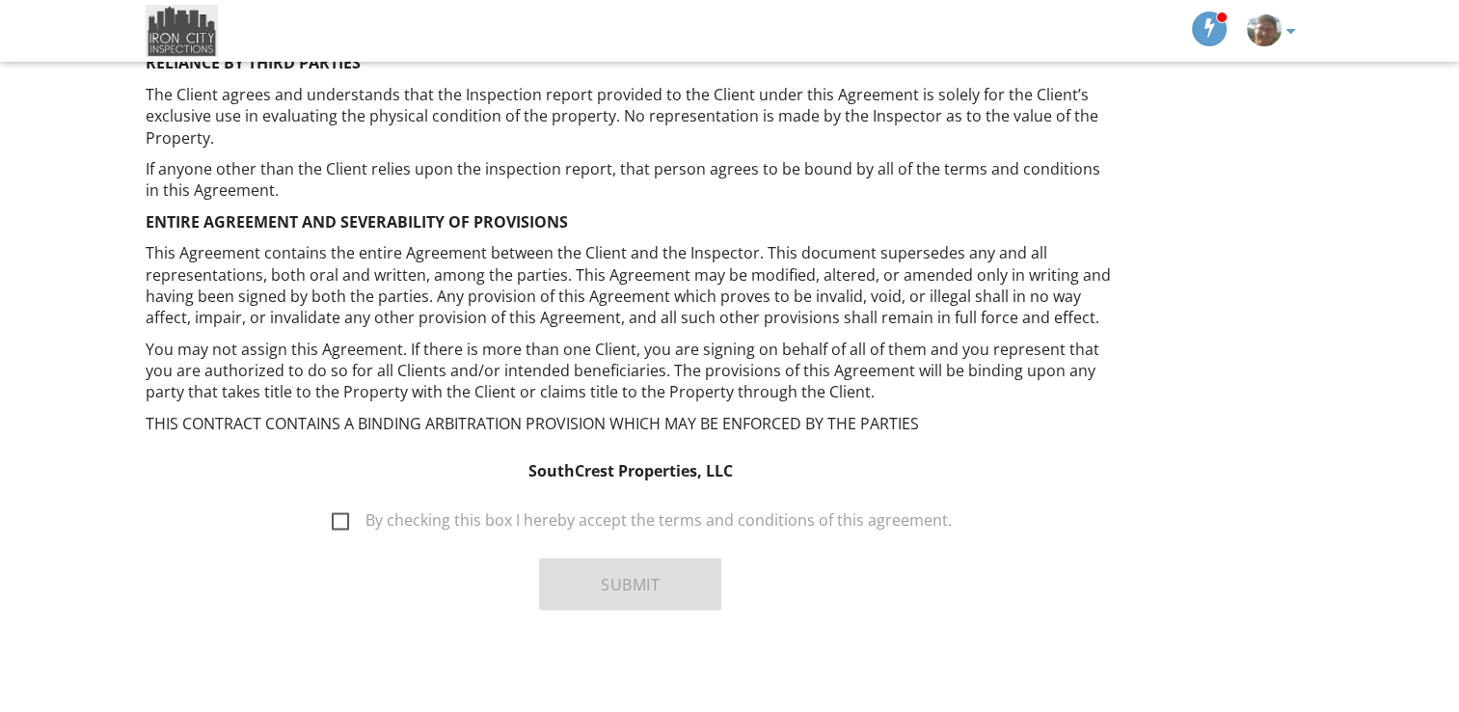
click at [357, 520] on label "By checking this box I hereby accept the terms and conditions of this agreement." at bounding box center [642, 522] width 620 height 24
click at [333, 517] on input "By checking this box I hereby accept the terms and conditions of this agreement." at bounding box center [326, 510] width 13 height 13
checkbox input "true"
click at [633, 597] on button "Submit" at bounding box center [630, 583] width 182 height 52
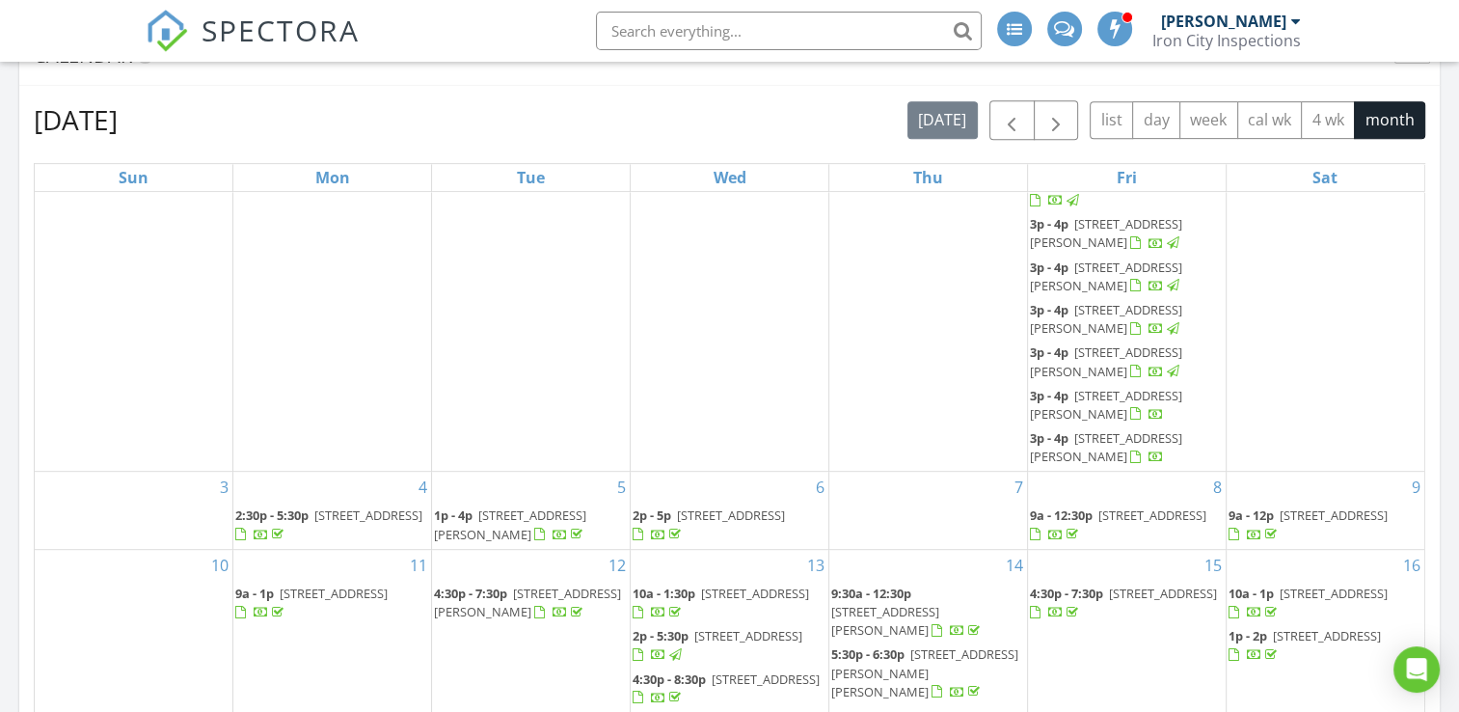
scroll to position [824, 0]
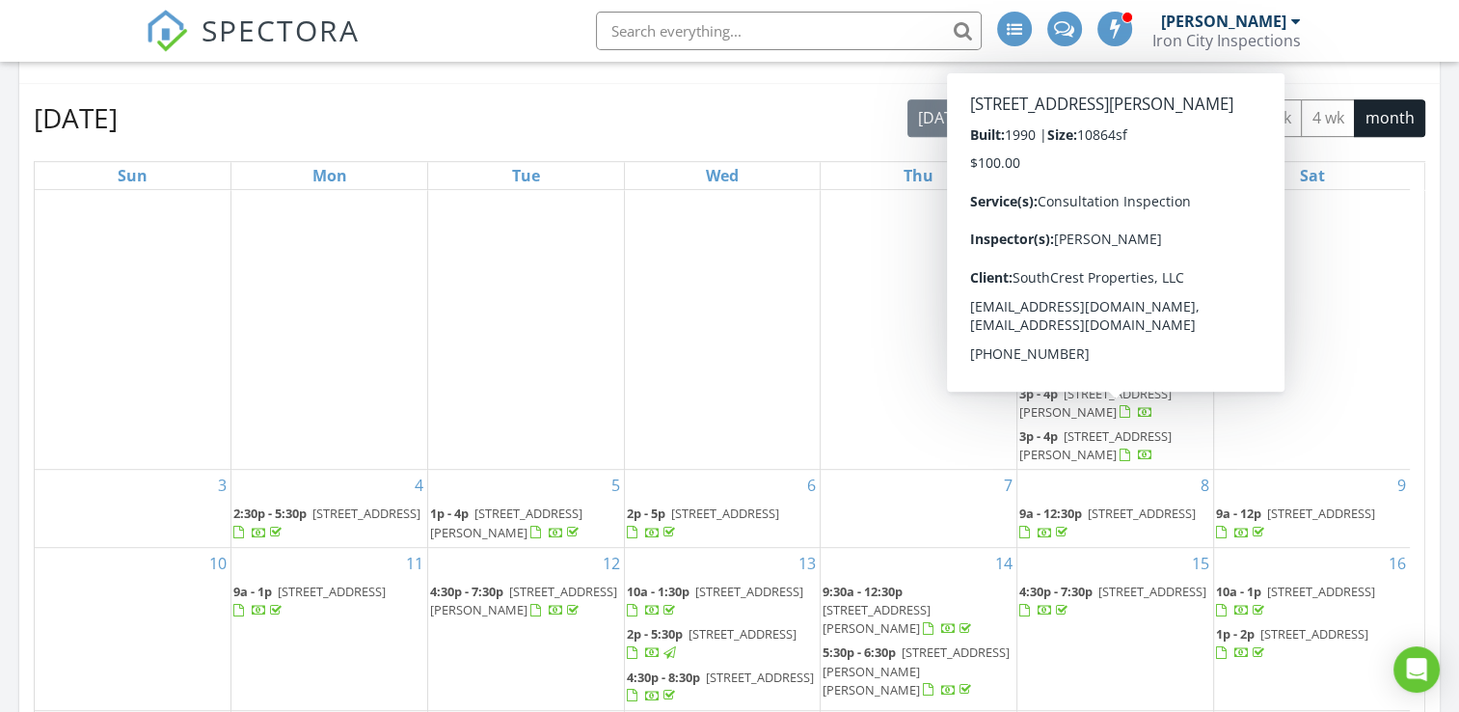
click at [1311, 439] on div "2" at bounding box center [1312, 229] width 196 height 480
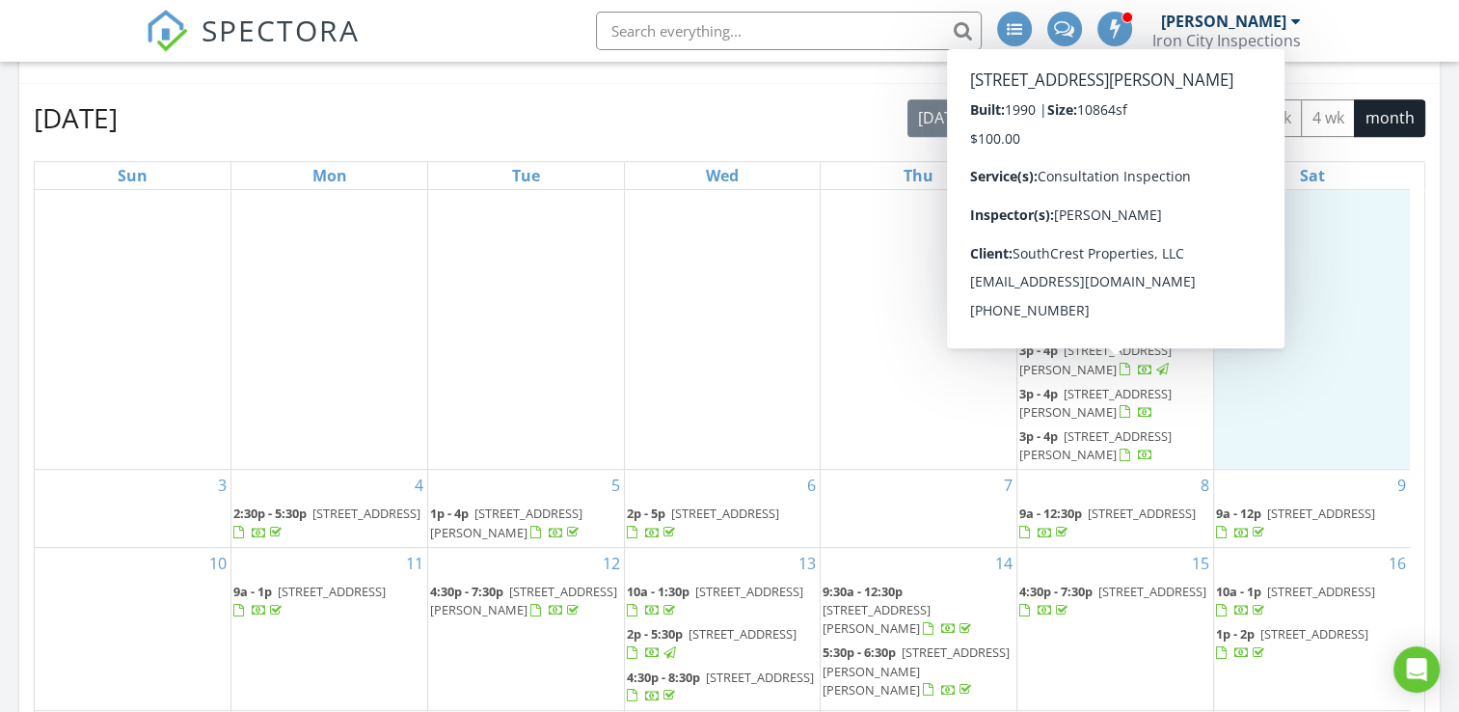
click at [1087, 377] on span "[STREET_ADDRESS][PERSON_NAME]" at bounding box center [1095, 359] width 152 height 36
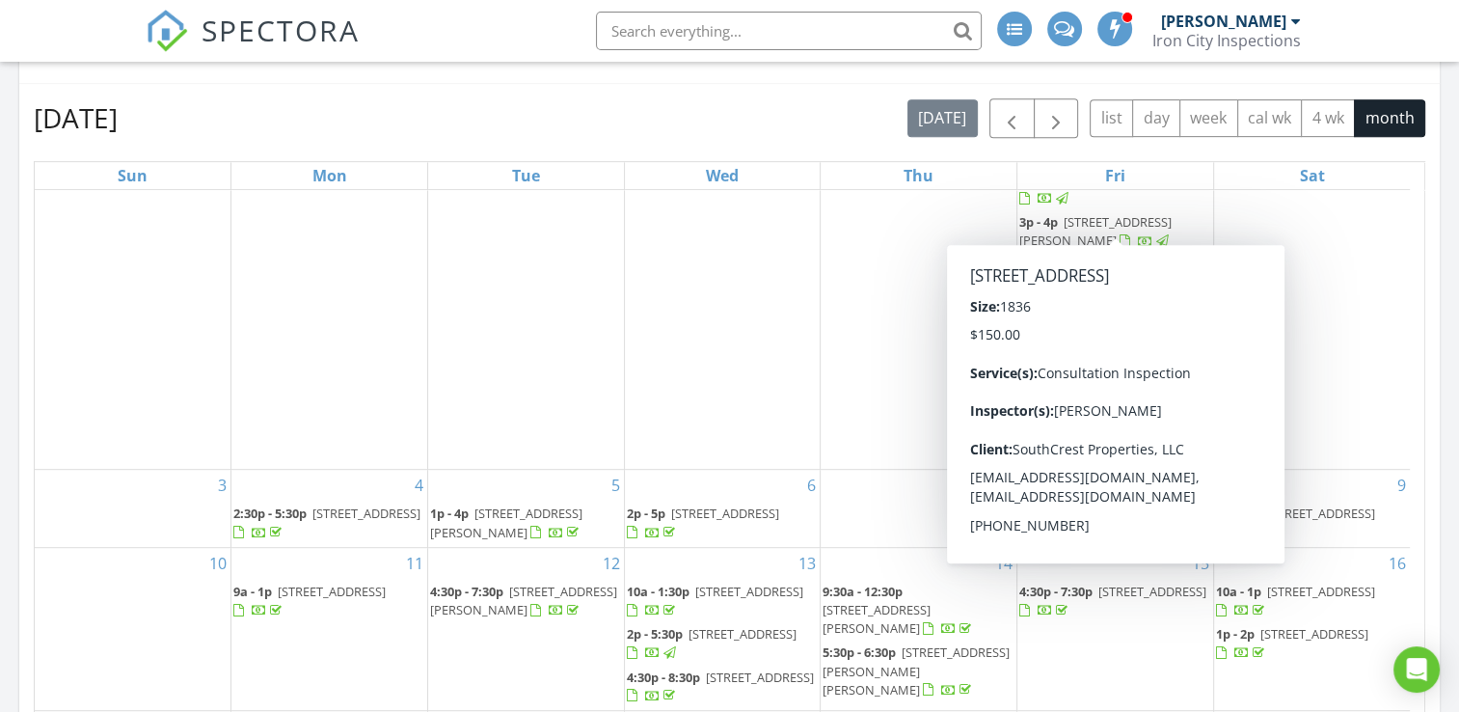
scroll to position [231, 0]
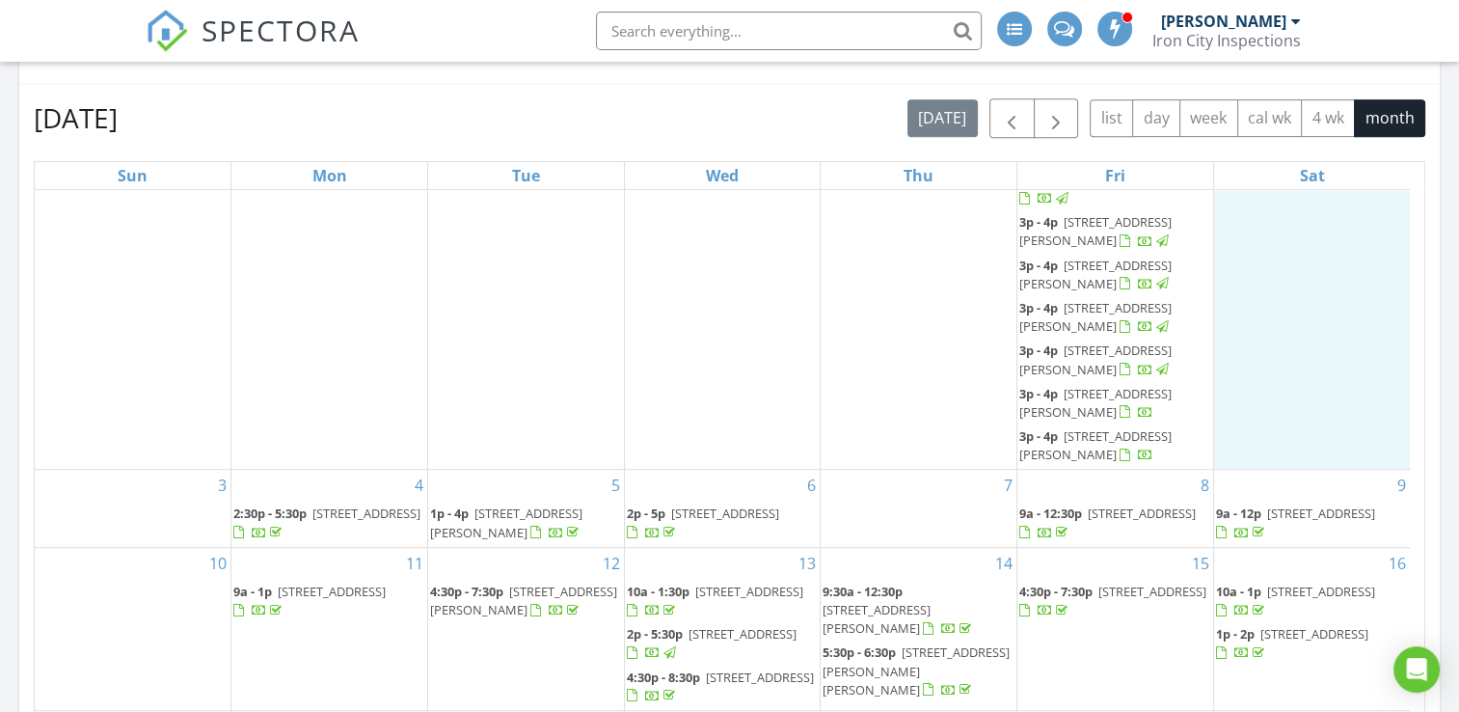
click at [1373, 415] on div "2" at bounding box center [1312, 229] width 196 height 480
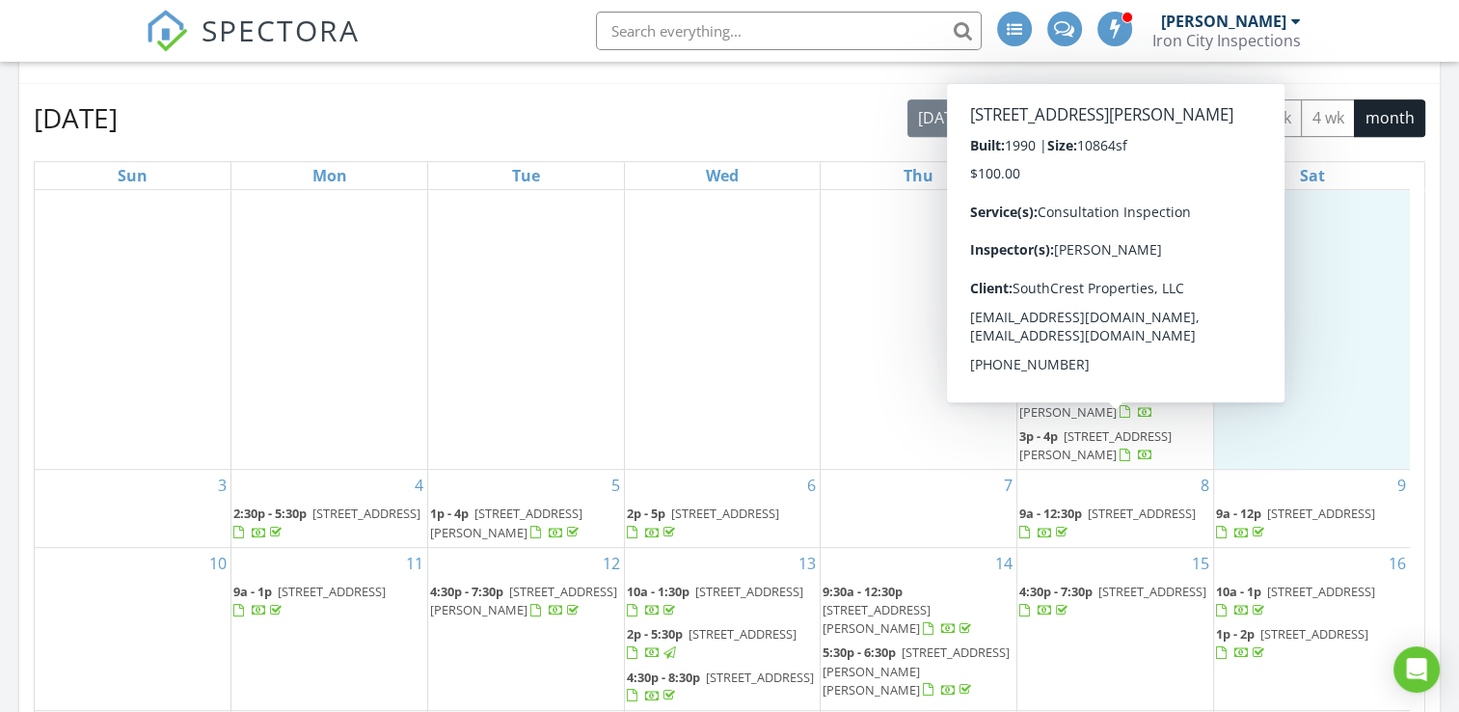
click at [1074, 420] on span "4127 S Shades Crest Rd Apt 6, Hoover 35244" at bounding box center [1095, 403] width 152 height 36
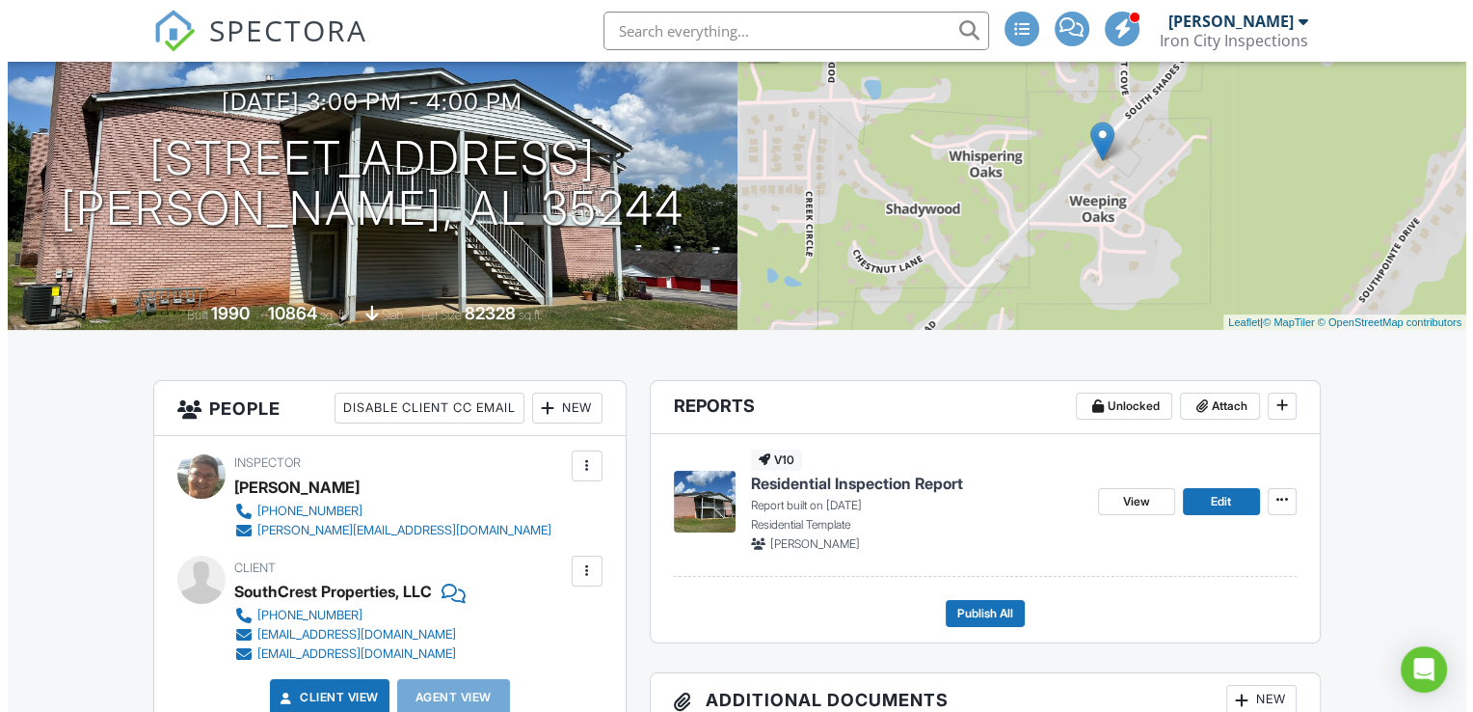
scroll to position [282, 0]
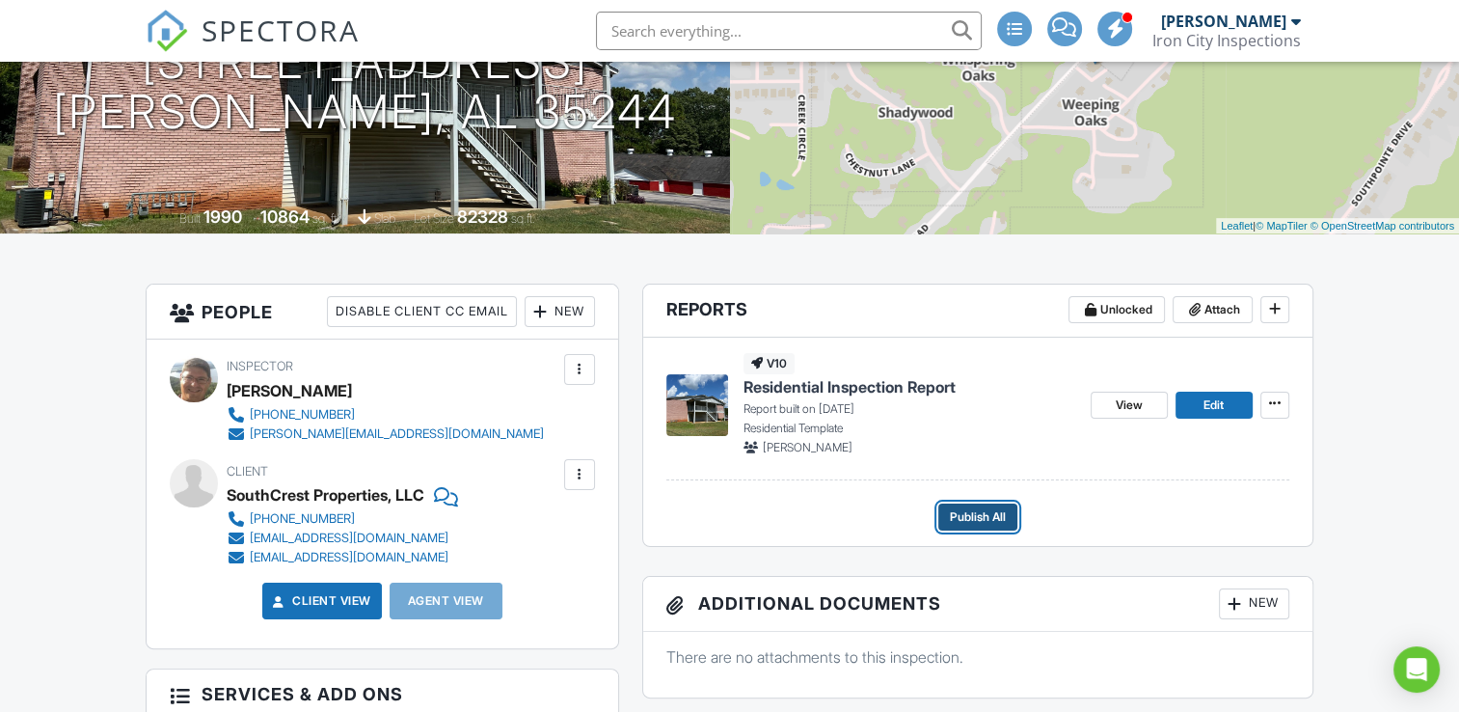
click at [968, 516] on span "Publish All" at bounding box center [978, 516] width 56 height 19
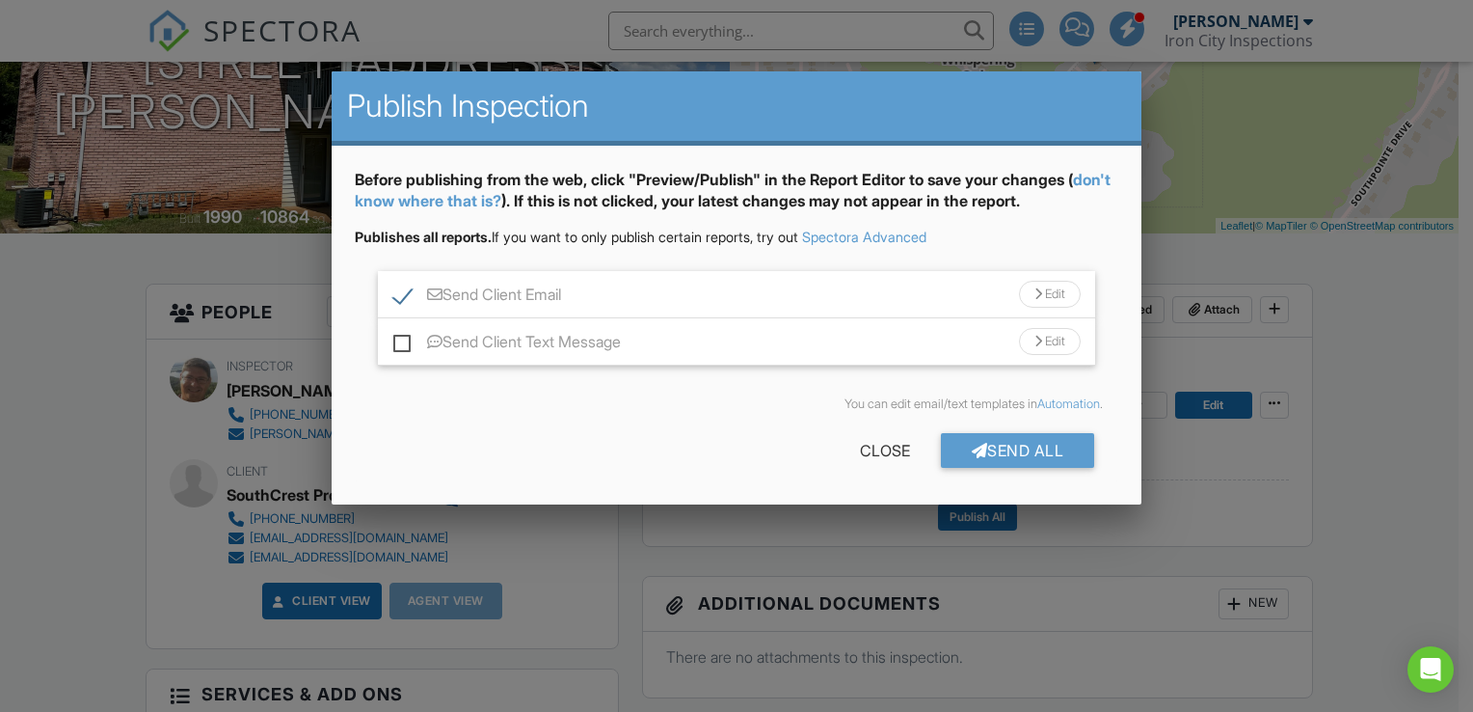
click at [399, 291] on label "Send Client Email" at bounding box center [477, 297] width 168 height 24
checkbox input "false"
click at [991, 447] on div "Send All" at bounding box center [1018, 450] width 154 height 35
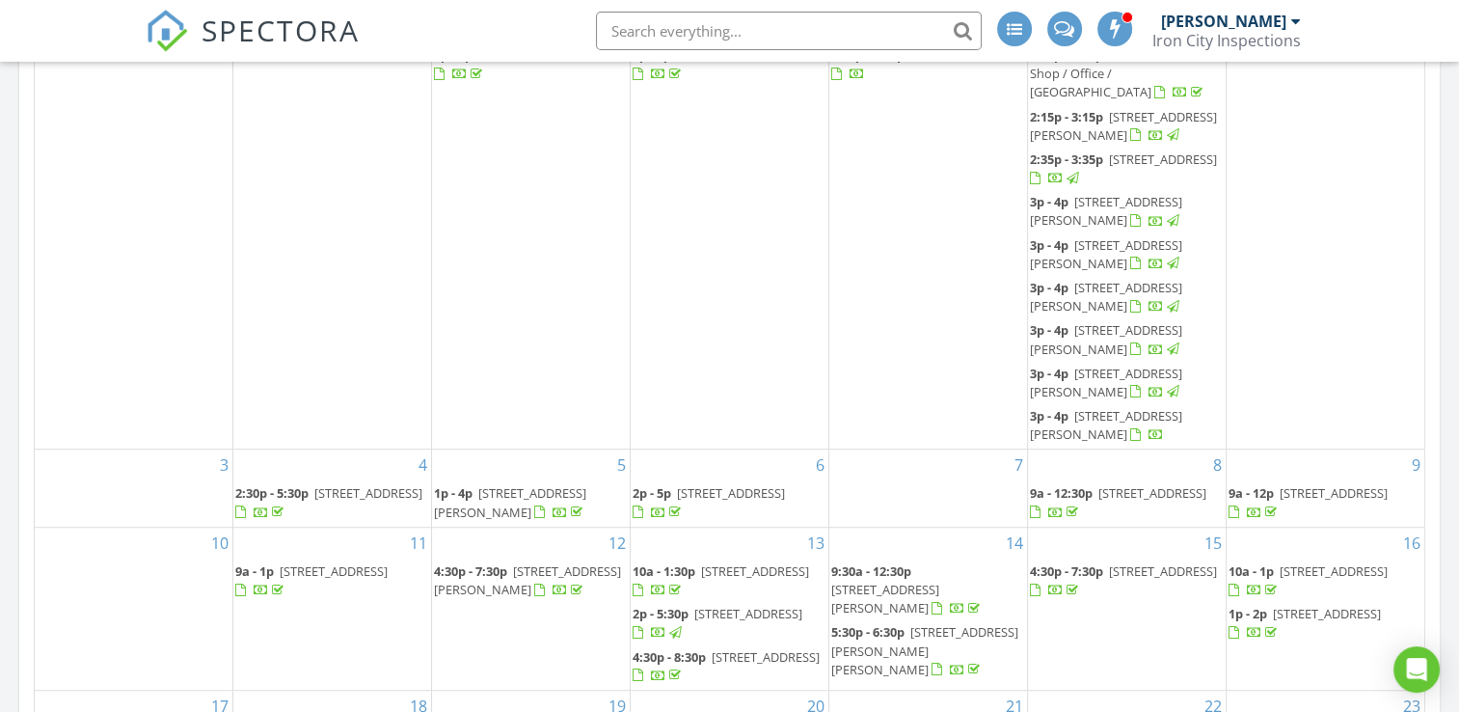
scroll to position [1045, 0]
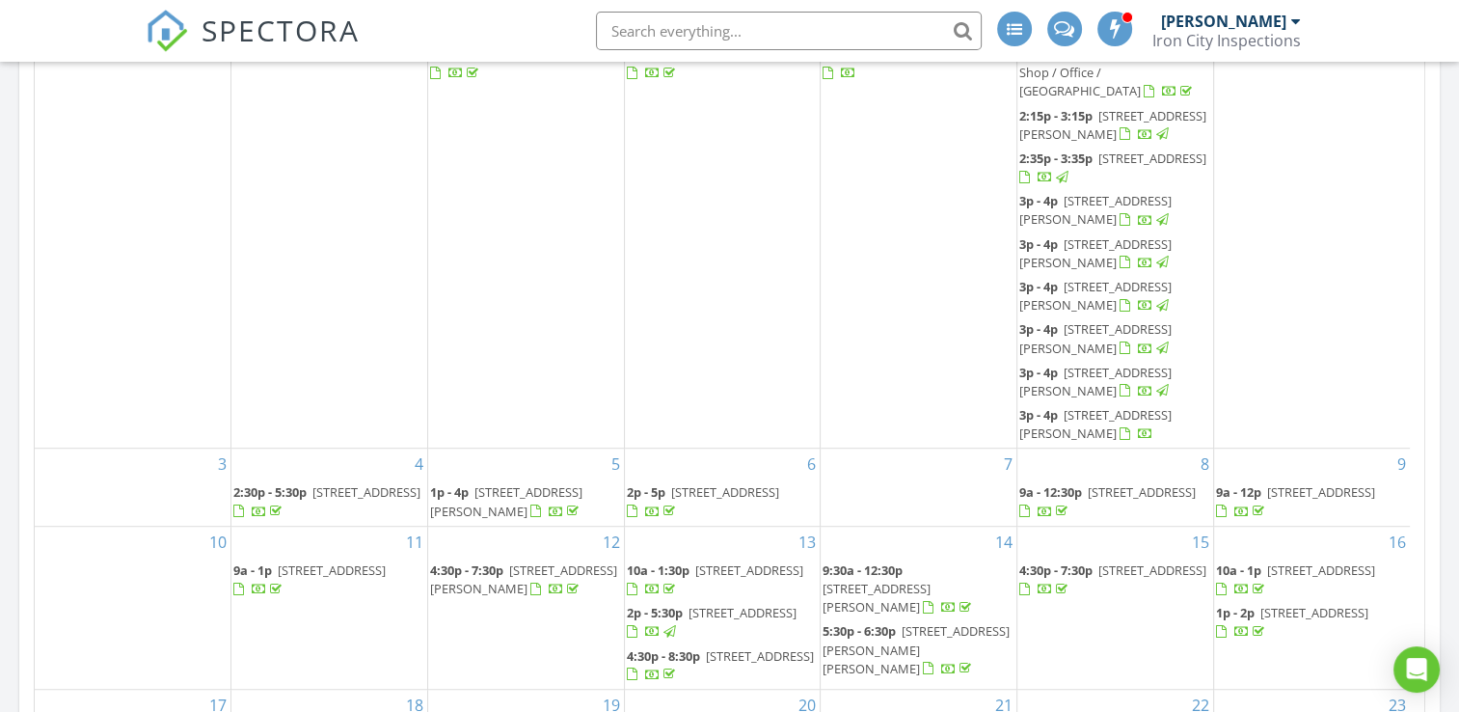
drag, startPoint x: 1097, startPoint y: 492, endPoint x: 1094, endPoint y: 477, distance: 14.8
click at [1094, 442] on span "4127 S Shades Crest Rd Apt 7, Hoover 35244" at bounding box center [1095, 424] width 152 height 36
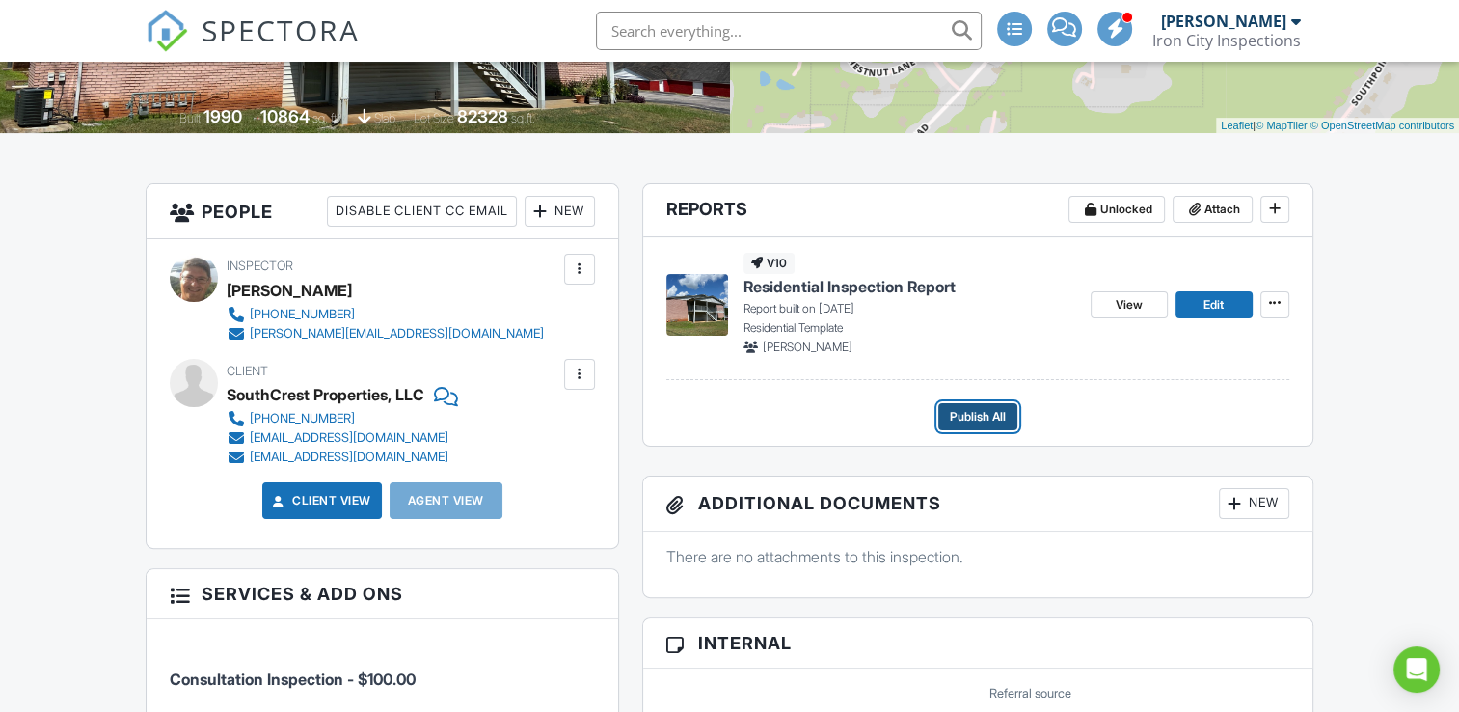
click at [976, 408] on span "Publish All" at bounding box center [978, 416] width 56 height 19
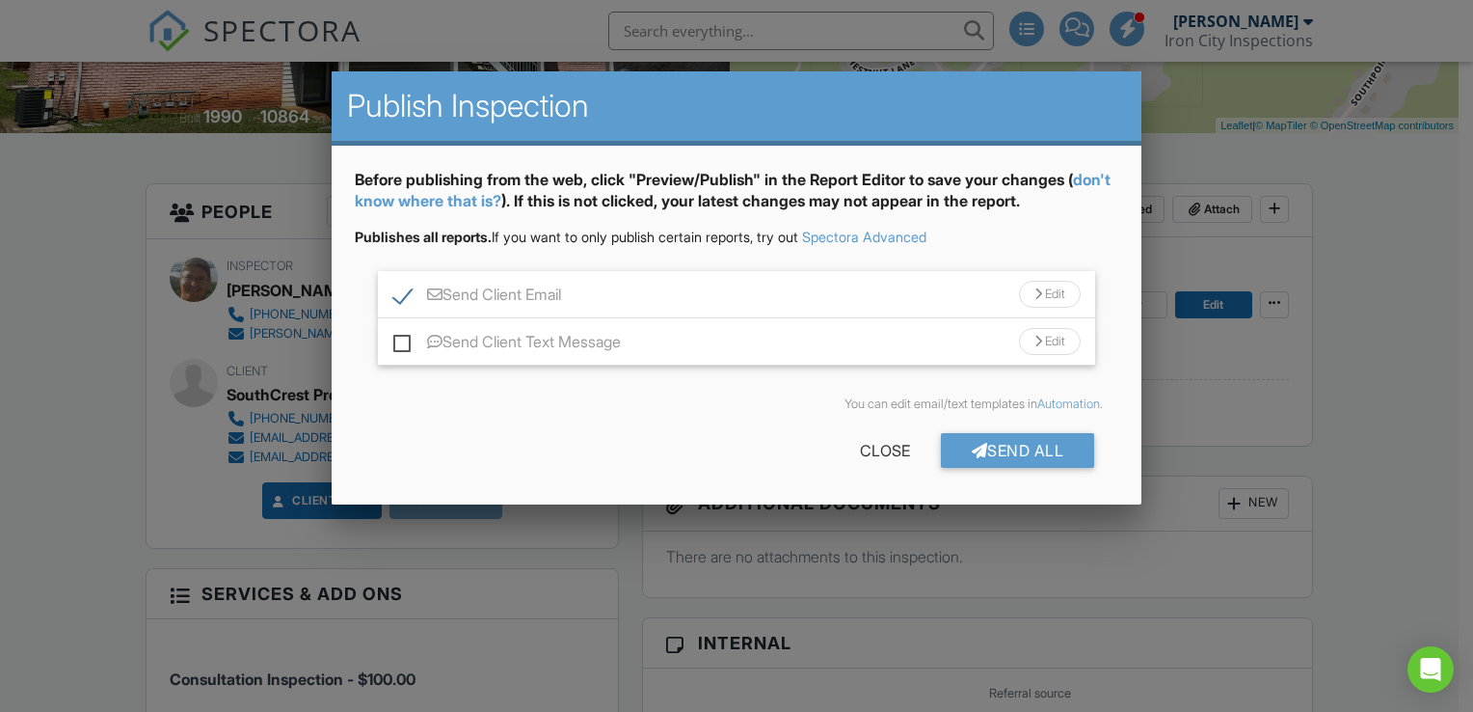
click at [404, 290] on label "Send Client Email" at bounding box center [477, 297] width 168 height 24
checkbox input "false"
click at [1014, 438] on div "Send All" at bounding box center [1018, 450] width 154 height 35
